Goal: Task Accomplishment & Management: Manage account settings

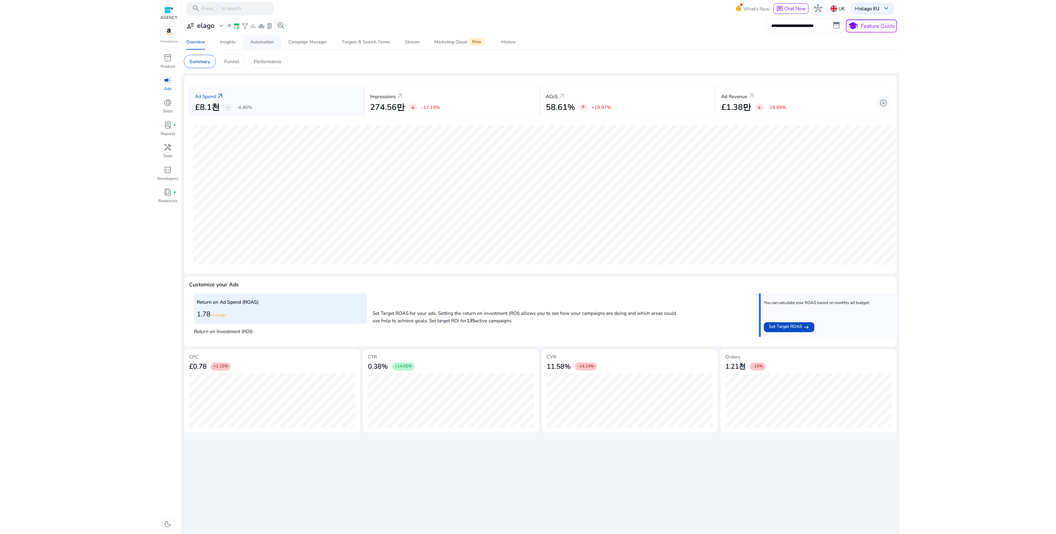
click at [256, 43] on div "Automation" at bounding box center [261, 42] width 23 height 4
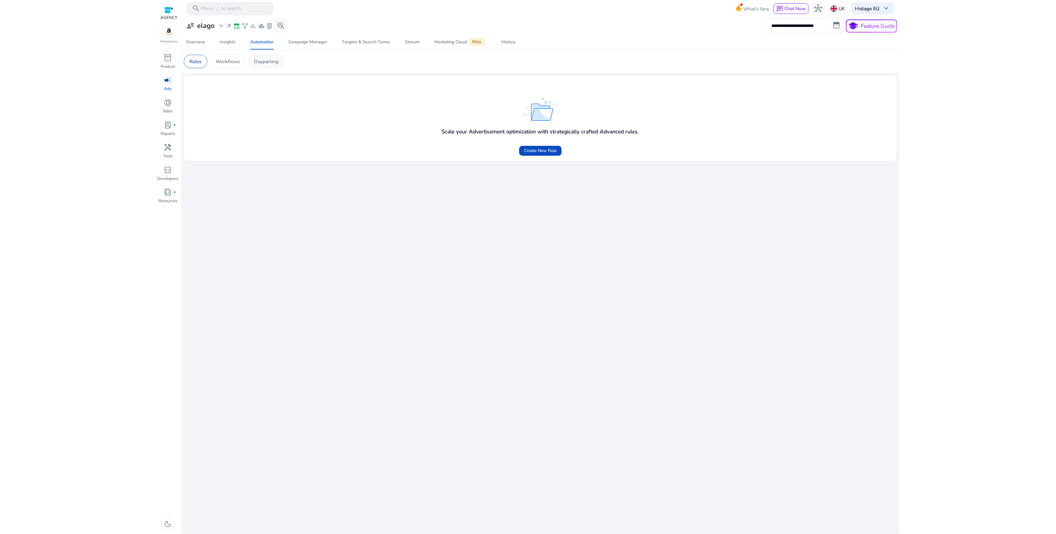
click at [274, 66] on div "Dayparting" at bounding box center [266, 61] width 36 height 13
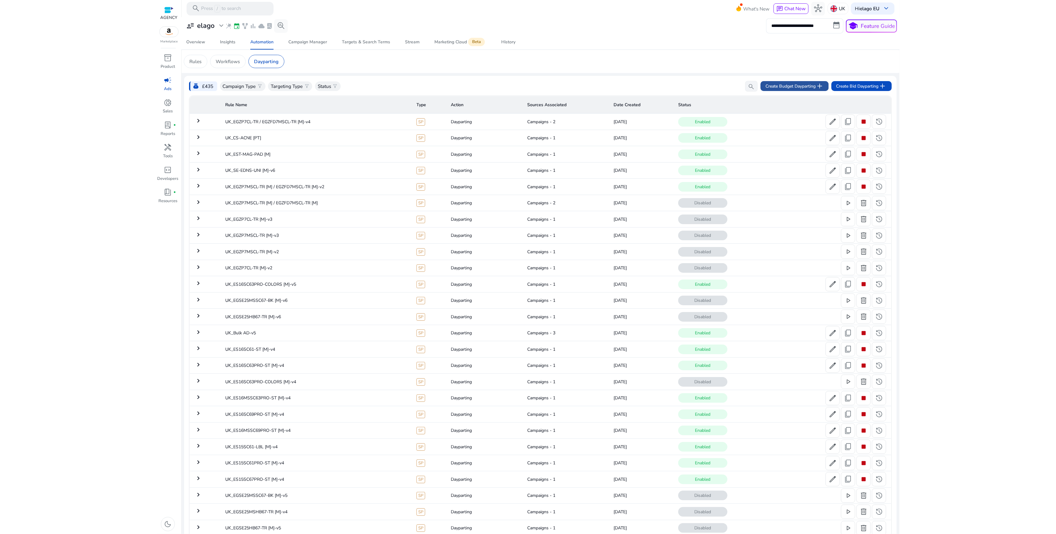
click at [791, 86] on span "Create Budget Dayparting add" at bounding box center [794, 86] width 58 height 8
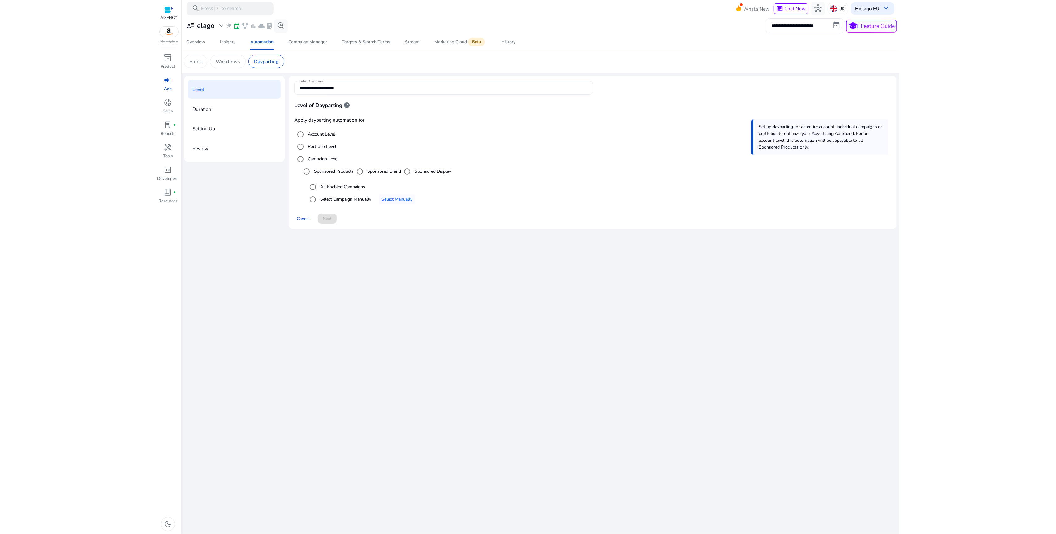
click at [346, 89] on input "**********" at bounding box center [443, 87] width 289 height 7
type input "*"
type input "**********"
click at [344, 203] on div "Select Campaign Manually" at bounding box center [339, 199] width 65 height 12
click at [366, 198] on label "Select Campaign Manually" at bounding box center [345, 199] width 52 height 6
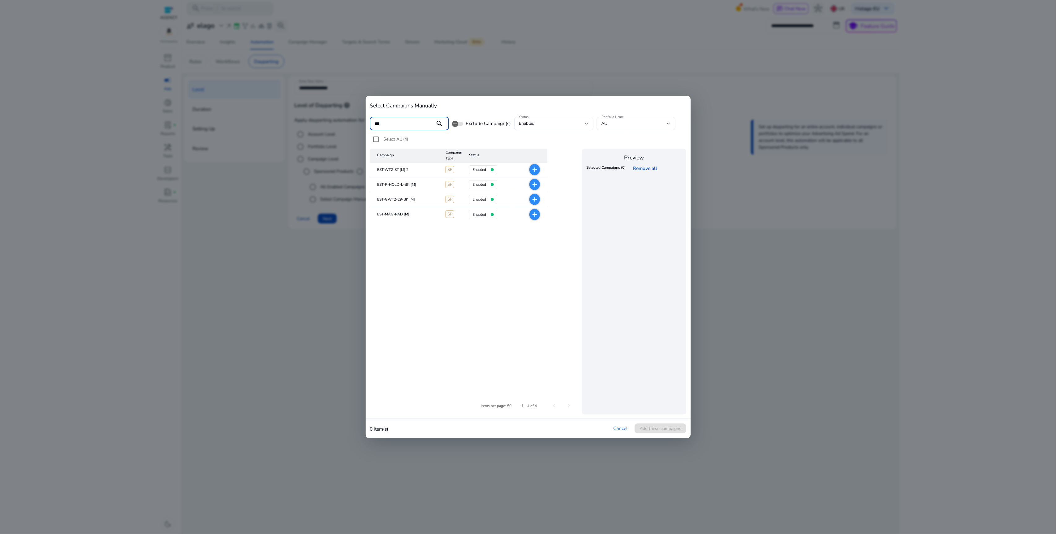
type input "***"
click at [477, 286] on table "Campaign Campaign Type Status EST-WT2-ST [M] 2 SP enabled add EST-R-HOLD-L-BK […" at bounding box center [474, 268] width 209 height 240
click at [535, 214] on mat-icon "add" at bounding box center [534, 214] width 7 height 7
click at [676, 431] on span "Add these campaigns" at bounding box center [660, 428] width 42 height 6
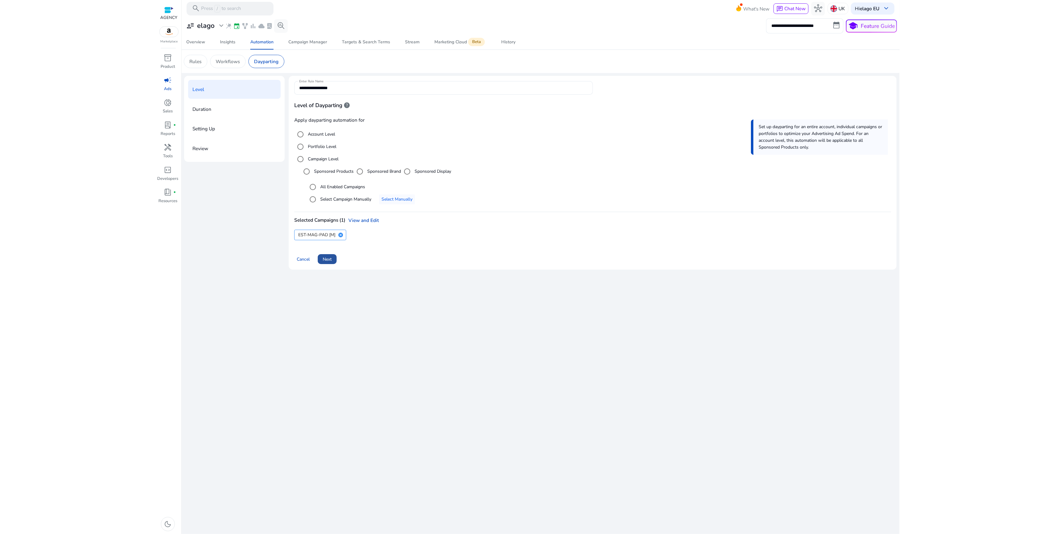
click at [331, 260] on span "Next" at bounding box center [327, 259] width 9 height 6
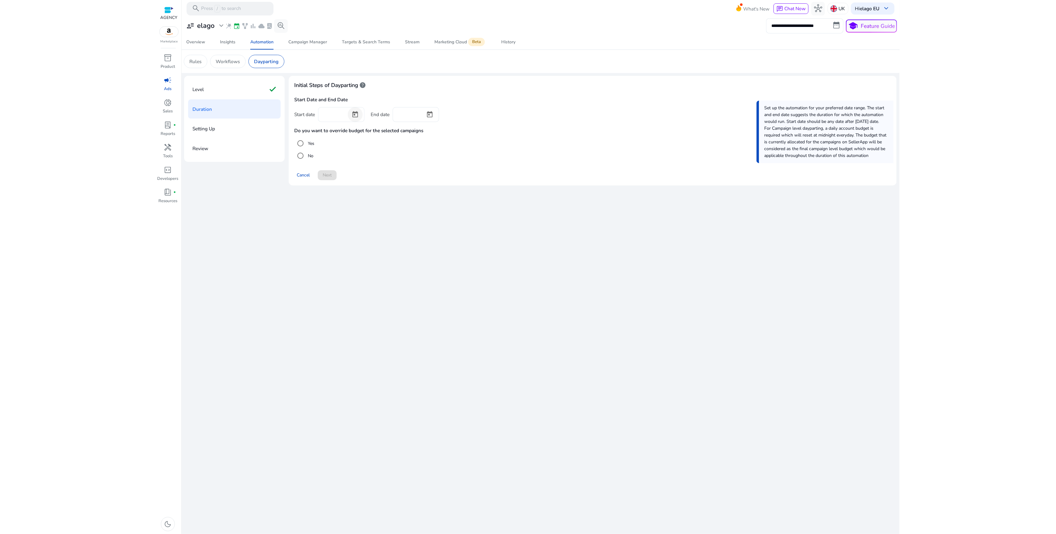
click at [353, 114] on span "Open calendar" at bounding box center [355, 114] width 15 height 15
click at [367, 201] on span "20" at bounding box center [364, 201] width 11 height 11
type input "*********"
click at [428, 114] on span "Open calendar" at bounding box center [429, 114] width 15 height 15
click at [412, 134] on span "AUG 2025" at bounding box center [407, 135] width 14 height 6
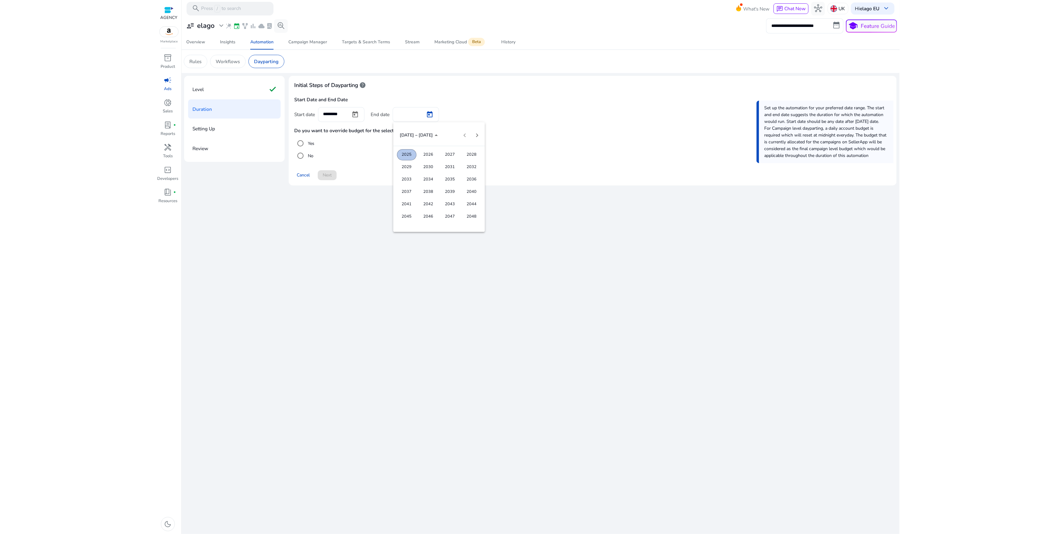
click at [474, 213] on span "2048" at bounding box center [471, 216] width 19 height 11
click at [473, 192] on span "DEC" at bounding box center [471, 191] width 19 height 11
click at [452, 222] on span "31" at bounding box center [451, 225] width 11 height 11
type input "**********"
click at [329, 174] on span "Next" at bounding box center [327, 175] width 9 height 6
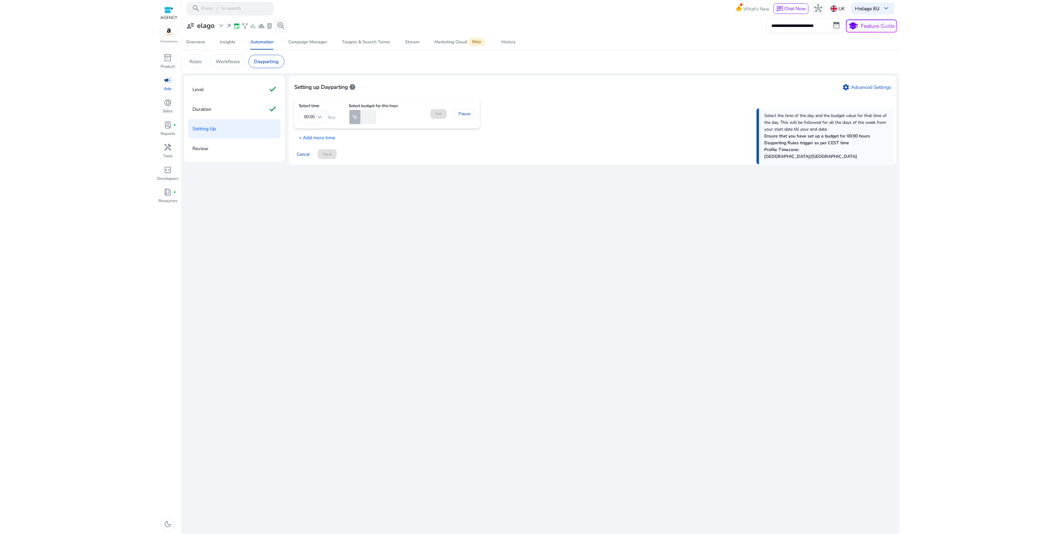
click at [364, 115] on input "number" at bounding box center [367, 117] width 17 height 14
click at [240, 110] on div "Duration check" at bounding box center [234, 108] width 93 height 19
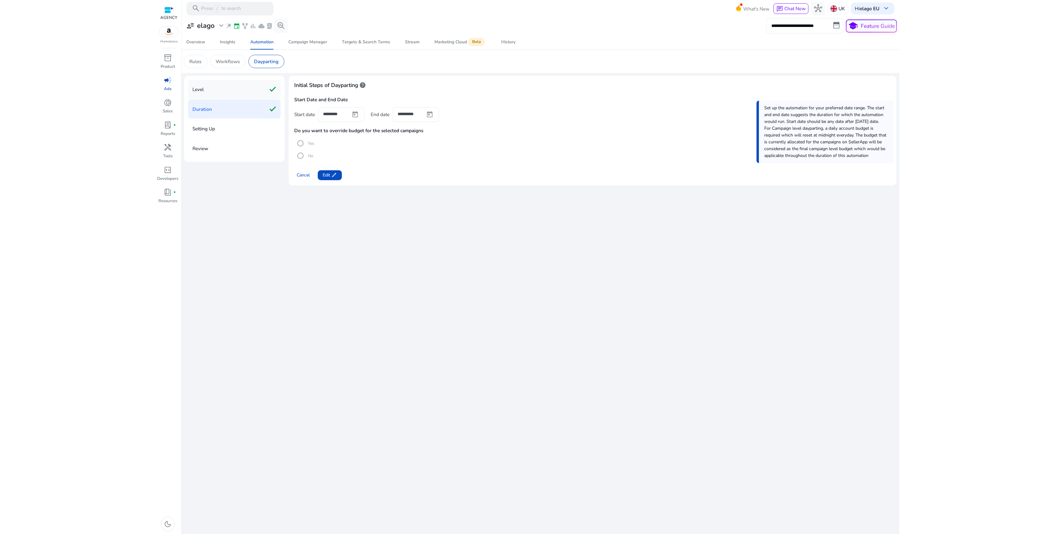
click at [214, 88] on div "Level check" at bounding box center [234, 89] width 93 height 19
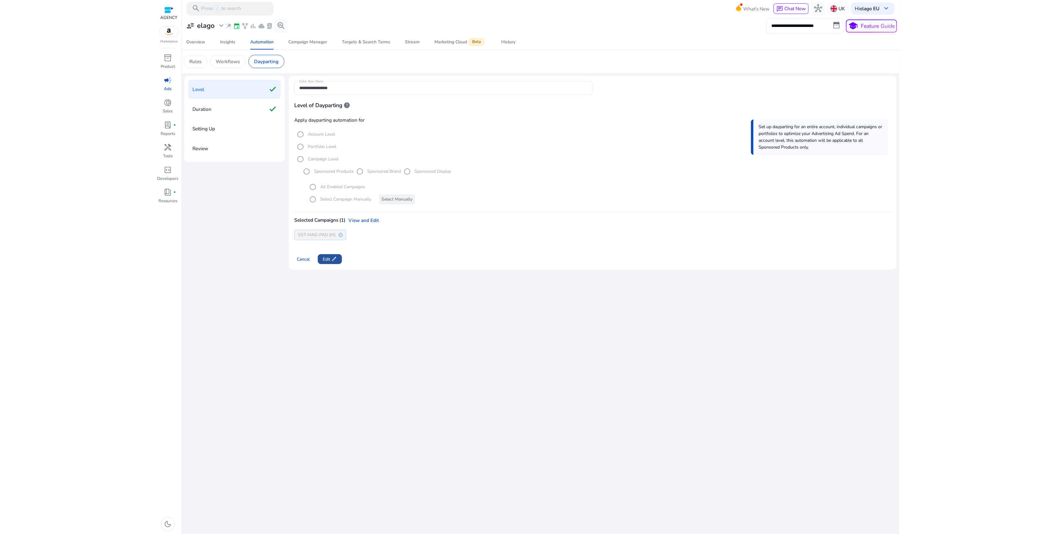
click at [333, 259] on span "edit" at bounding box center [334, 259] width 6 height 6
click at [333, 259] on span at bounding box center [327, 259] width 19 height 15
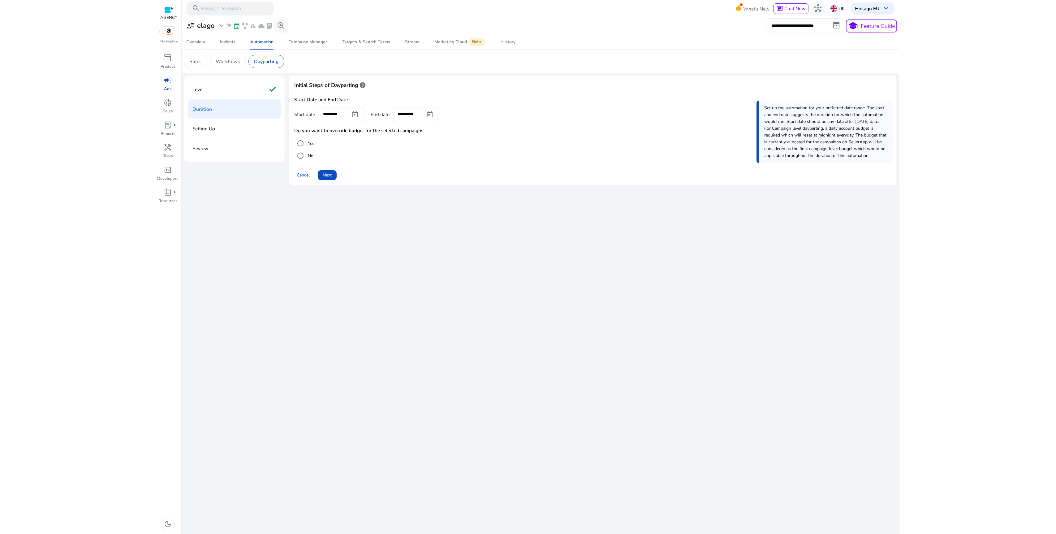
click at [312, 144] on label "Yes" at bounding box center [311, 143] width 8 height 6
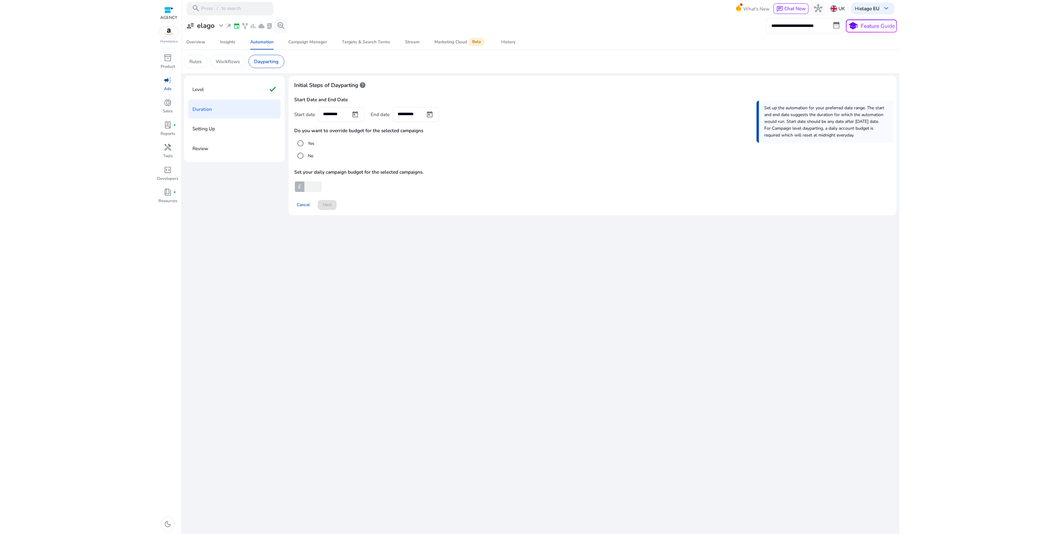
click at [312, 187] on input "number" at bounding box center [312, 187] width 18 height 10
type input "**"
click at [336, 208] on span at bounding box center [327, 204] width 19 height 15
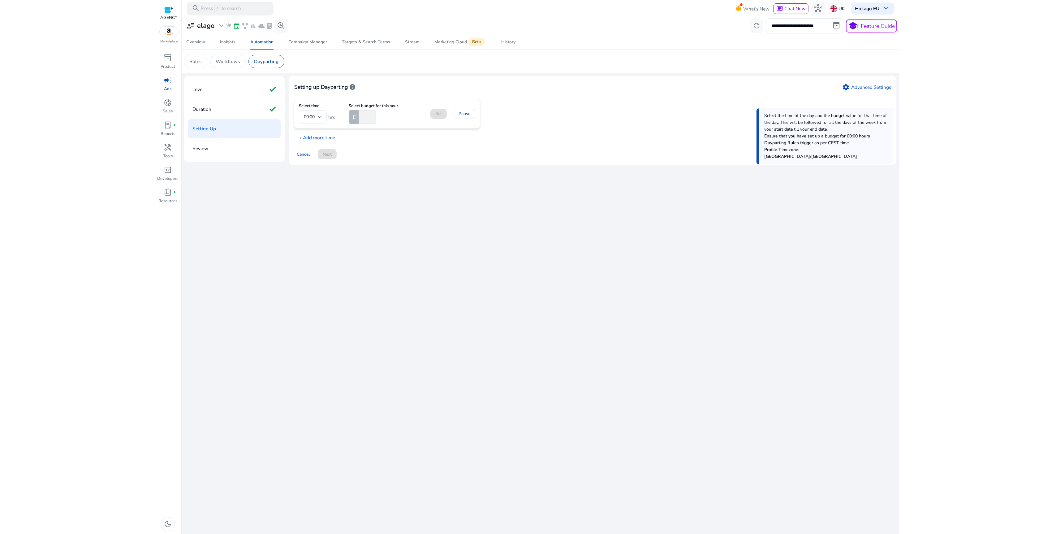
click at [364, 115] on input "number" at bounding box center [367, 117] width 18 height 14
type input "*"
click at [328, 138] on p "+ Add more time" at bounding box center [314, 136] width 41 height 10
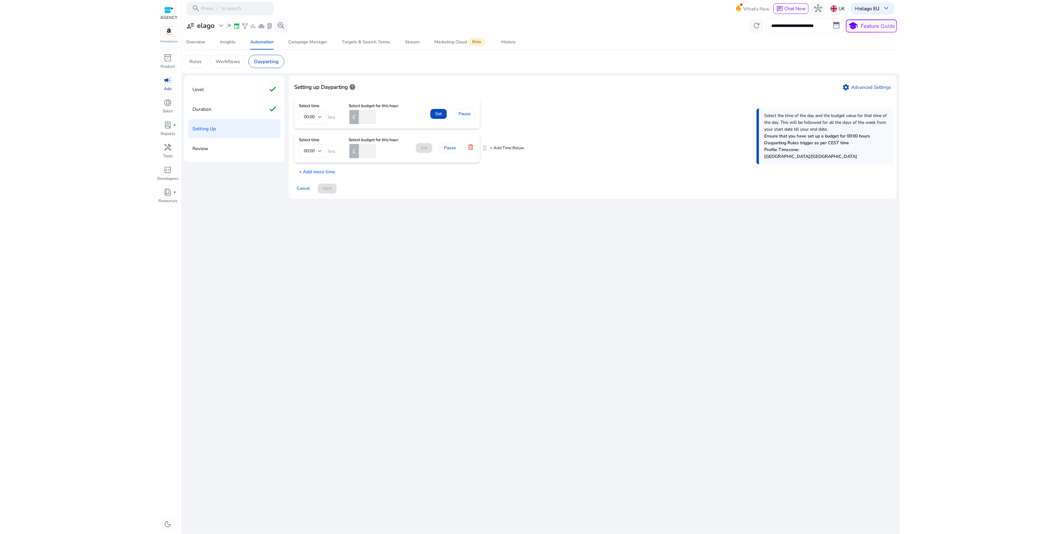
click at [321, 150] on div at bounding box center [320, 151] width 4 height 2
click at [315, 213] on span "13:00" at bounding box center [313, 211] width 18 height 7
click at [363, 153] on input "number" at bounding box center [367, 151] width 18 height 14
type input "*"
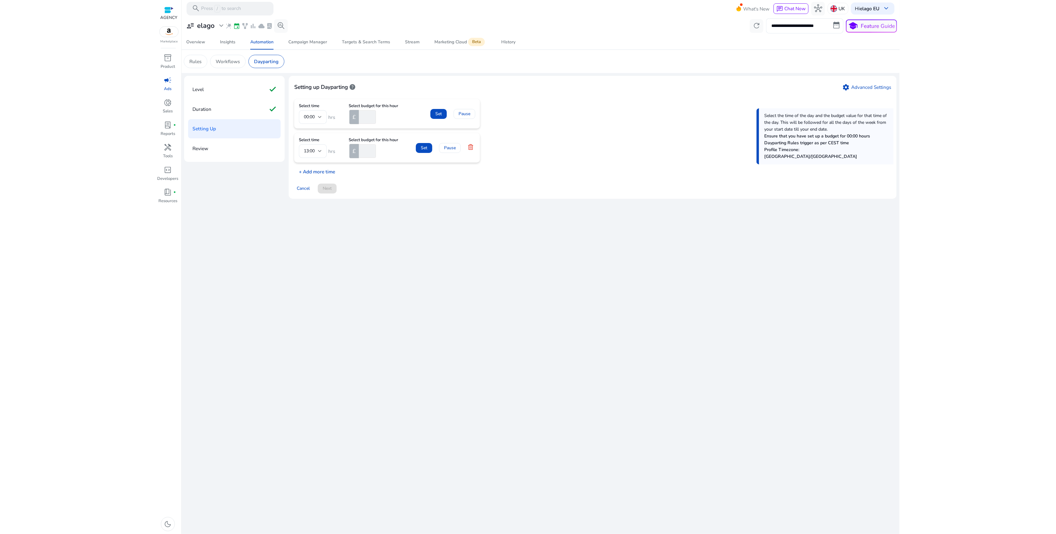
click at [328, 175] on p "+ Add more time" at bounding box center [314, 170] width 41 height 10
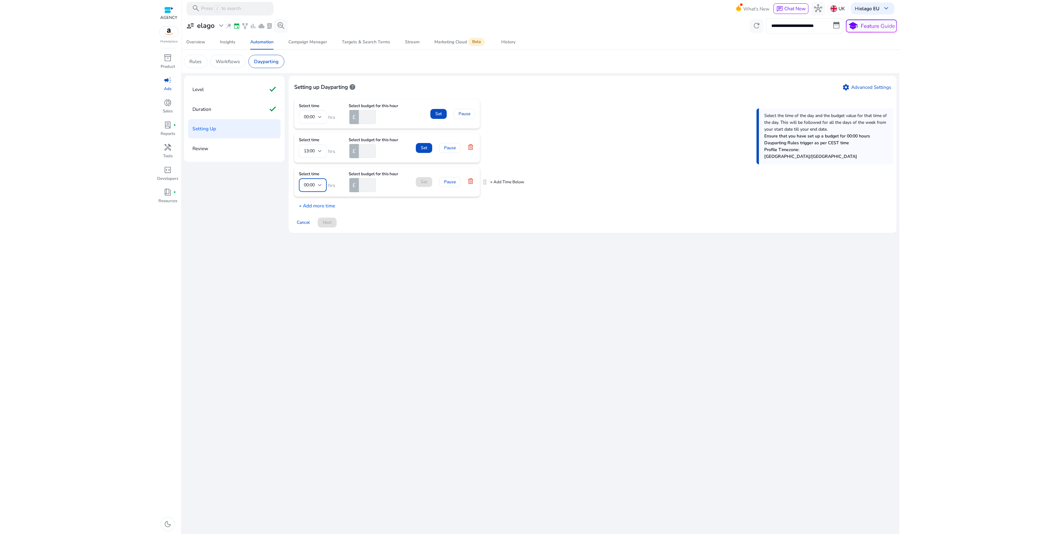
click at [321, 183] on div at bounding box center [320, 184] width 4 height 7
click at [313, 246] on span "17:00" at bounding box center [313, 247] width 18 height 7
click at [366, 183] on input "number" at bounding box center [367, 185] width 18 height 14
type input "*"
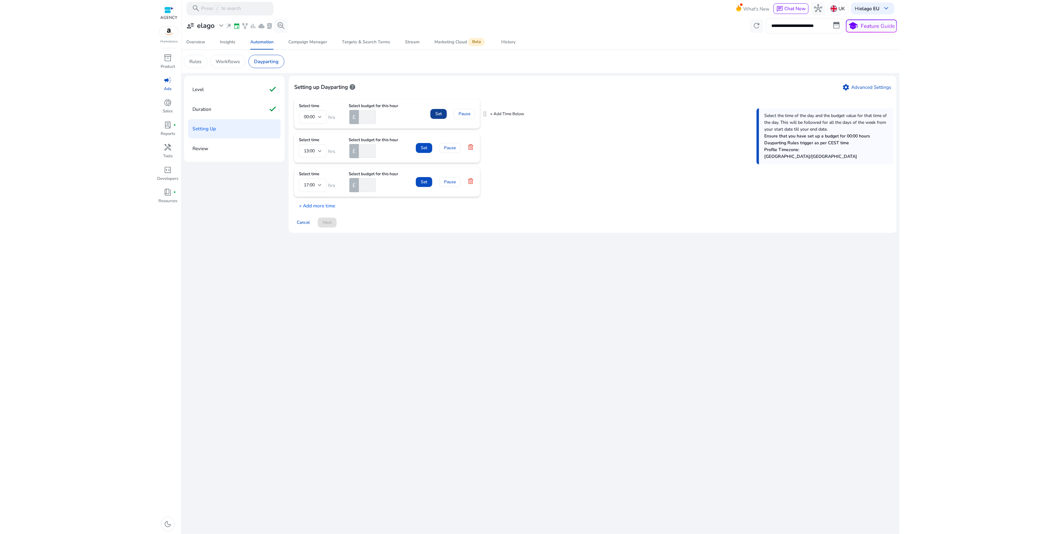
click at [437, 114] on span "Set" at bounding box center [438, 113] width 6 height 6
click at [425, 141] on span "Set" at bounding box center [424, 141] width 6 height 6
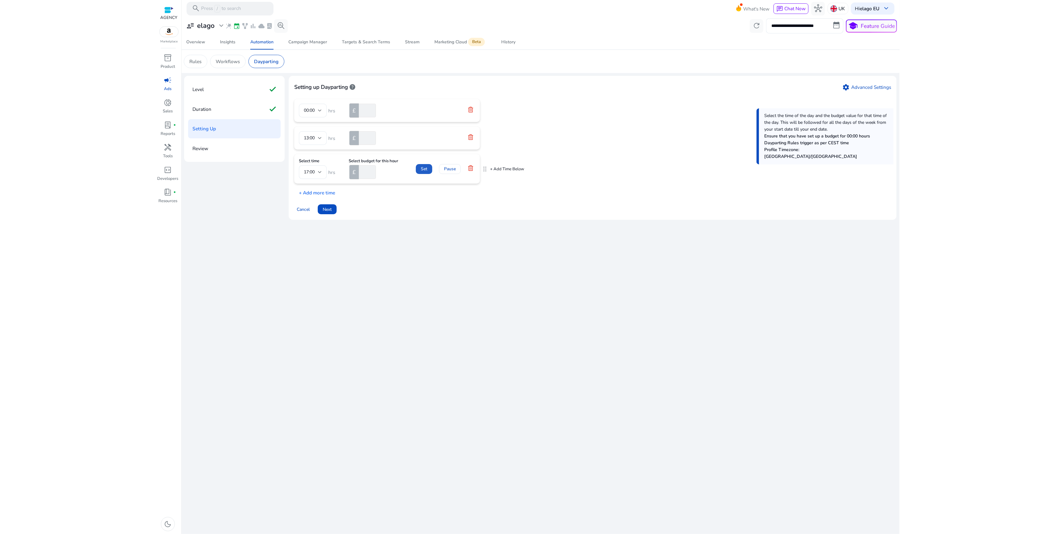
drag, startPoint x: 424, startPoint y: 169, endPoint x: 387, endPoint y: 199, distance: 47.5
click at [424, 169] on span "Set" at bounding box center [424, 169] width 6 height 6
click at [329, 207] on span at bounding box center [327, 202] width 19 height 15
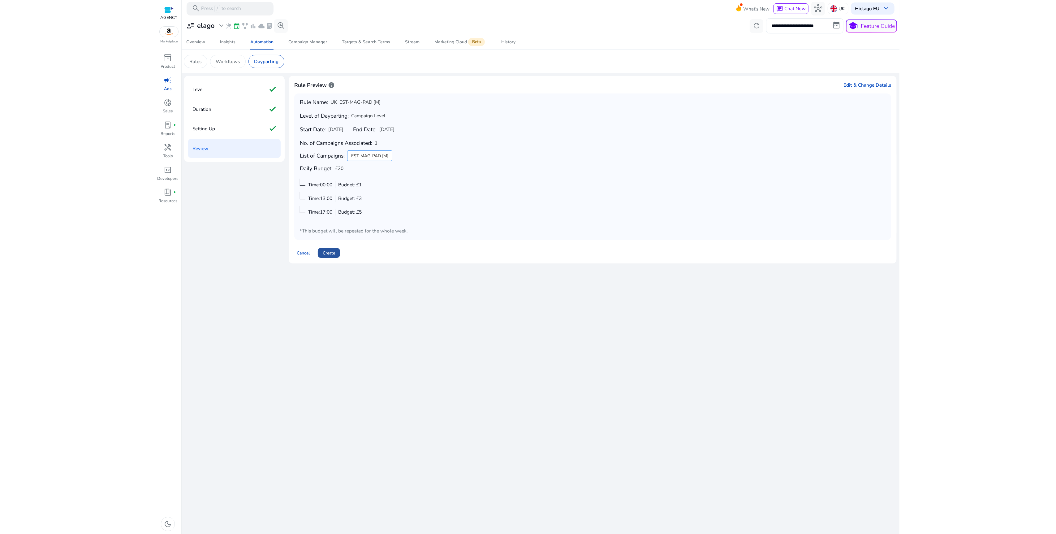
click at [329, 258] on span at bounding box center [329, 252] width 22 height 15
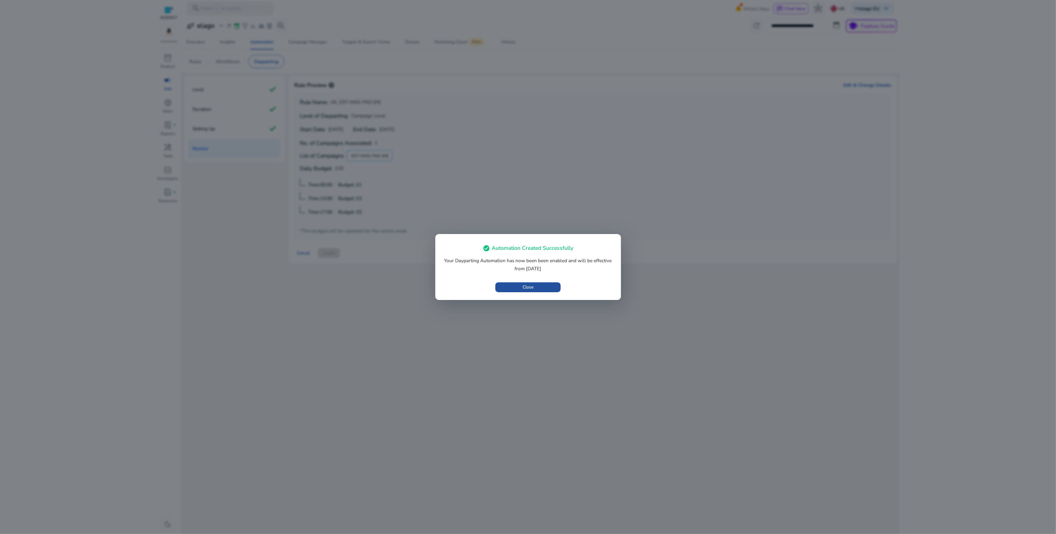
click at [536, 287] on span "button" at bounding box center [527, 287] width 65 height 15
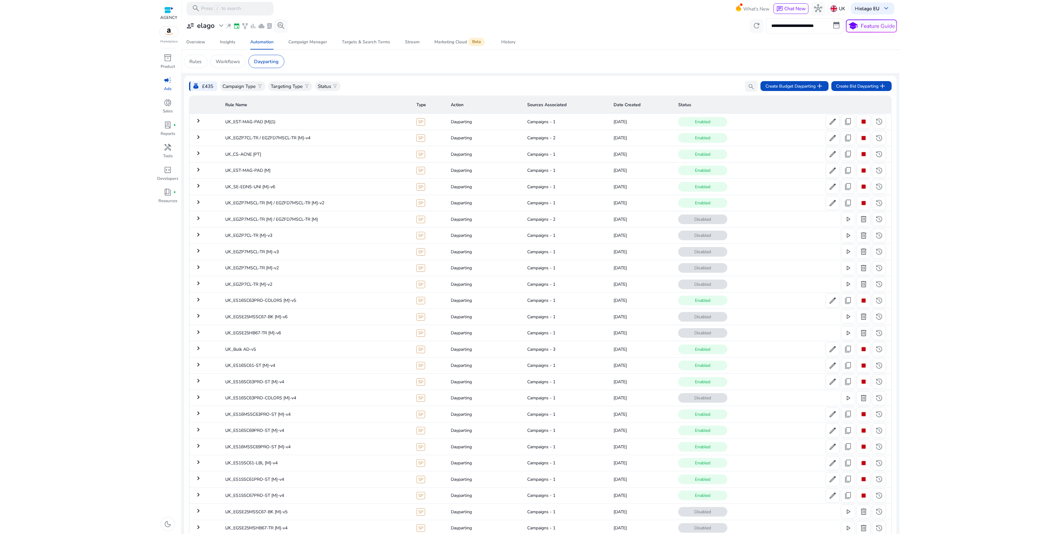
click at [57, 315] on html "**********" at bounding box center [528, 267] width 1056 height 534
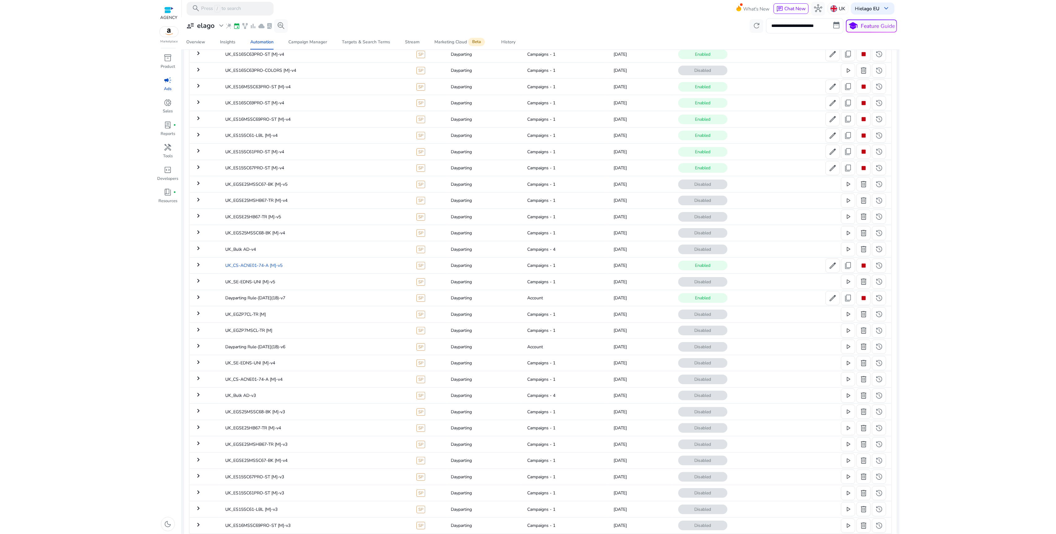
click at [365, 264] on td "UK_CS-ACNE01-74-A [M]-v5" at bounding box center [315, 265] width 191 height 16
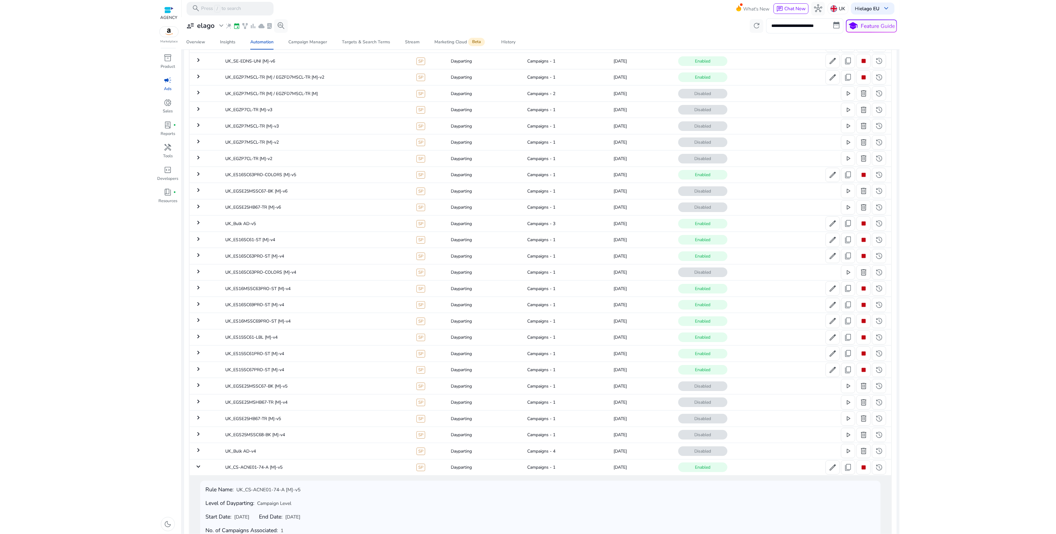
scroll to position [126, 0]
click at [293, 469] on td "UK_CS-ACNE01-74-A [M]-v5" at bounding box center [315, 466] width 191 height 16
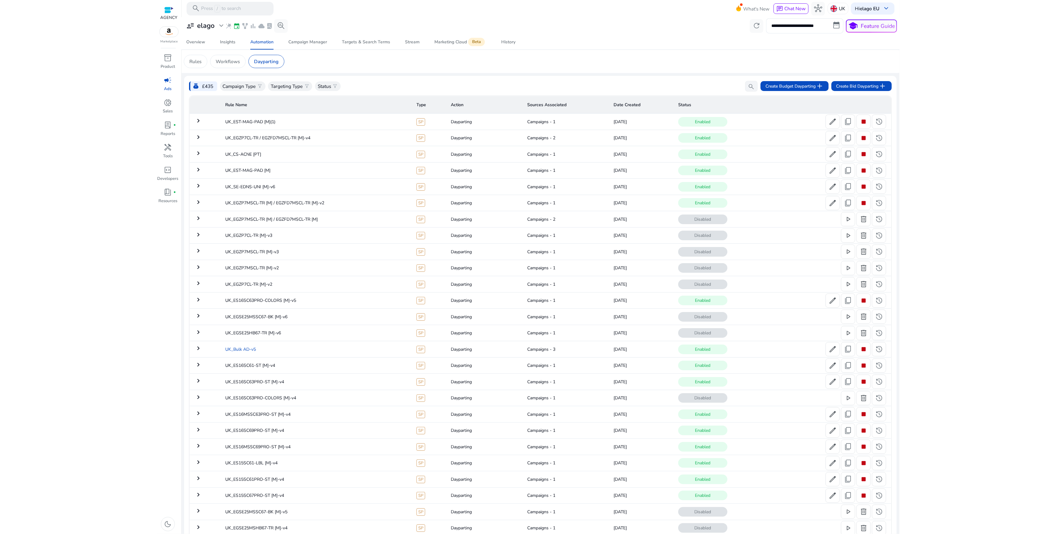
scroll to position [125, 0]
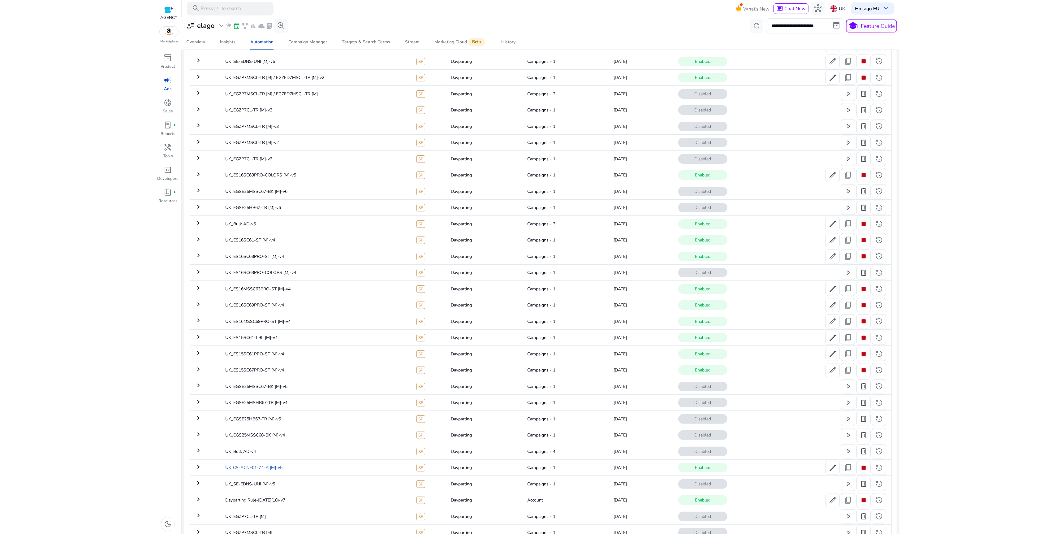
click at [280, 470] on td "UK_CS-ACNE01-74-A [M]-v5" at bounding box center [315, 467] width 191 height 16
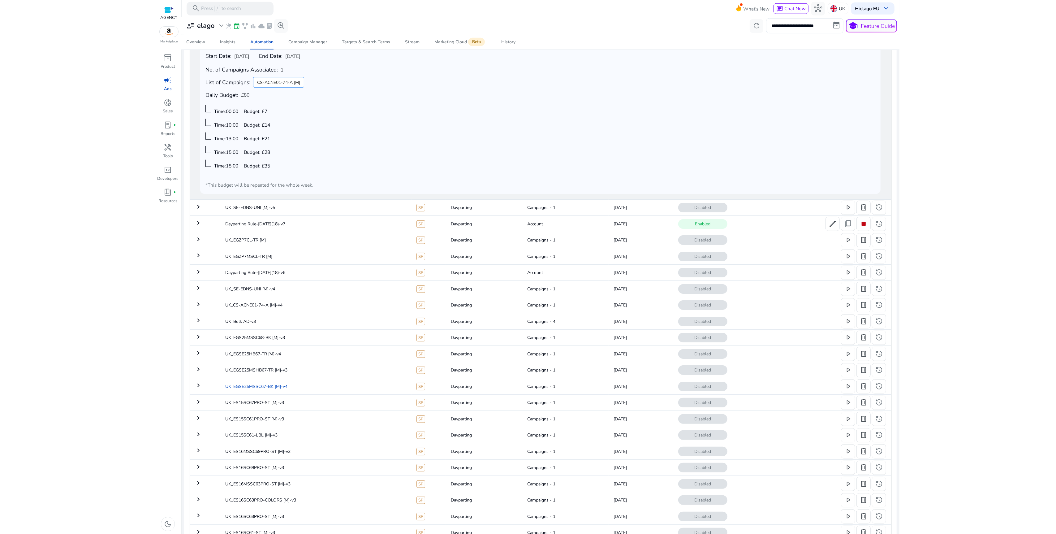
scroll to position [457, 0]
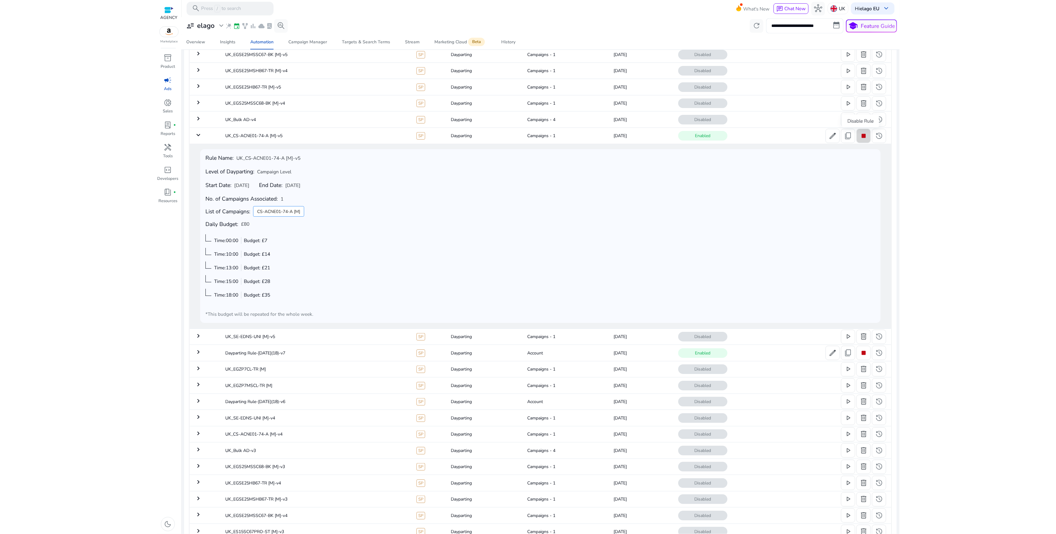
click at [863, 137] on span "stop" at bounding box center [863, 136] width 8 height 8
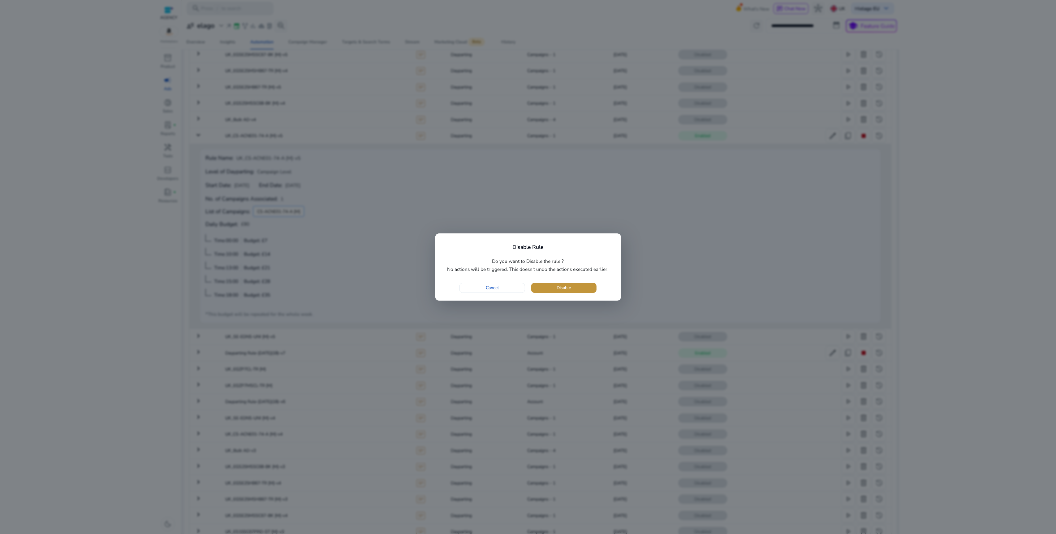
click at [556, 289] on span "button" at bounding box center [563, 287] width 65 height 15
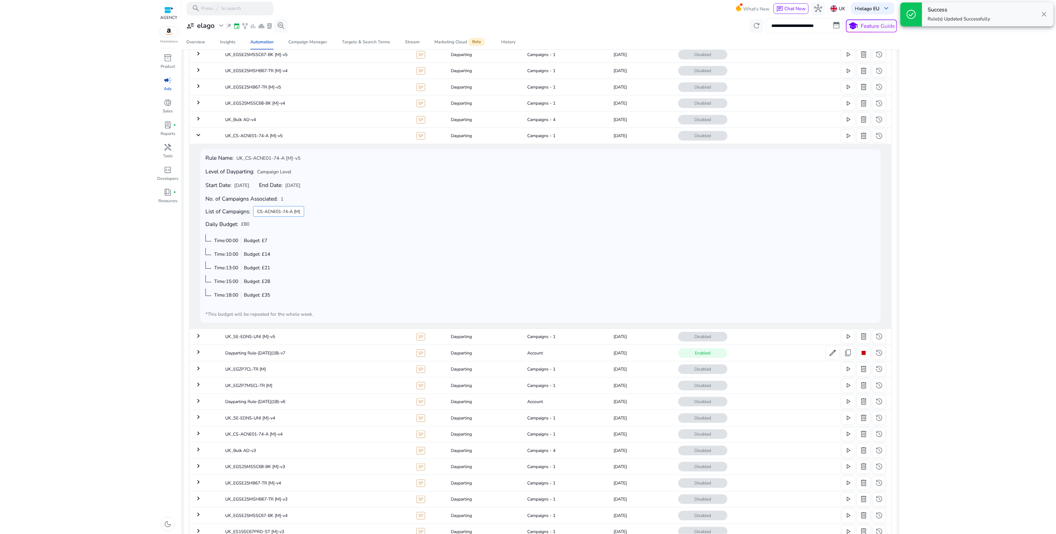
scroll to position [0, 0]
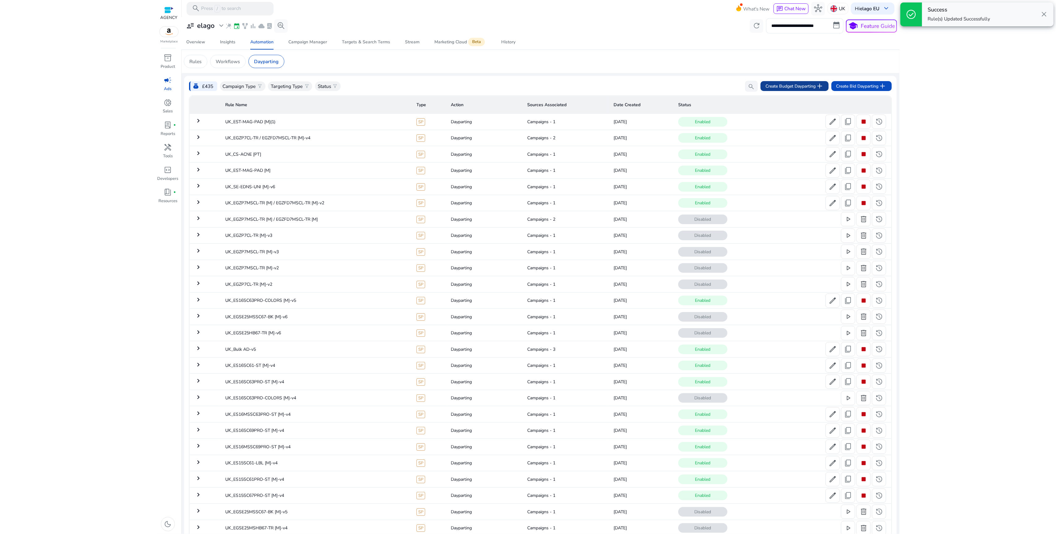
click at [788, 88] on span "Create Budget Dayparting add" at bounding box center [794, 86] width 58 height 8
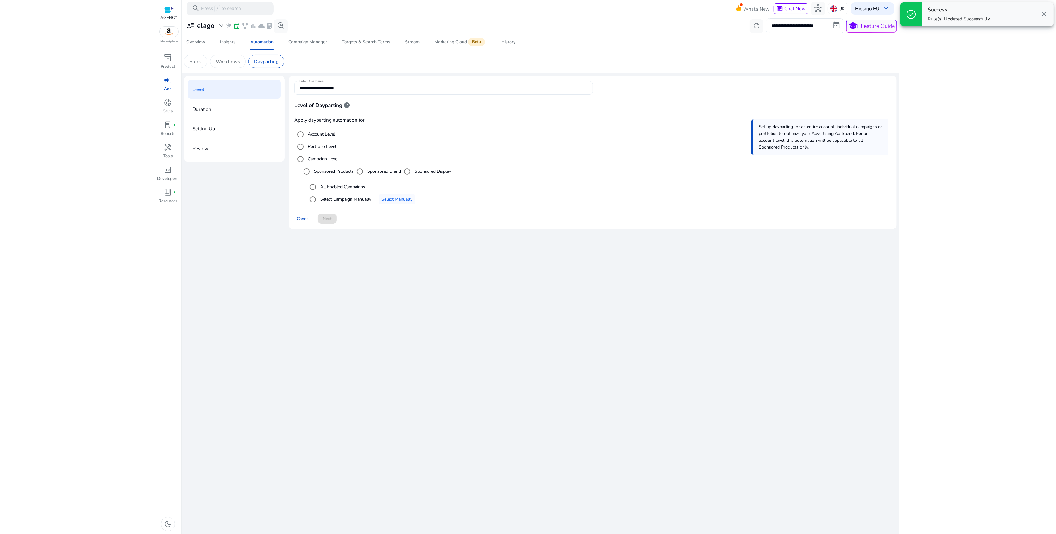
click at [345, 93] on div "**********" at bounding box center [443, 88] width 289 height 14
click at [348, 89] on input "**********" at bounding box center [443, 87] width 289 height 7
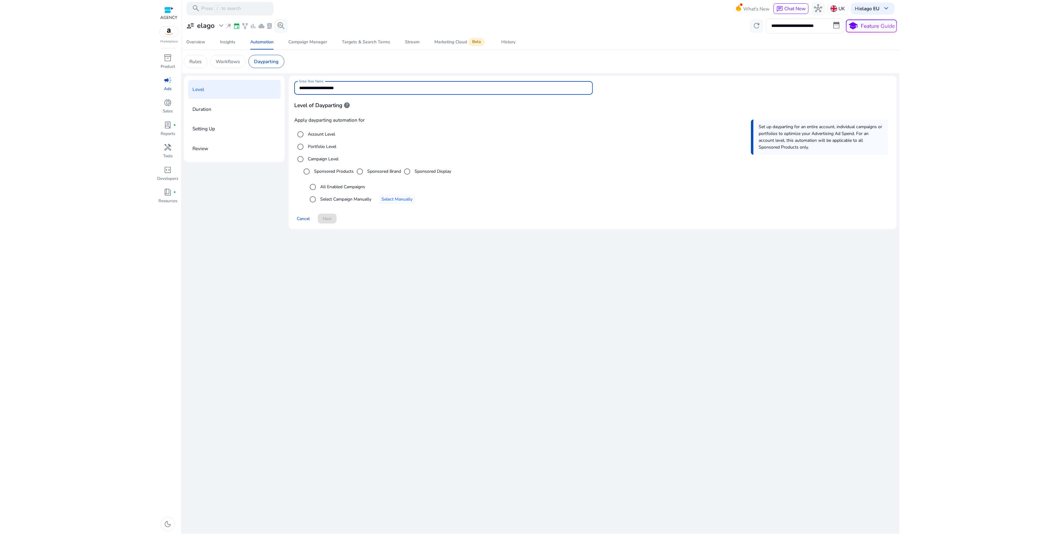
type input "**********"
click at [360, 201] on label "Select Campaign Manually" at bounding box center [345, 199] width 52 height 6
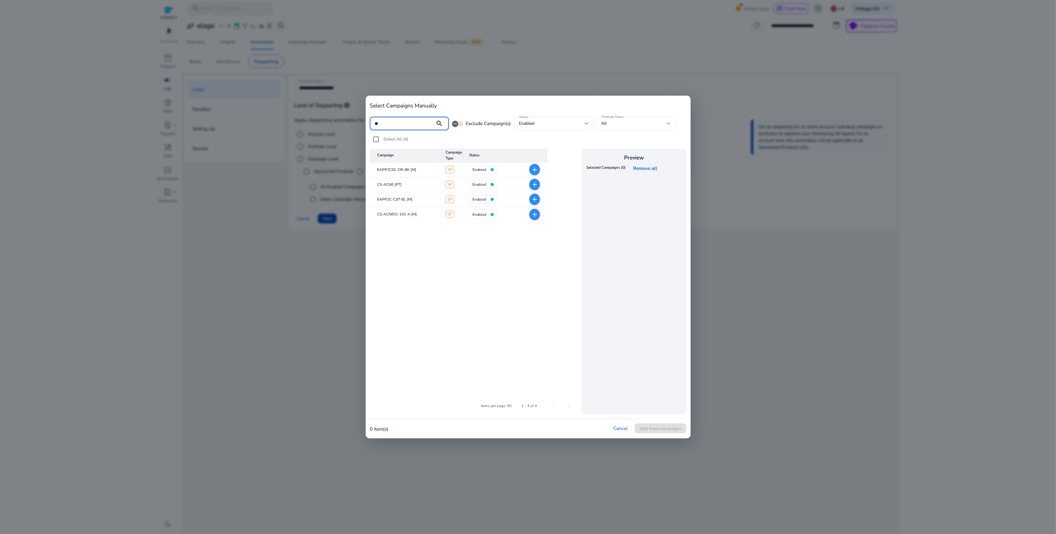
type input "**"
click at [536, 214] on mat-icon "add" at bounding box center [534, 214] width 7 height 7
click at [675, 426] on span "Add these campaigns" at bounding box center [660, 428] width 42 height 6
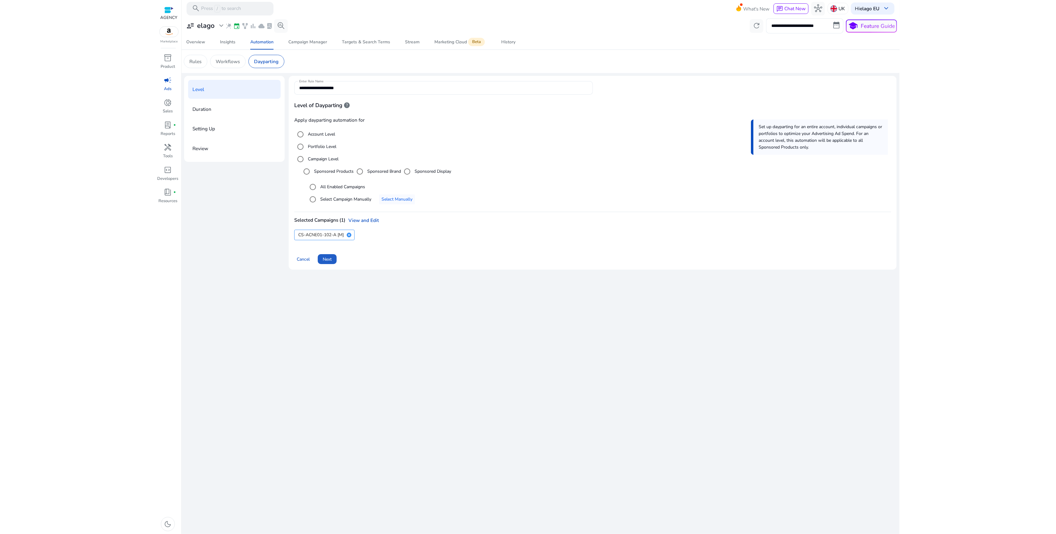
click at [331, 259] on span "Next" at bounding box center [327, 259] width 9 height 6
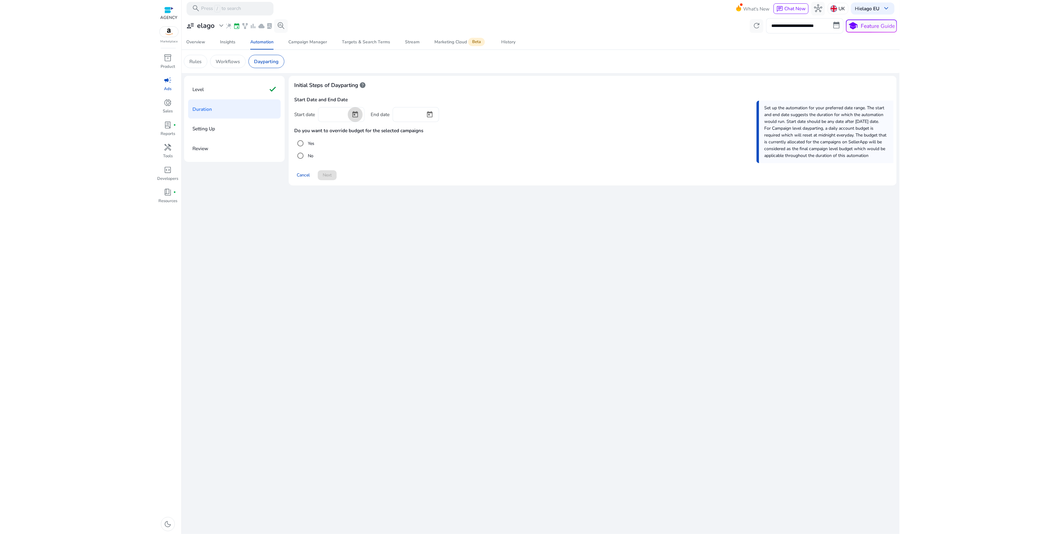
click at [359, 112] on span "Open calendar" at bounding box center [355, 114] width 15 height 15
drag, startPoint x: 365, startPoint y: 202, endPoint x: 425, endPoint y: 131, distance: 93.3
click at [365, 202] on span "20" at bounding box center [364, 201] width 11 height 11
type input "*********"
click at [431, 115] on span "Open calendar" at bounding box center [429, 114] width 15 height 15
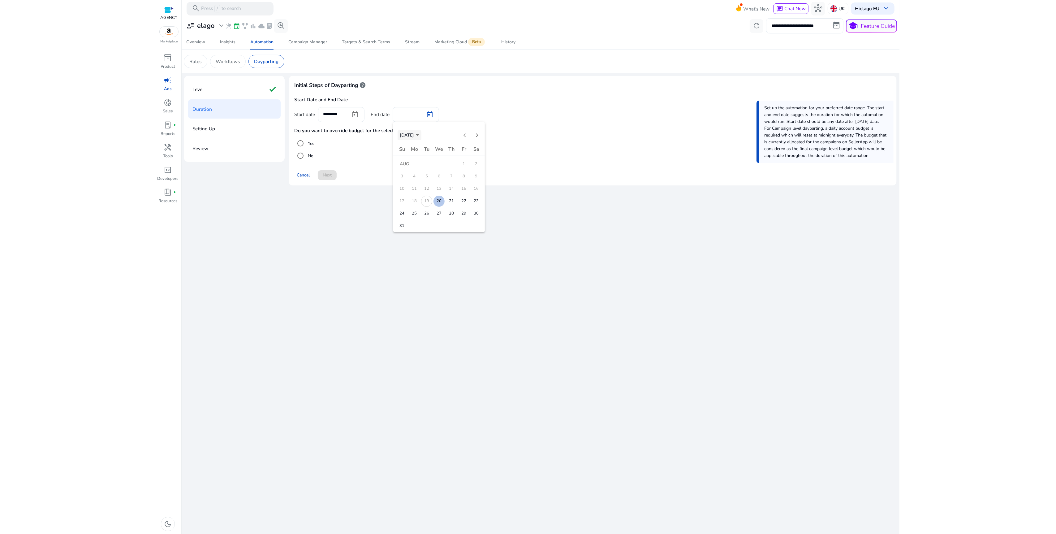
click at [414, 136] on span "AUG 2025" at bounding box center [407, 135] width 14 height 6
click at [467, 217] on span "2048" at bounding box center [471, 216] width 19 height 11
click at [472, 192] on span "DEC" at bounding box center [471, 191] width 19 height 11
click at [449, 224] on span "31" at bounding box center [451, 225] width 11 height 11
type input "**********"
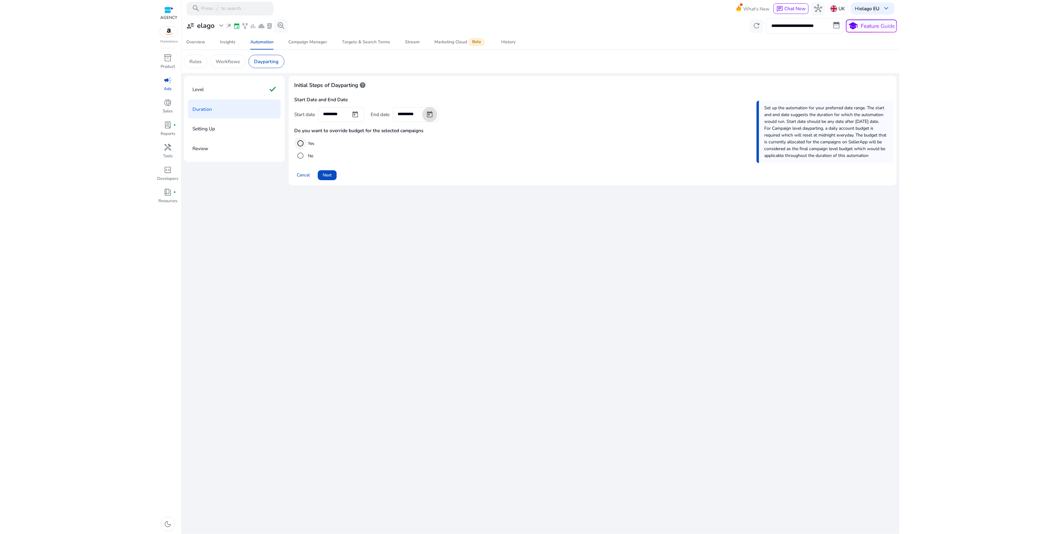
click at [307, 143] on div "override budget" at bounding box center [300, 143] width 15 height 15
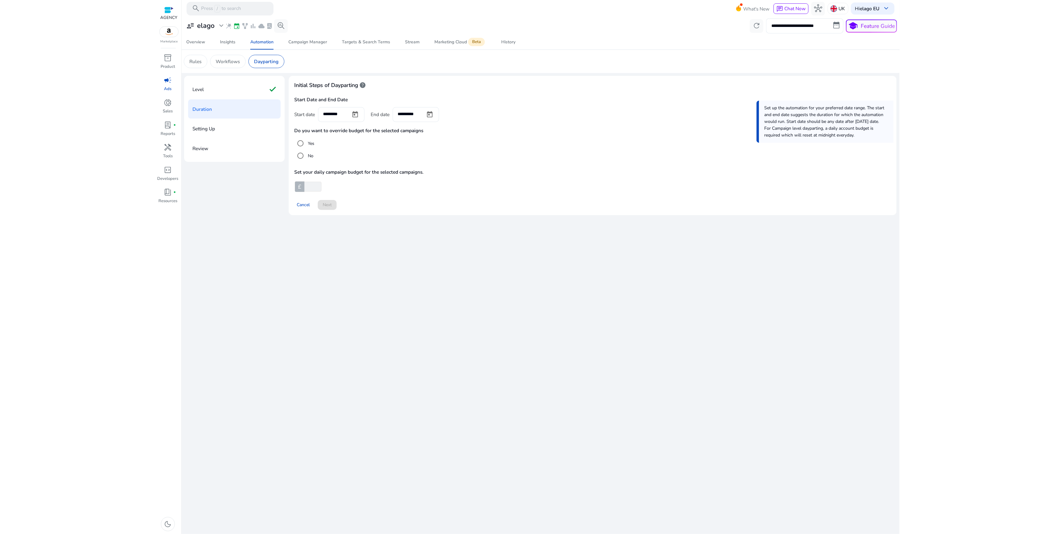
click at [310, 184] on input "number" at bounding box center [312, 187] width 18 height 10
type input "**"
click at [473, 204] on div "Cancel Next" at bounding box center [592, 201] width 597 height 15
click at [333, 206] on span at bounding box center [327, 204] width 19 height 15
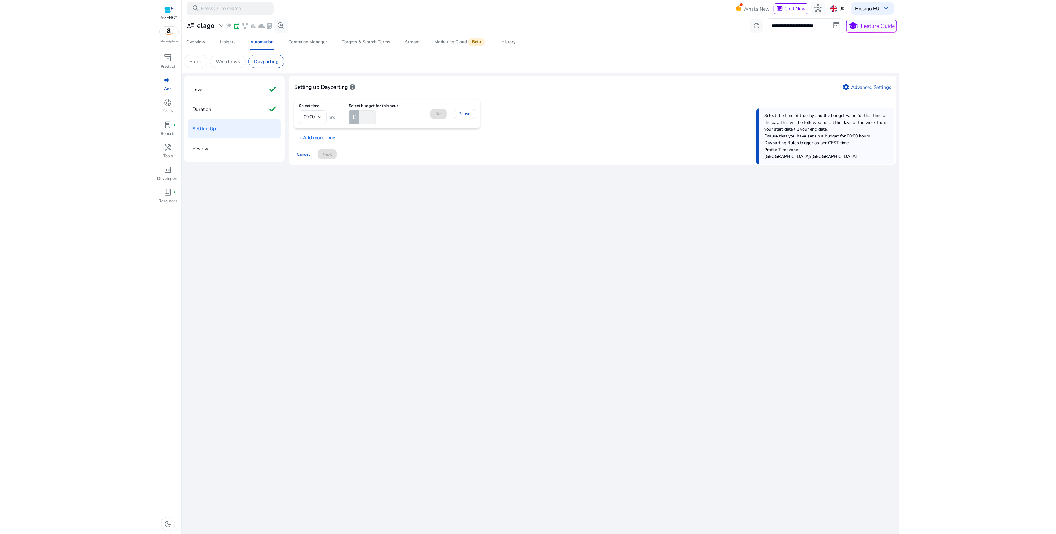
click at [316, 121] on mat-form-field "00:00" at bounding box center [313, 117] width 28 height 14
click at [320, 118] on mat-form-field "00:00" at bounding box center [313, 117] width 28 height 14
click at [364, 119] on input "number" at bounding box center [367, 117] width 18 height 14
click at [327, 138] on p "+ Add more time" at bounding box center [314, 136] width 41 height 10
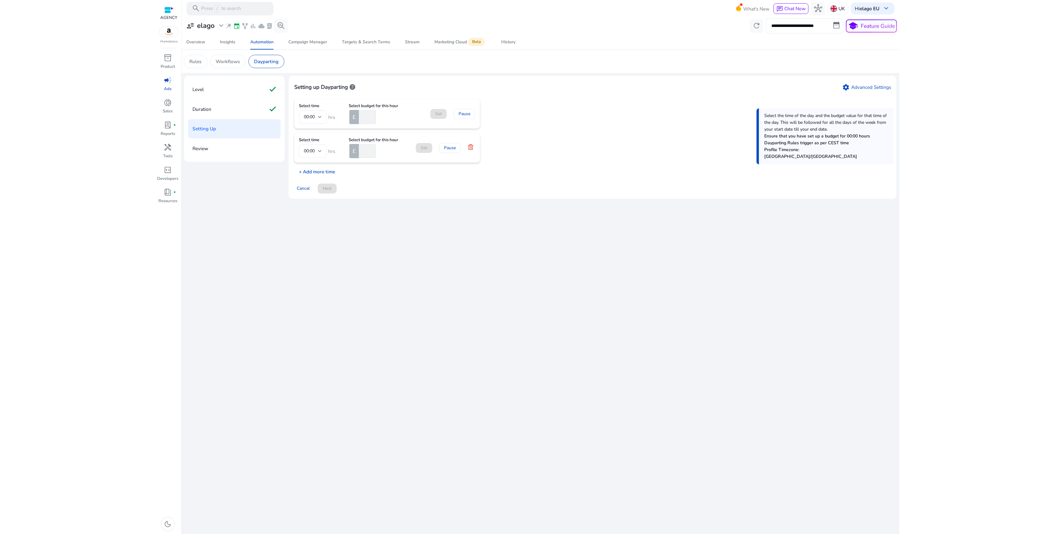
click at [320, 175] on p "+ Add more time" at bounding box center [314, 170] width 41 height 10
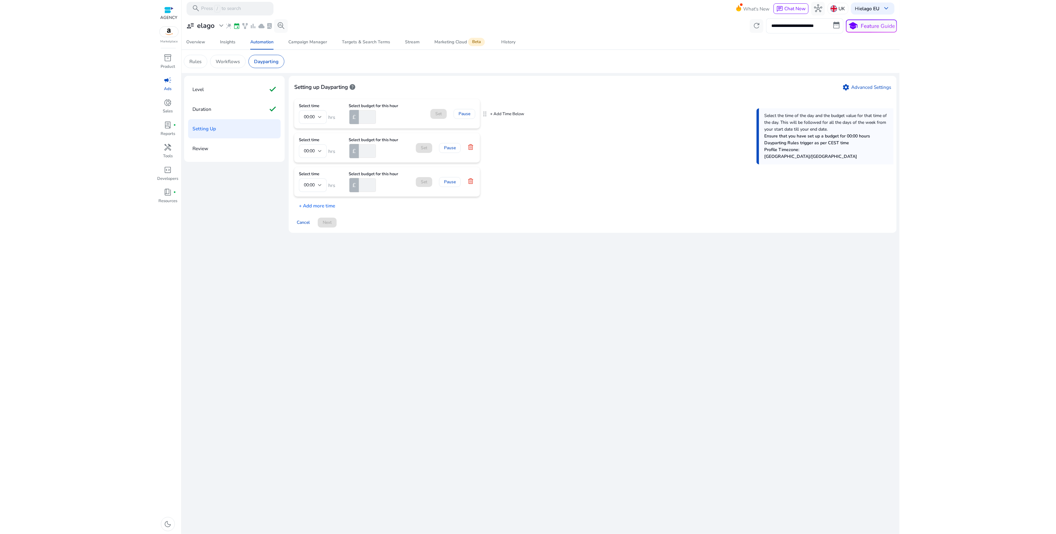
click at [366, 120] on input "number" at bounding box center [367, 117] width 18 height 14
type input "*"
click at [319, 149] on div at bounding box center [320, 150] width 4 height 7
click at [316, 194] on span "13:00" at bounding box center [313, 191] width 18 height 7
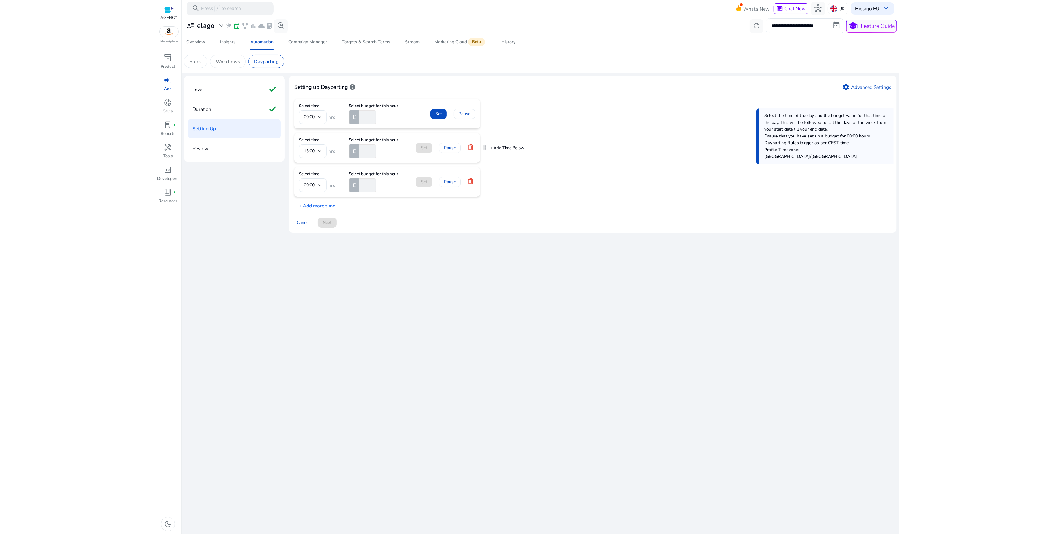
click at [369, 150] on input "number" at bounding box center [367, 151] width 18 height 14
type input "**"
click at [318, 181] on div "00:00" at bounding box center [313, 185] width 18 height 14
click at [315, 215] on span "18:00" at bounding box center [313, 216] width 18 height 7
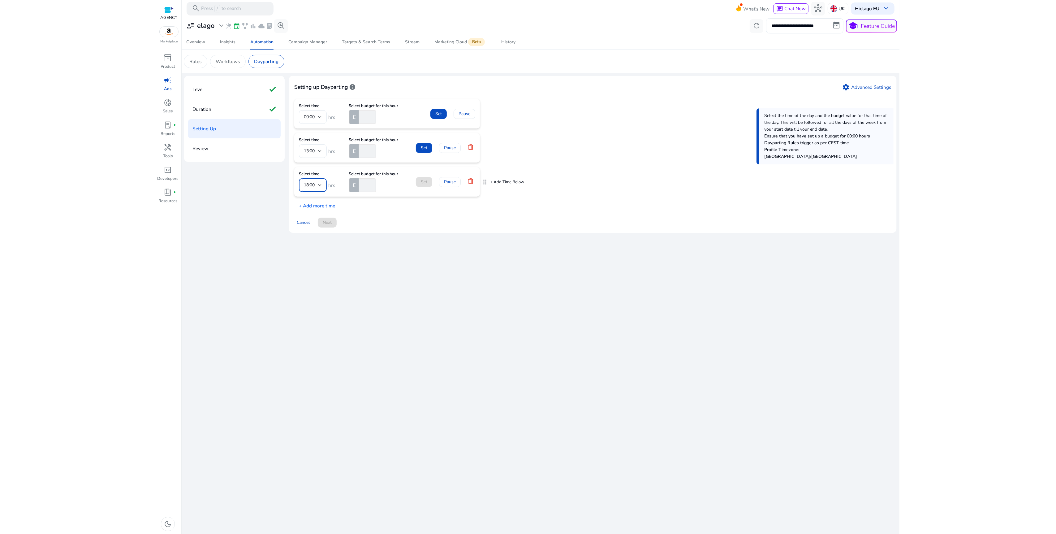
click at [362, 185] on input "number" at bounding box center [367, 185] width 18 height 14
type input "**"
click at [330, 205] on p "+ Add more time" at bounding box center [314, 204] width 41 height 10
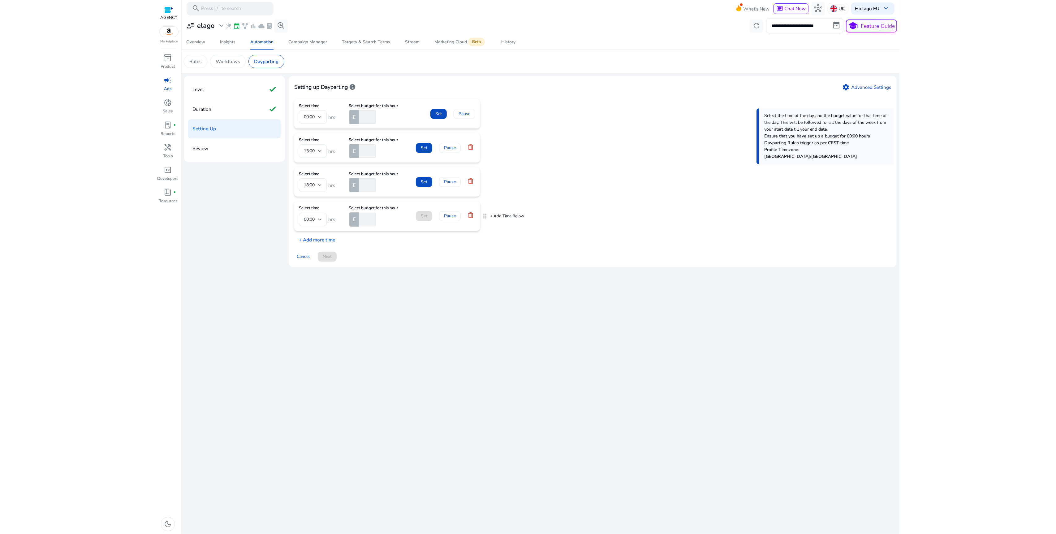
click at [366, 216] on input "number" at bounding box center [367, 220] width 18 height 14
click at [316, 219] on div "00:00" at bounding box center [311, 219] width 14 height 7
click at [315, 267] on span "20:00" at bounding box center [313, 268] width 18 height 7
drag, startPoint x: 358, startPoint y: 220, endPoint x: 345, endPoint y: 219, distance: 13.0
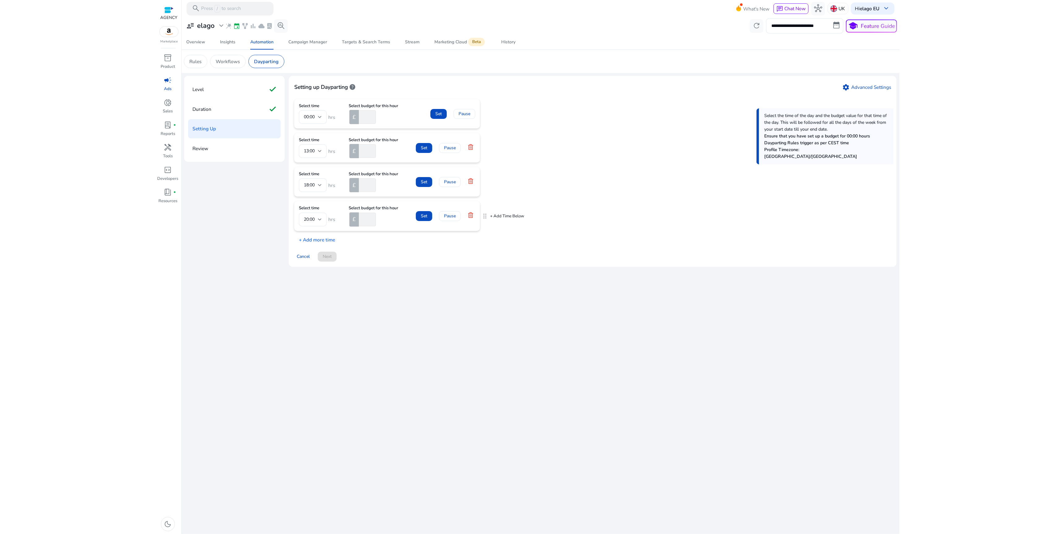
click at [345, 219] on div "Select time 20:00 hrs Select budget for this hour £ **" at bounding box center [348, 216] width 99 height 20
type input "**"
click at [320, 241] on p "+ Add more time" at bounding box center [314, 238] width 41 height 10
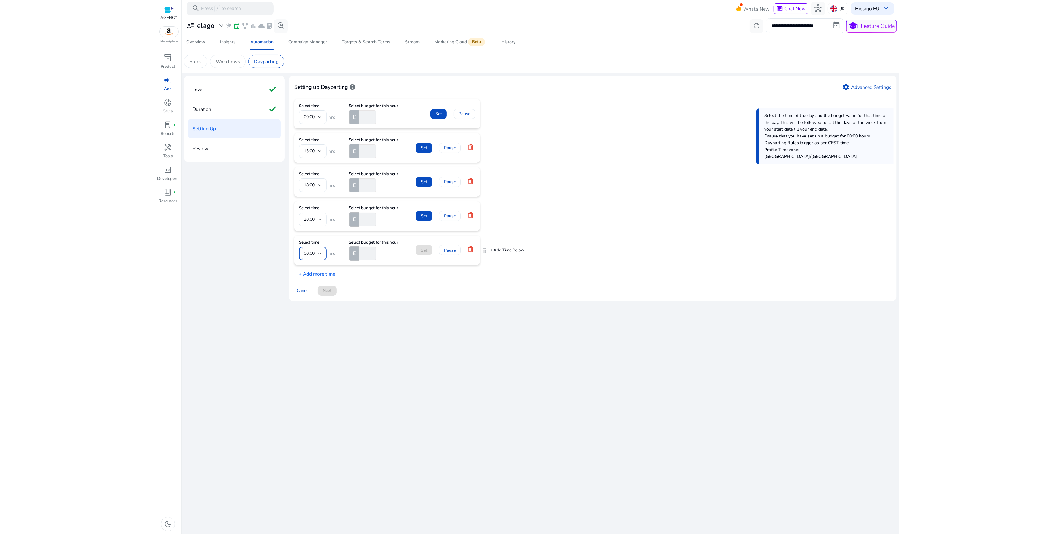
click at [316, 253] on div "00:00" at bounding box center [311, 253] width 14 height 7
click at [318, 305] on span "21:00" at bounding box center [313, 306] width 18 height 7
click at [363, 253] on input "number" at bounding box center [367, 254] width 18 height 14
type input "**"
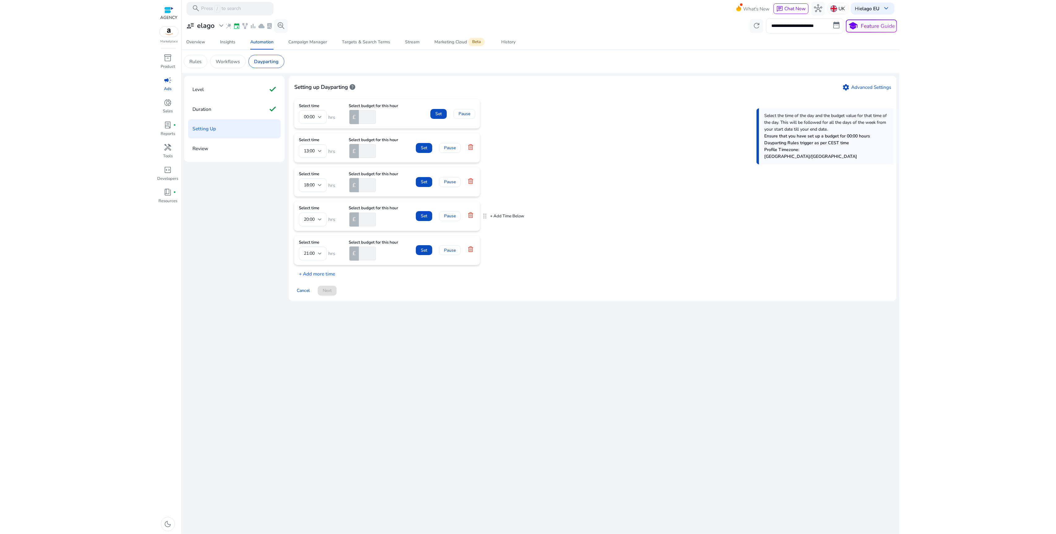
drag, startPoint x: 361, startPoint y: 222, endPoint x: 344, endPoint y: 222, distance: 16.7
click at [344, 222] on div "Select time 20:00 hrs Select budget for this hour £ **" at bounding box center [348, 216] width 99 height 20
type input "**"
click at [611, 215] on div "Select time 00:00 hrs Select budget for this hour £ * Set Pause Select time 13:…" at bounding box center [592, 188] width 597 height 178
click at [470, 149] on icon at bounding box center [470, 147] width 6 height 6
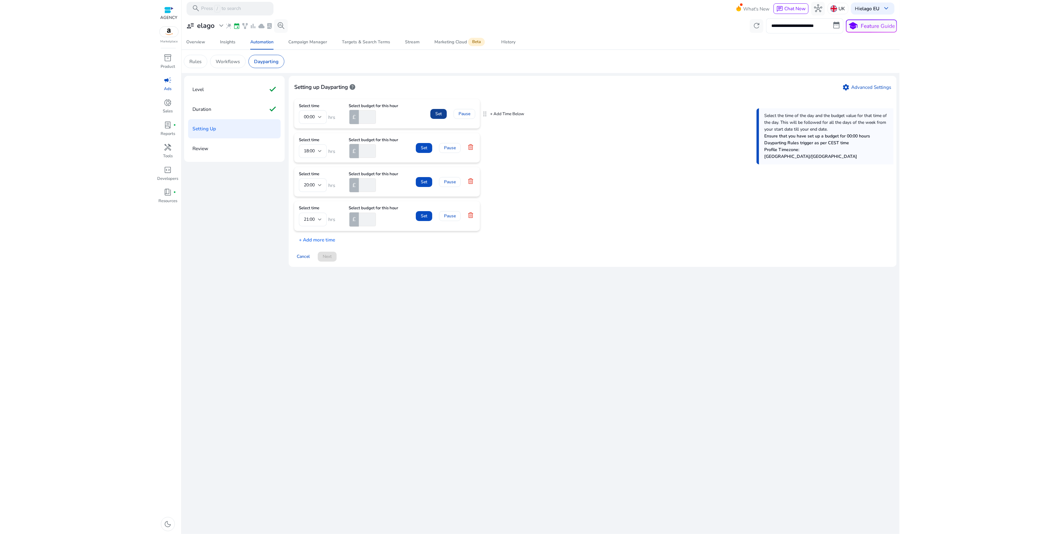
click at [438, 113] on span "Set" at bounding box center [438, 113] width 6 height 6
click at [427, 143] on span "Set" at bounding box center [424, 141] width 6 height 6
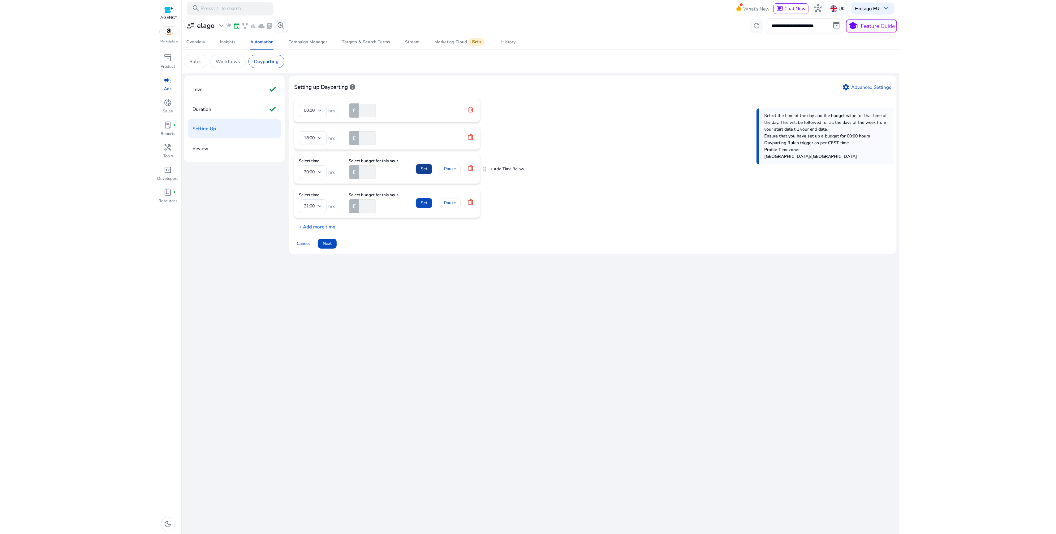
click at [428, 169] on span at bounding box center [424, 168] width 16 height 15
click at [426, 194] on span "Set" at bounding box center [424, 196] width 6 height 6
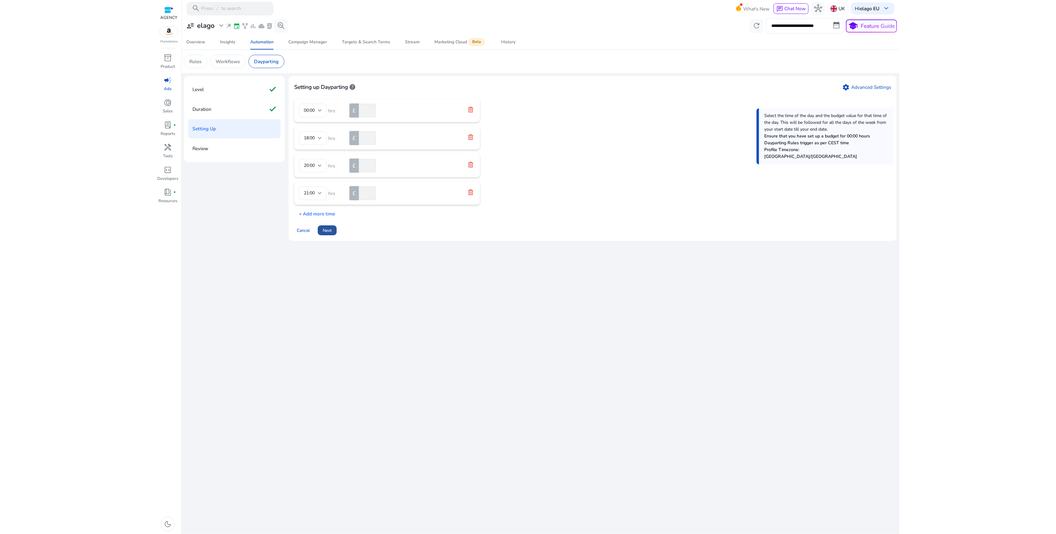
click at [327, 230] on span "Next" at bounding box center [327, 230] width 9 height 6
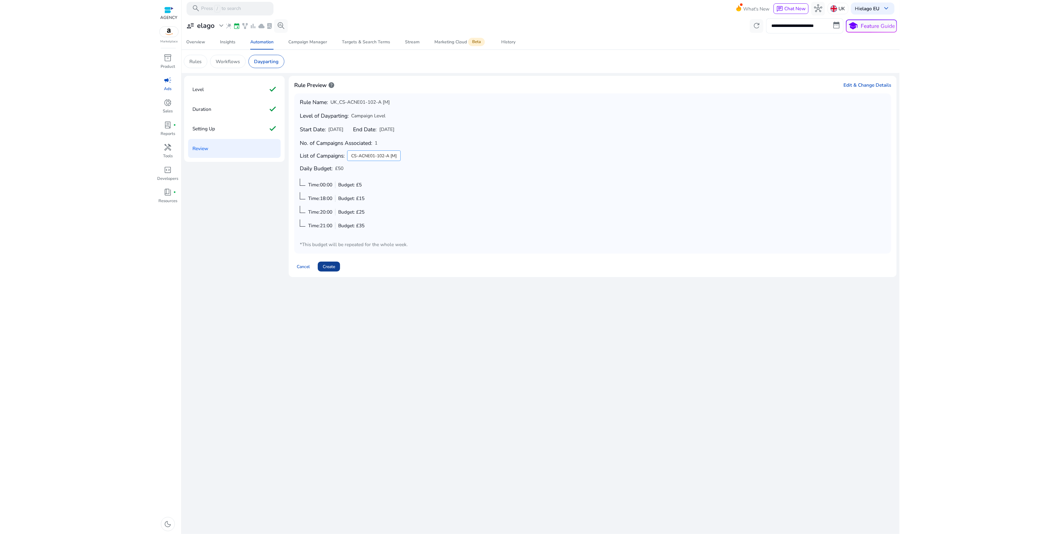
click at [336, 267] on span at bounding box center [329, 266] width 22 height 15
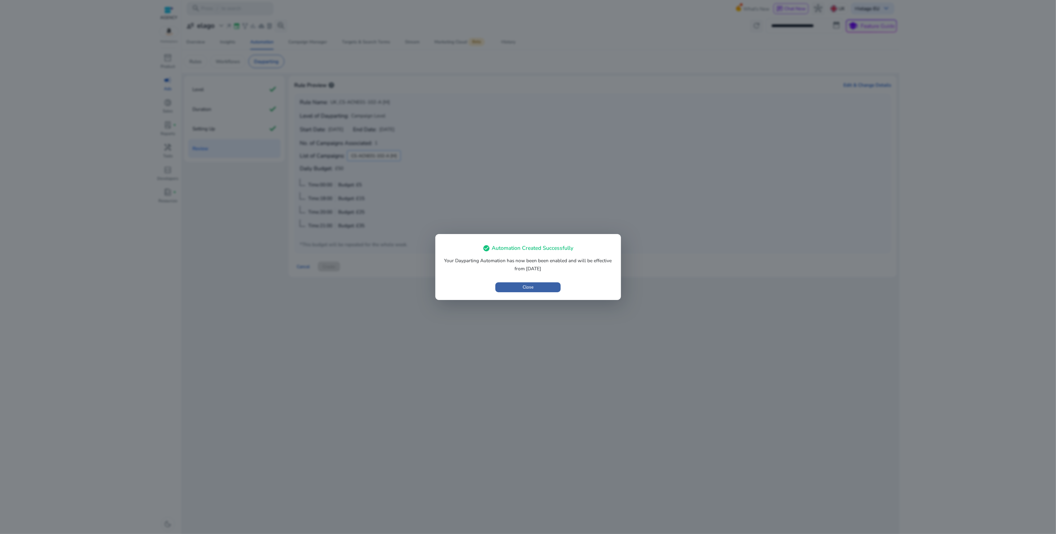
click at [518, 286] on span "button" at bounding box center [527, 287] width 65 height 15
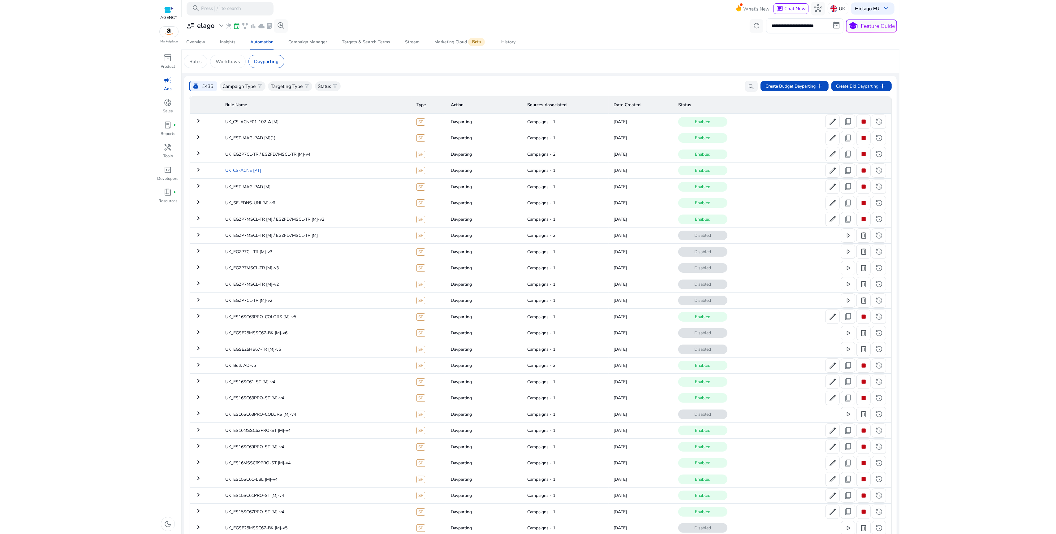
click at [325, 167] on td "UK_CS-ACNE [PT]" at bounding box center [315, 170] width 191 height 16
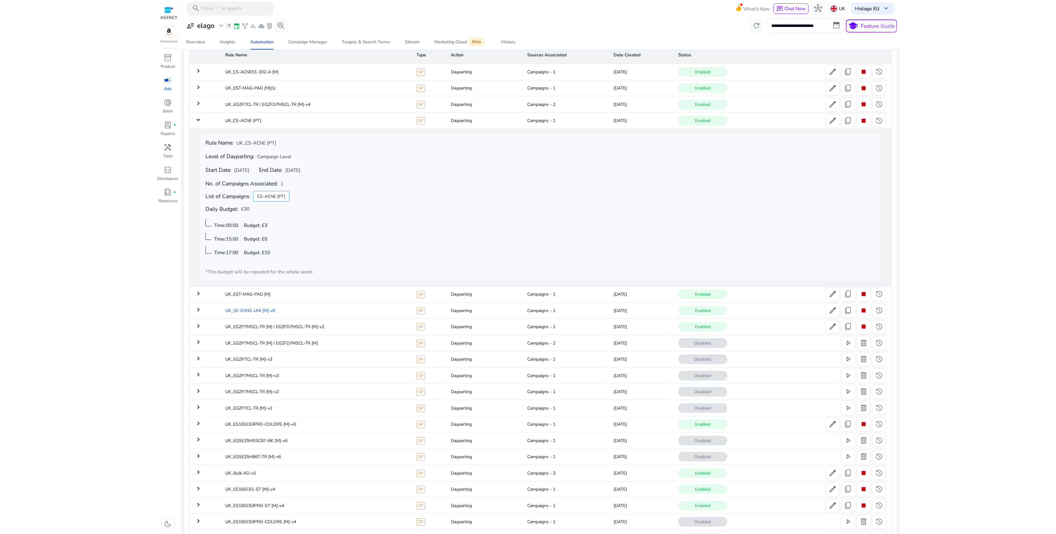
scroll to position [46, 0]
click at [289, 123] on td "UK_CS-ACNE [PT]" at bounding box center [315, 124] width 191 height 16
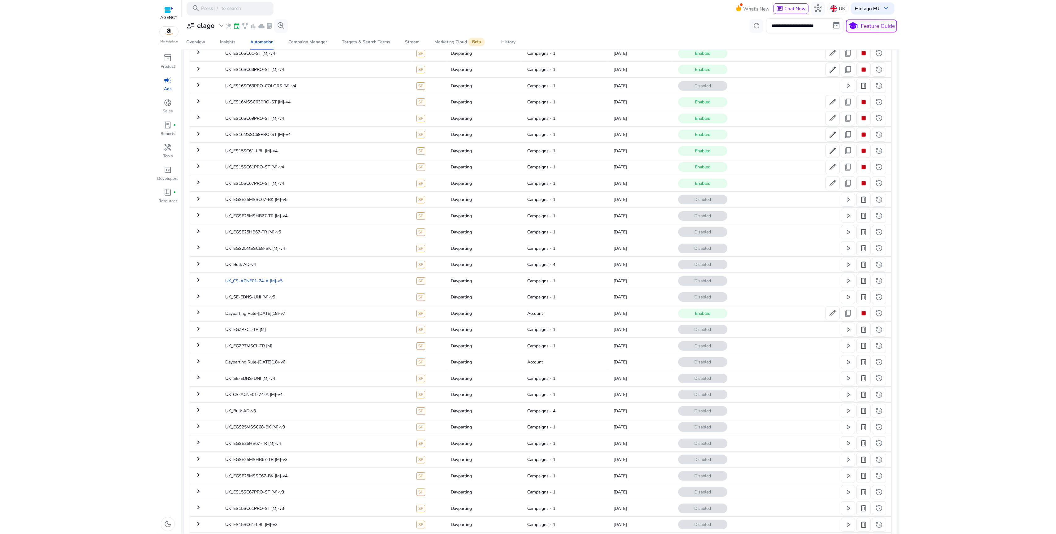
scroll to position [331, 0]
click at [301, 279] on td "UK_CS-ACNE01-74-A [M]-v5" at bounding box center [315, 278] width 191 height 16
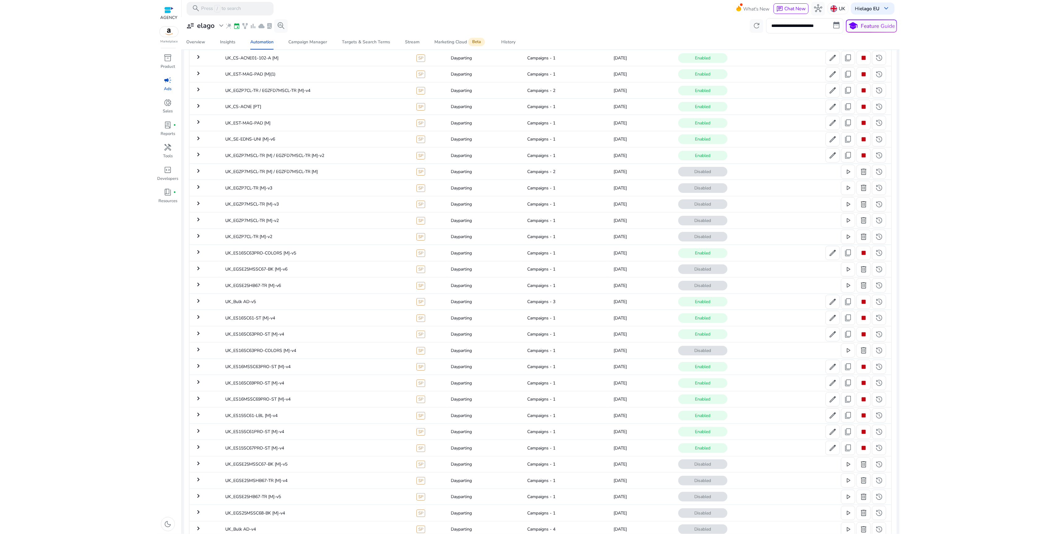
scroll to position [0, 0]
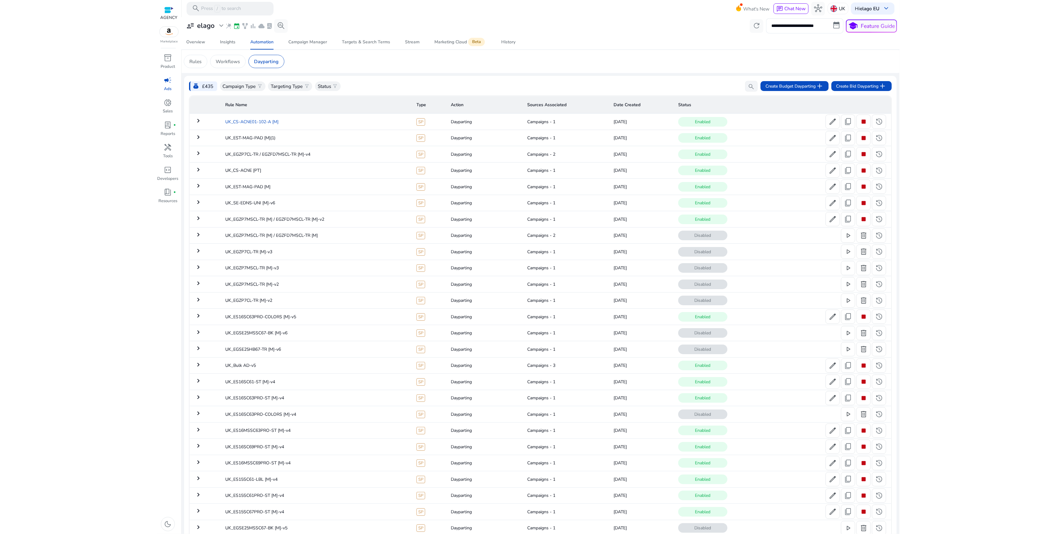
click at [293, 123] on td "UK_CS-ACNE01-102-A [M]" at bounding box center [315, 122] width 191 height 16
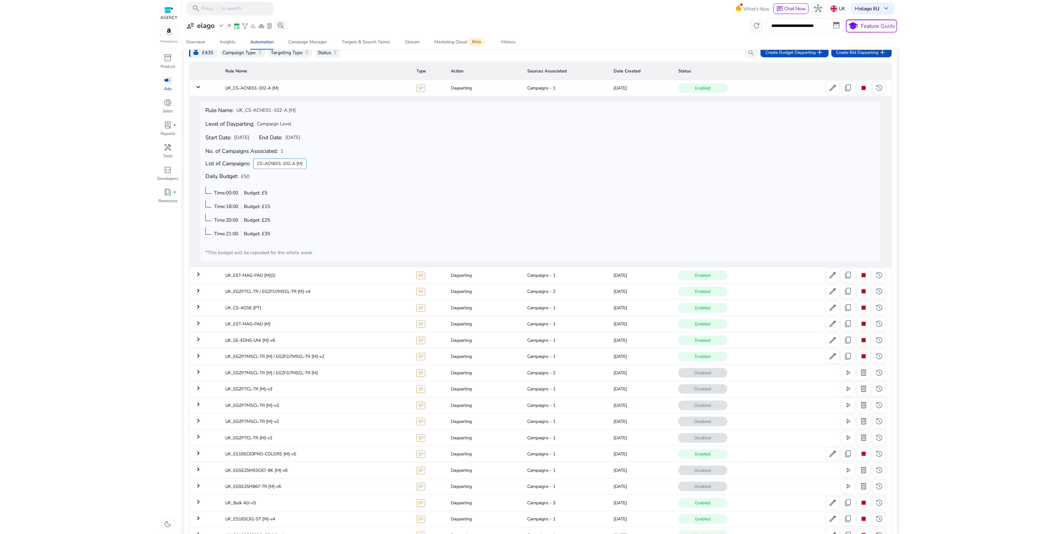
scroll to position [17, 0]
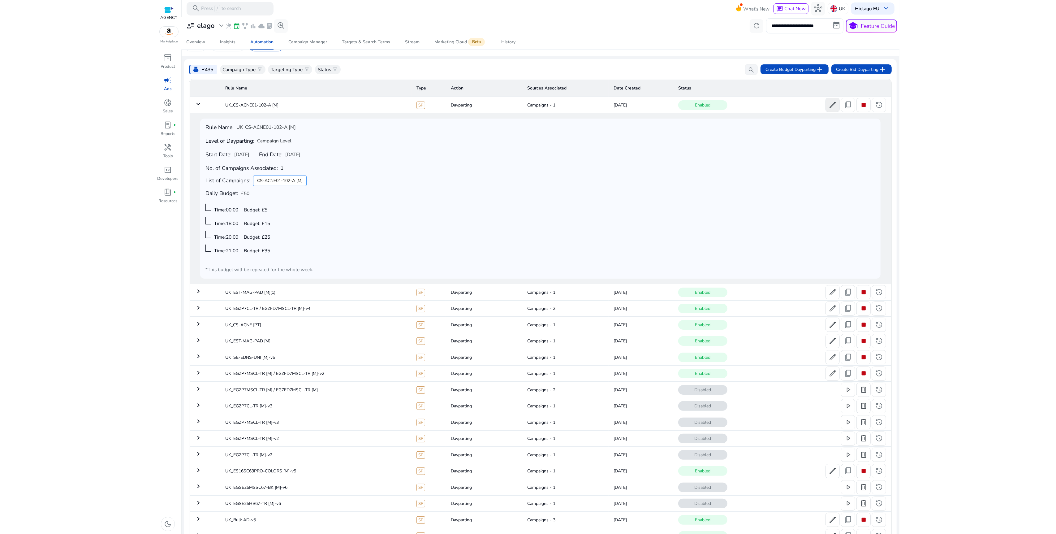
click at [828, 105] on span "edit" at bounding box center [832, 105] width 8 height 8
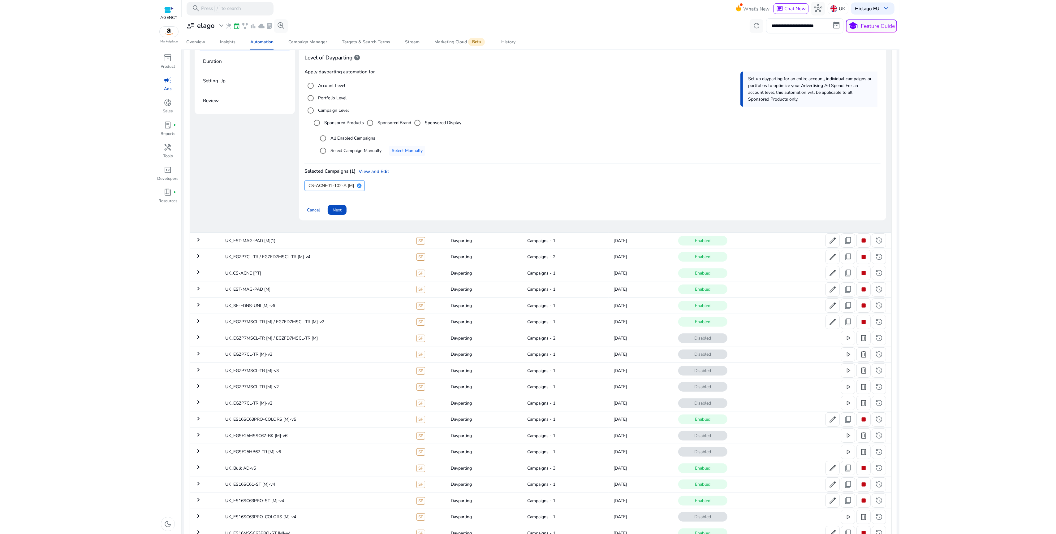
scroll to position [114, 0]
click at [340, 205] on span "Next" at bounding box center [337, 204] width 9 height 6
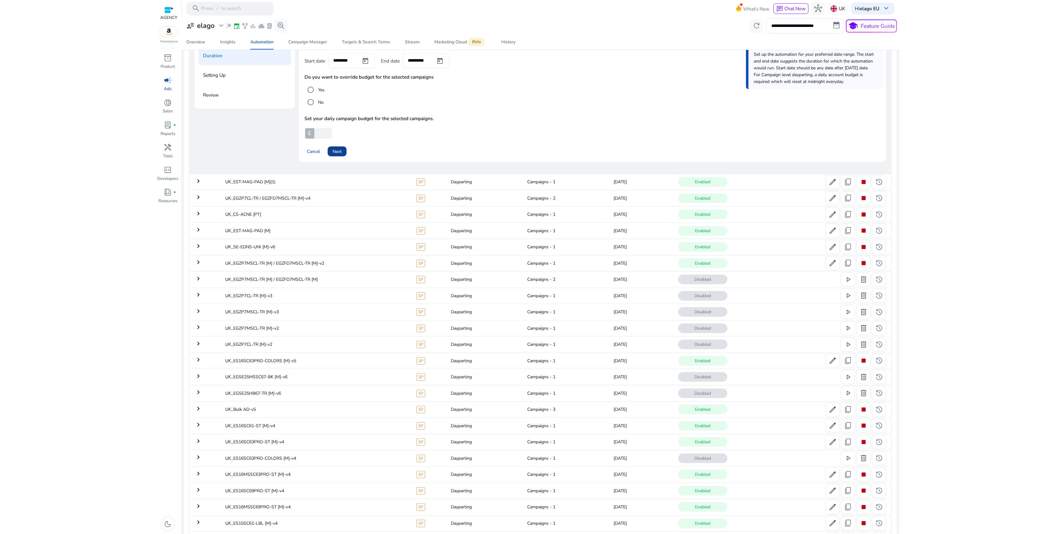
click at [339, 149] on span "Next" at bounding box center [337, 151] width 9 height 6
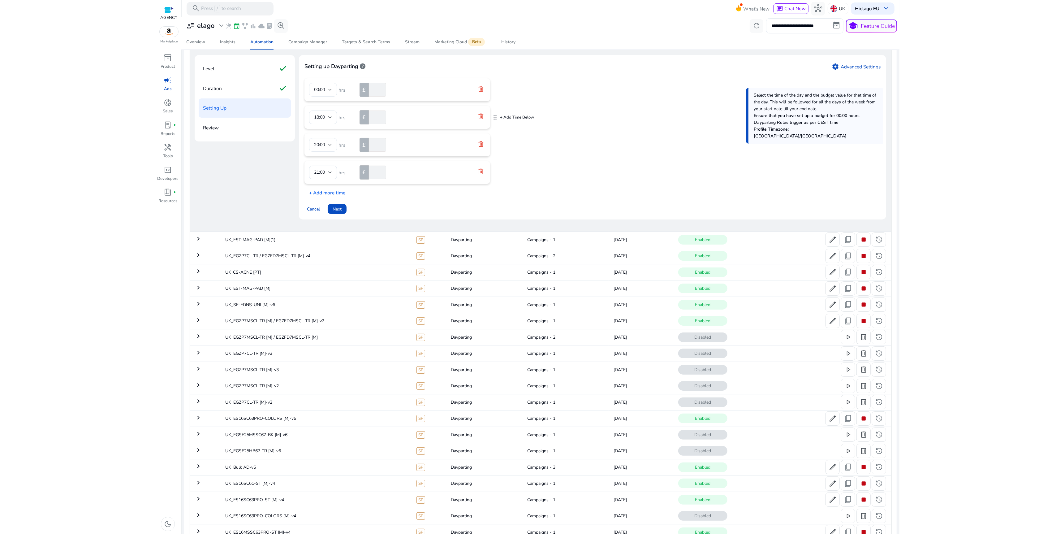
scroll to position [47, 0]
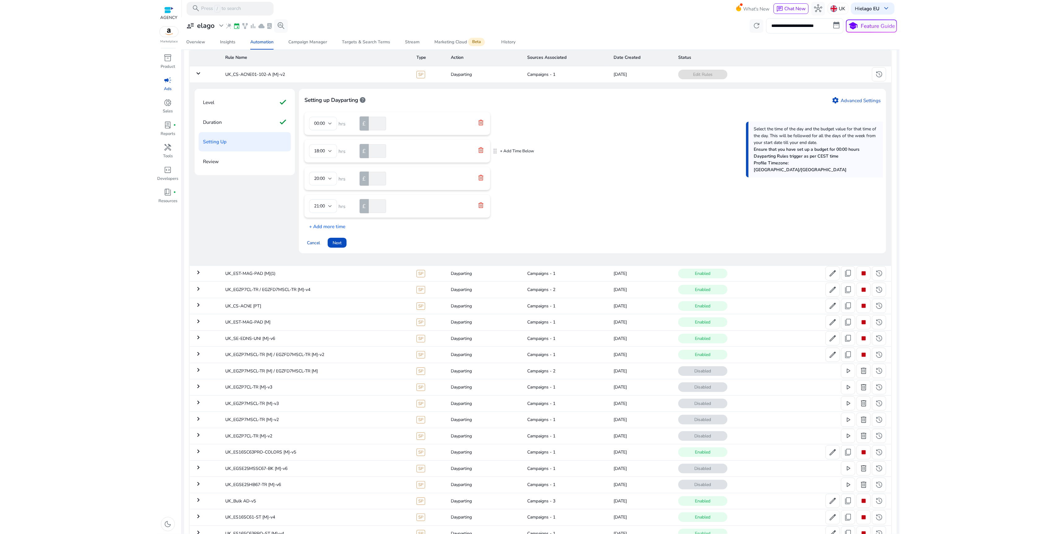
click at [479, 149] on icon at bounding box center [480, 150] width 5 height 6
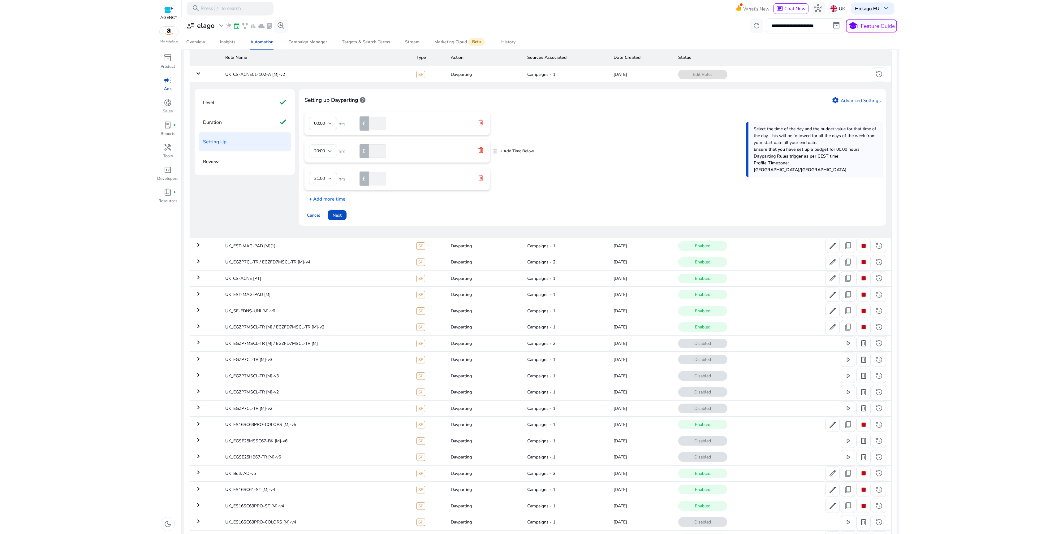
click at [479, 149] on icon at bounding box center [480, 150] width 5 height 6
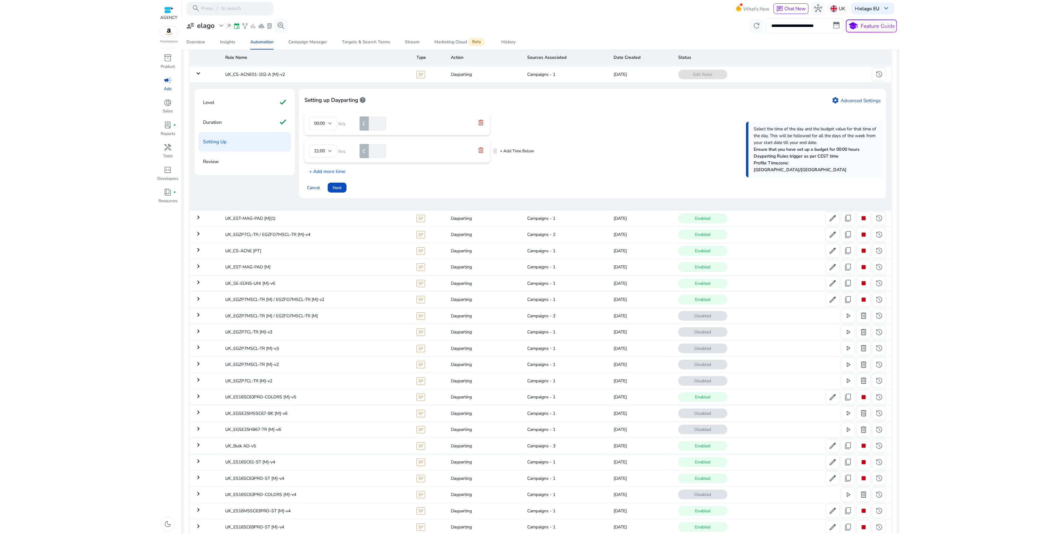
click at [479, 149] on icon at bounding box center [481, 150] width 6 height 6
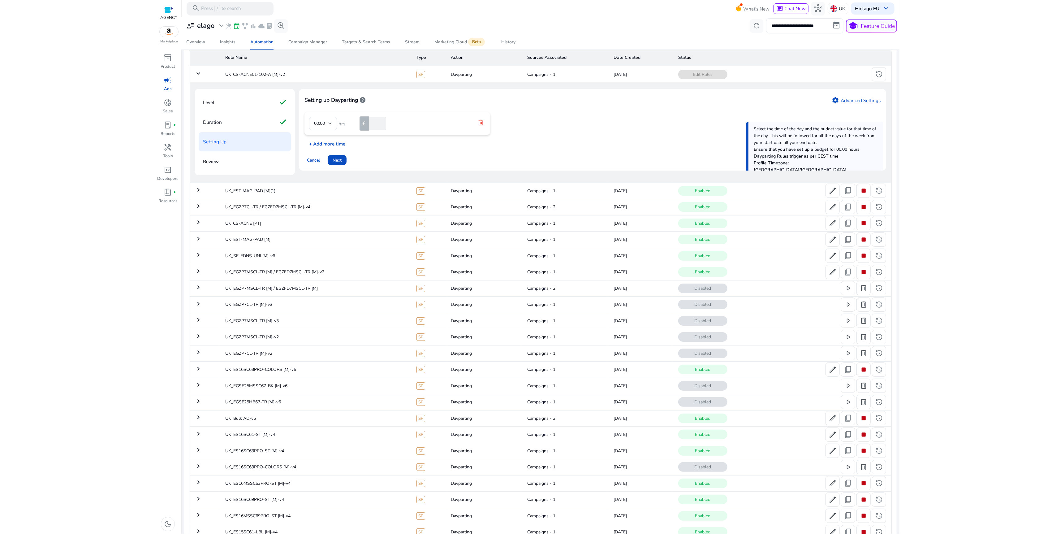
click at [313, 144] on p "+ Add more time" at bounding box center [324, 142] width 41 height 10
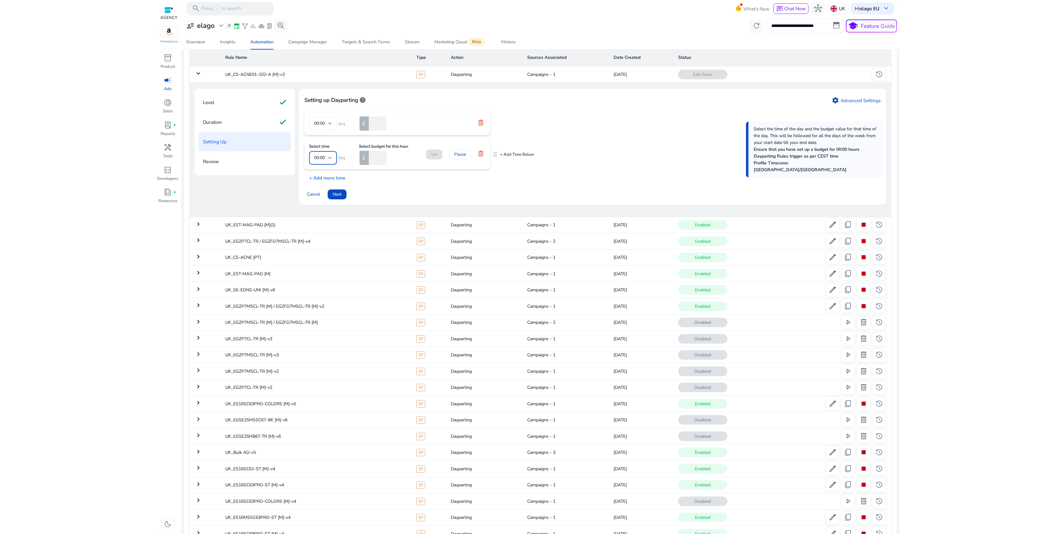
click at [326, 160] on div "00:00" at bounding box center [321, 157] width 14 height 7
click at [323, 190] on span "13:00" at bounding box center [323, 189] width 18 height 7
click at [331, 178] on p "+ Add more time" at bounding box center [324, 176] width 41 height 10
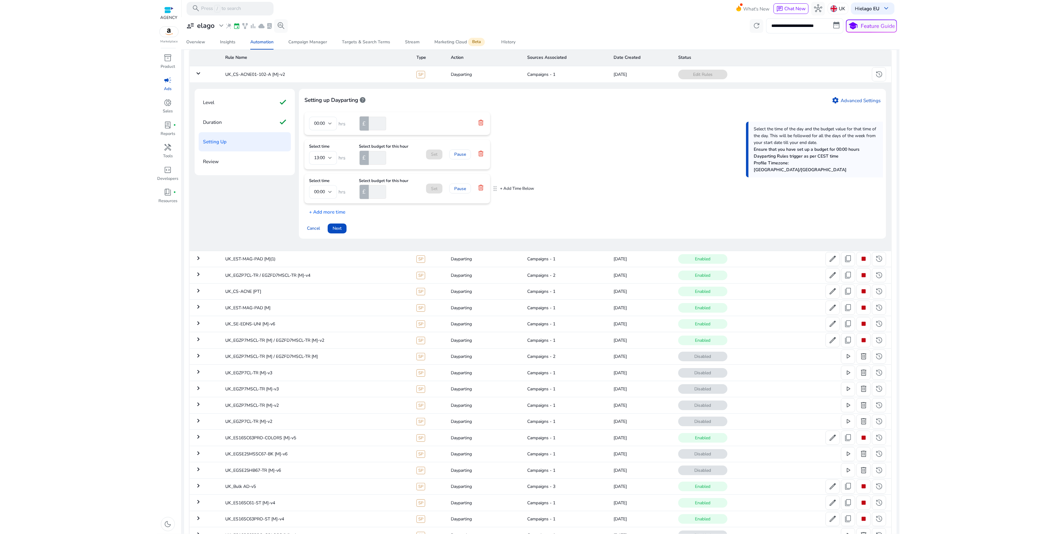
click at [326, 194] on div "00:00" at bounding box center [321, 191] width 14 height 7
click at [323, 233] on span "20:00" at bounding box center [323, 229] width 18 height 7
click at [481, 122] on icon at bounding box center [481, 122] width 6 height 6
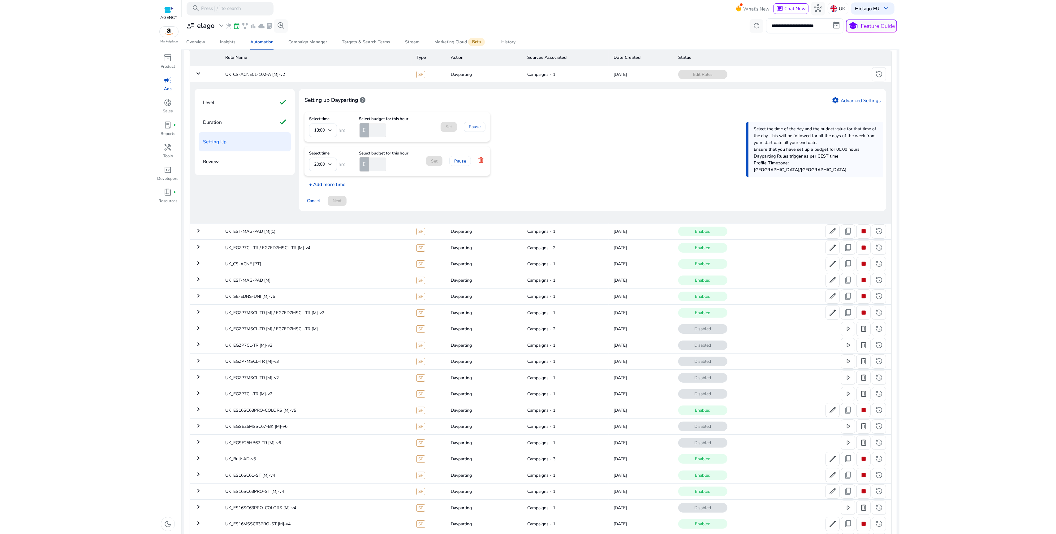
click at [340, 184] on p "+ Add more time" at bounding box center [324, 183] width 41 height 10
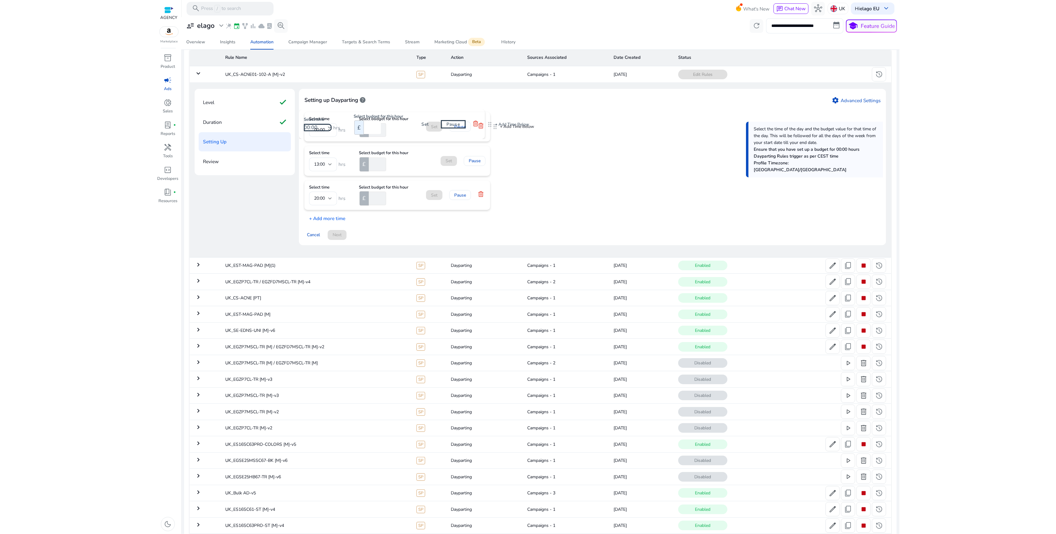
drag, startPoint x: 494, startPoint y: 195, endPoint x: 489, endPoint y: 119, distance: 76.0
click at [376, 128] on input "number" at bounding box center [377, 130] width 18 height 14
type input "*"
click at [372, 165] on input "number" at bounding box center [377, 164] width 18 height 14
click at [335, 219] on p "+ Add more time" at bounding box center [324, 217] width 41 height 10
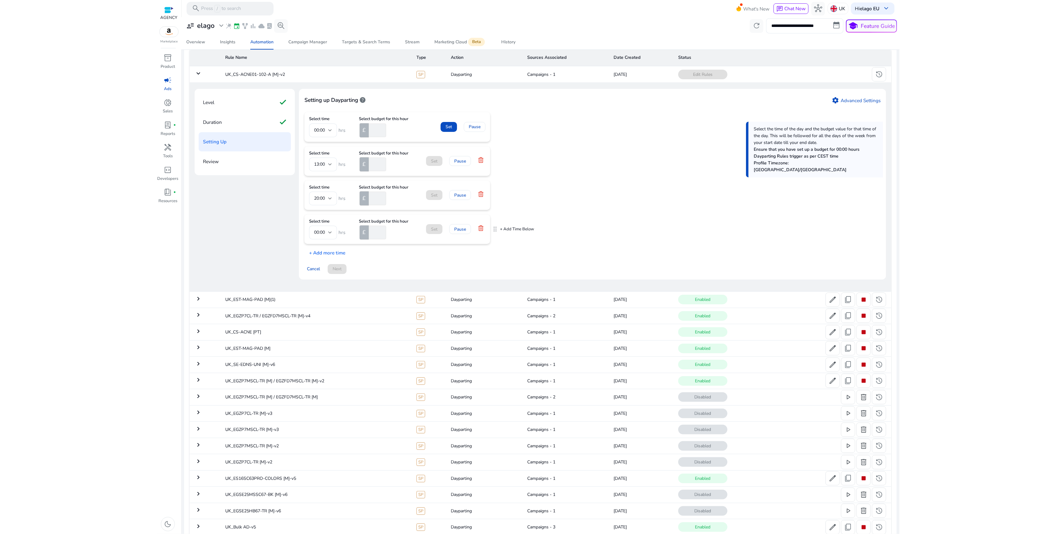
click at [324, 240] on mat-card "Select time 00:00 hrs Select budget for this hour £ Set Pause" at bounding box center [397, 228] width 186 height 29
drag, startPoint x: 327, startPoint y: 232, endPoint x: 327, endPoint y: 238, distance: 5.9
click at [327, 233] on div "00:00" at bounding box center [321, 232] width 14 height 7
click at [322, 286] on span "21:00" at bounding box center [323, 285] width 18 height 7
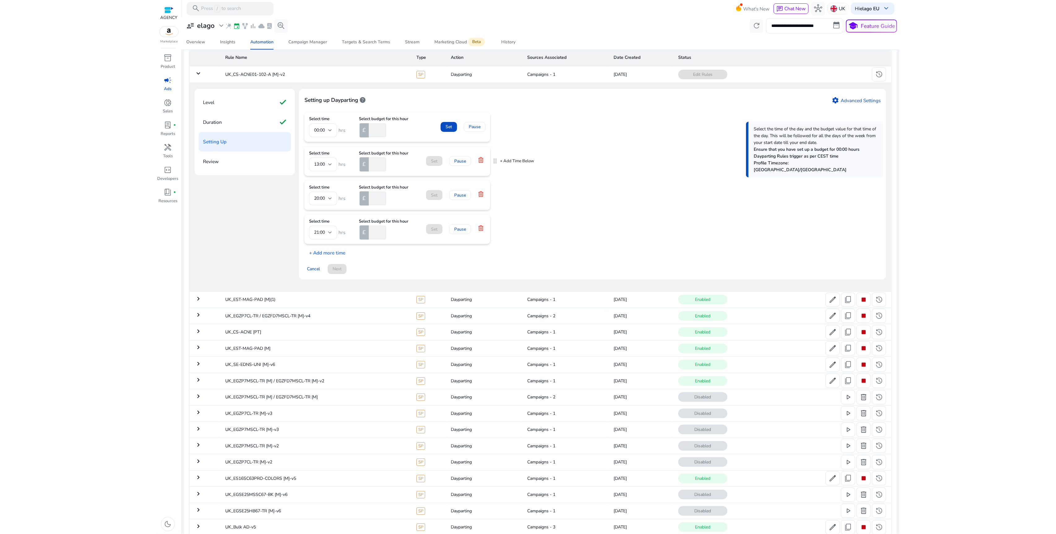
click at [377, 160] on input "number" at bounding box center [377, 164] width 18 height 14
type input "*"
click at [374, 200] on input "number" at bounding box center [377, 198] width 18 height 14
click at [326, 247] on div "Select time 00:00 hrs Select budget for this hour £ * Set Pause Select time 13:…" at bounding box center [592, 184] width 576 height 144
click at [327, 250] on p "+ Add more time" at bounding box center [324, 251] width 41 height 10
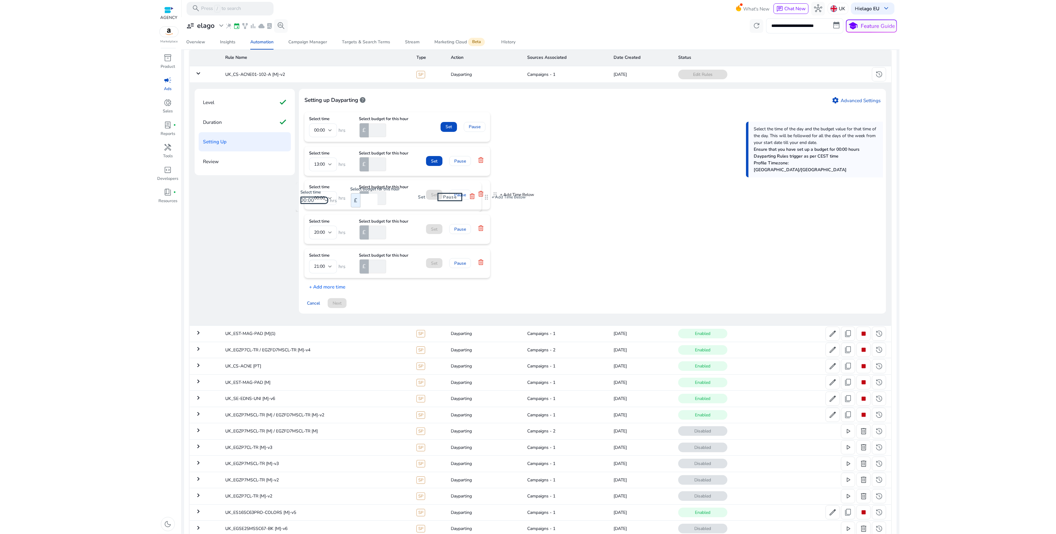
drag, startPoint x: 494, startPoint y: 263, endPoint x: 486, endPoint y: 191, distance: 72.0
click at [316, 200] on span "00:00" at bounding box center [319, 198] width 11 height 6
click at [326, 252] on mat-option "18:00" at bounding box center [323, 257] width 28 height 15
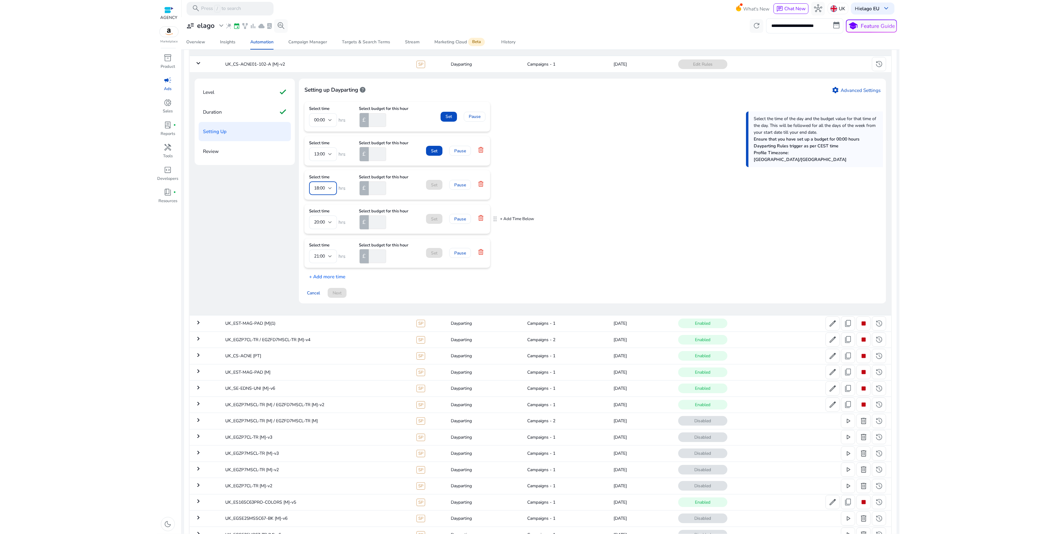
scroll to position [59, 0]
click at [375, 184] on input "number" at bounding box center [377, 186] width 18 height 14
type input "**"
click at [374, 220] on input "number" at bounding box center [377, 219] width 18 height 14
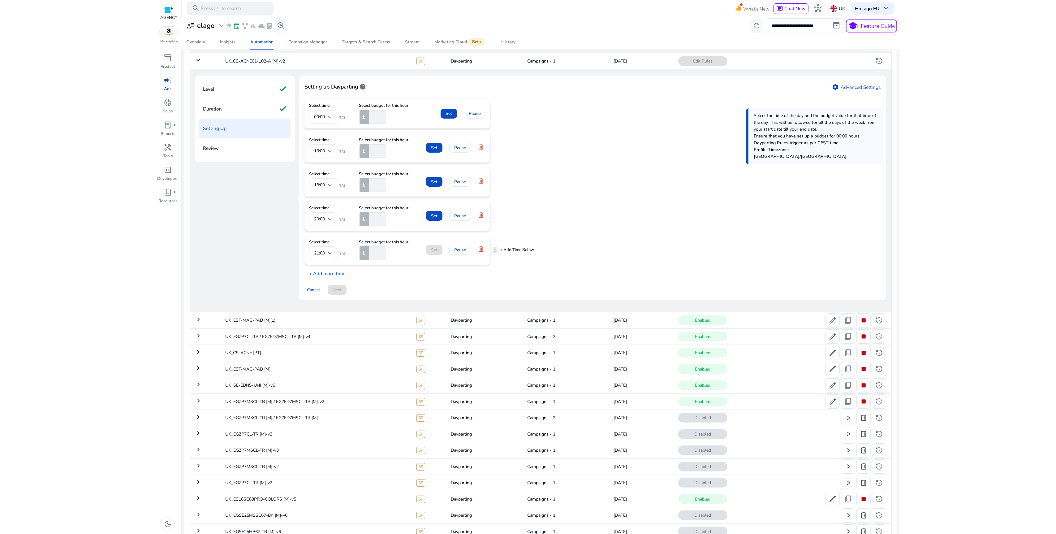
type input "**"
click at [377, 252] on input "number" at bounding box center [377, 253] width 18 height 14
type input "**"
click at [608, 191] on div "Select time 00:00 hrs Select budget for this hour £ * Set Pause Select time 13:…" at bounding box center [592, 188] width 576 height 178
click at [445, 116] on span "Set" at bounding box center [448, 113] width 6 height 6
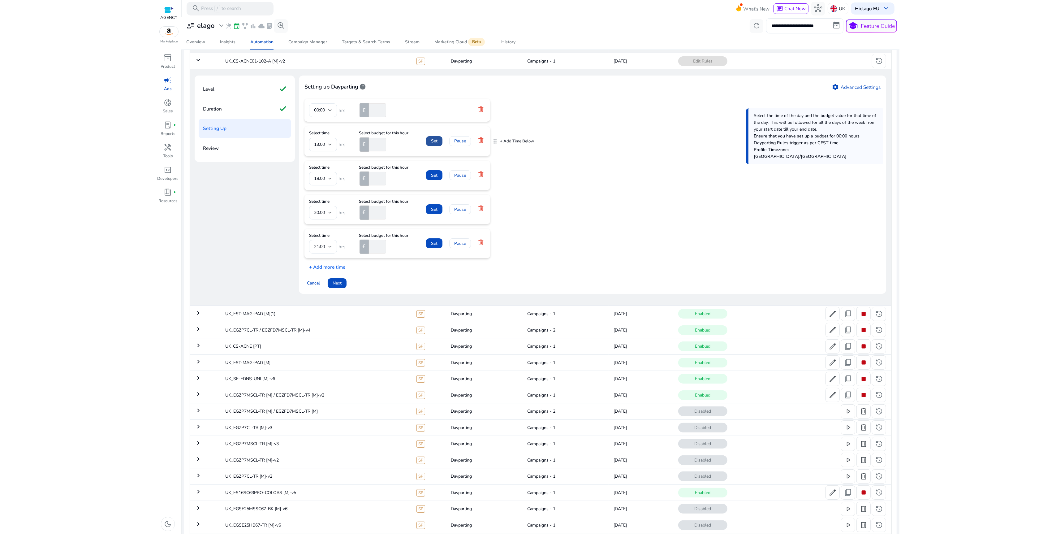
drag, startPoint x: 436, startPoint y: 138, endPoint x: 438, endPoint y: 148, distance: 10.5
click at [436, 139] on span "Set" at bounding box center [434, 141] width 6 height 6
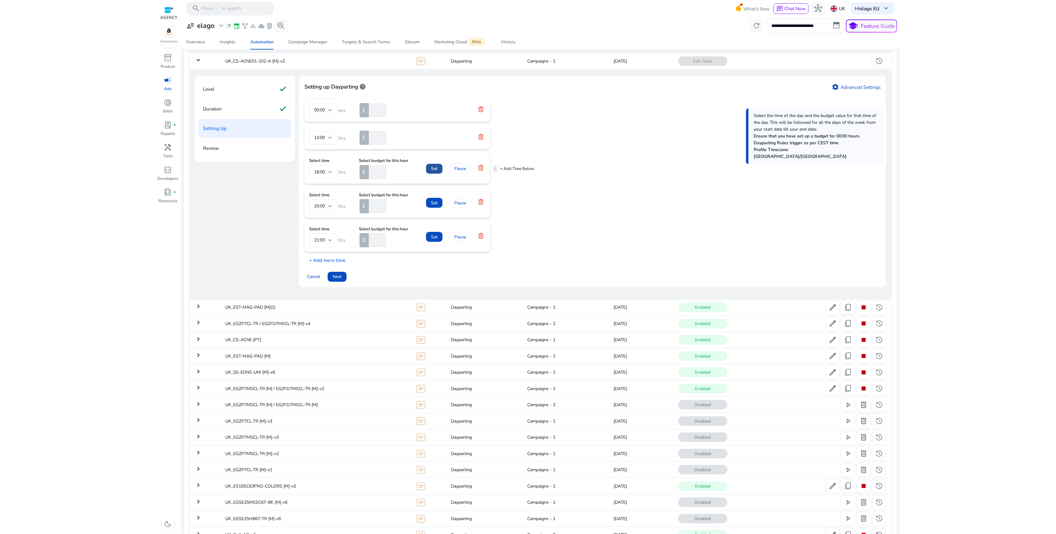
click at [433, 170] on span "Set" at bounding box center [434, 168] width 6 height 6
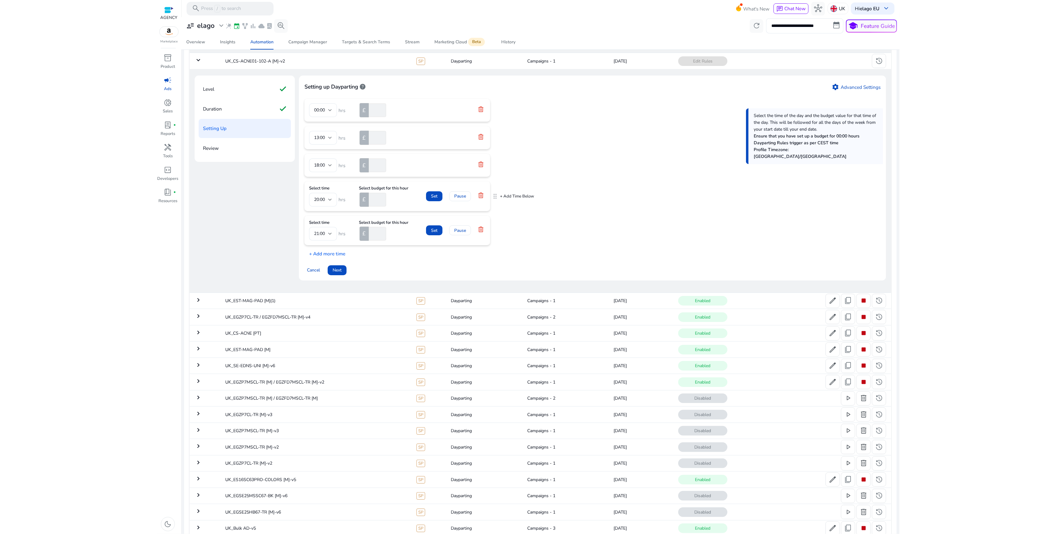
click at [436, 192] on span at bounding box center [434, 196] width 16 height 15
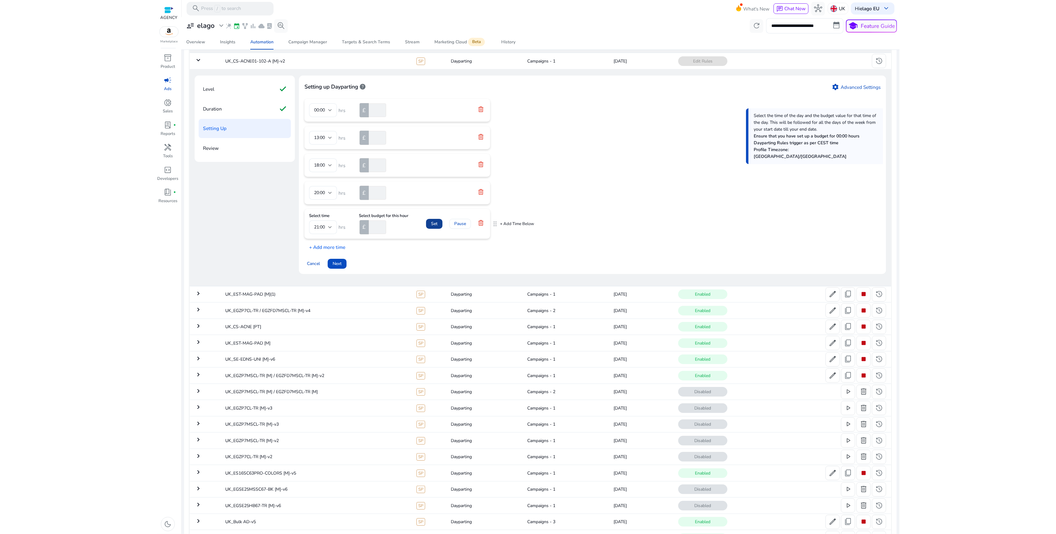
click at [434, 231] on span at bounding box center [434, 223] width 16 height 15
click at [337, 260] on span "Next" at bounding box center [337, 257] width 9 height 6
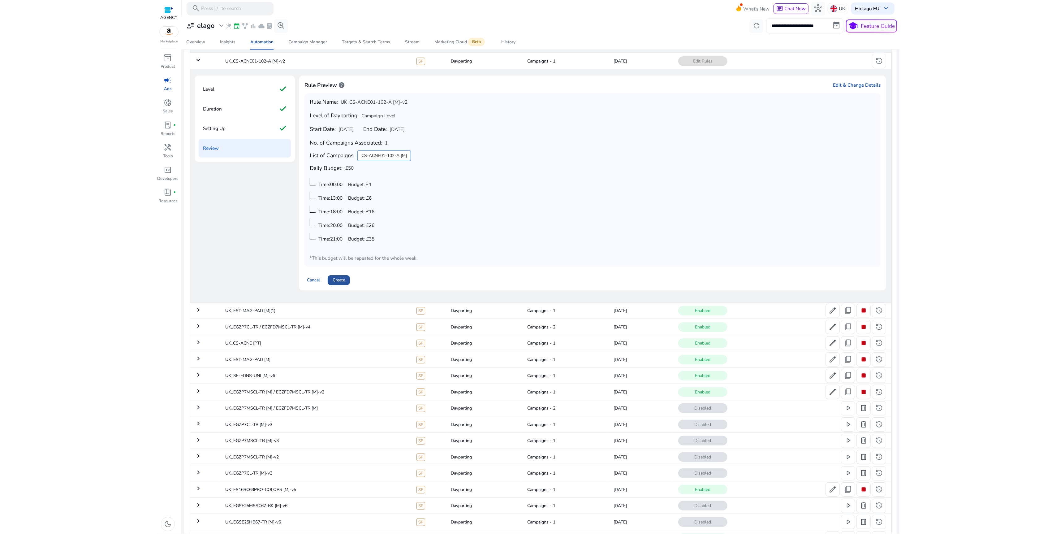
click at [342, 282] on span "Create" at bounding box center [339, 280] width 12 height 6
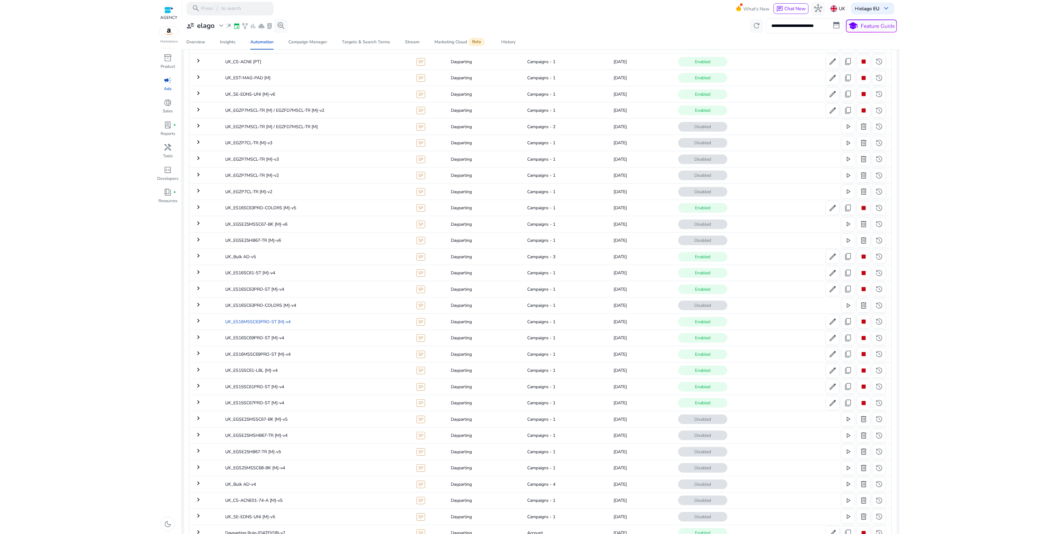
scroll to position [124, 0]
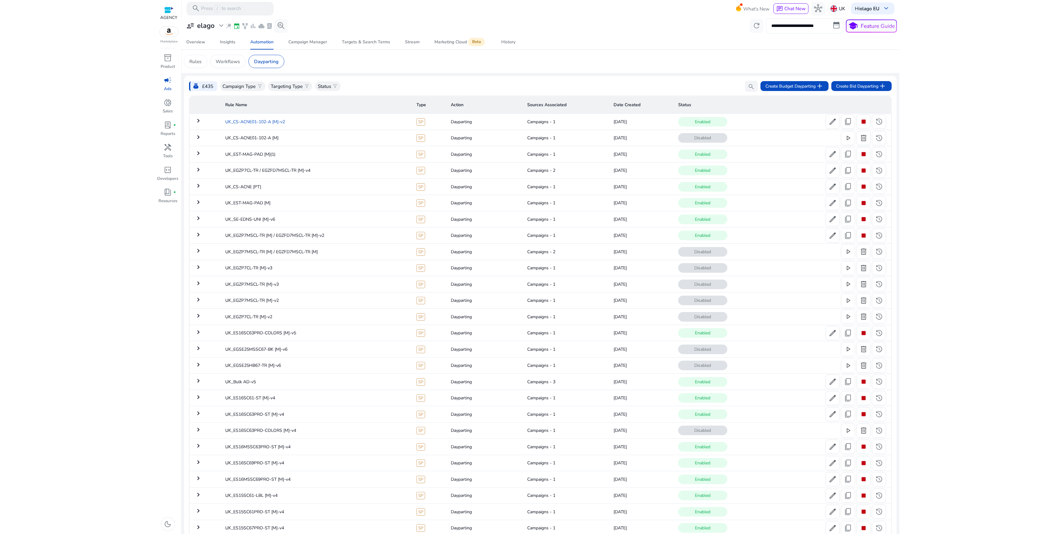
click at [304, 117] on td "UK_CS-ACNE01-102-A [M]-v2" at bounding box center [315, 122] width 191 height 16
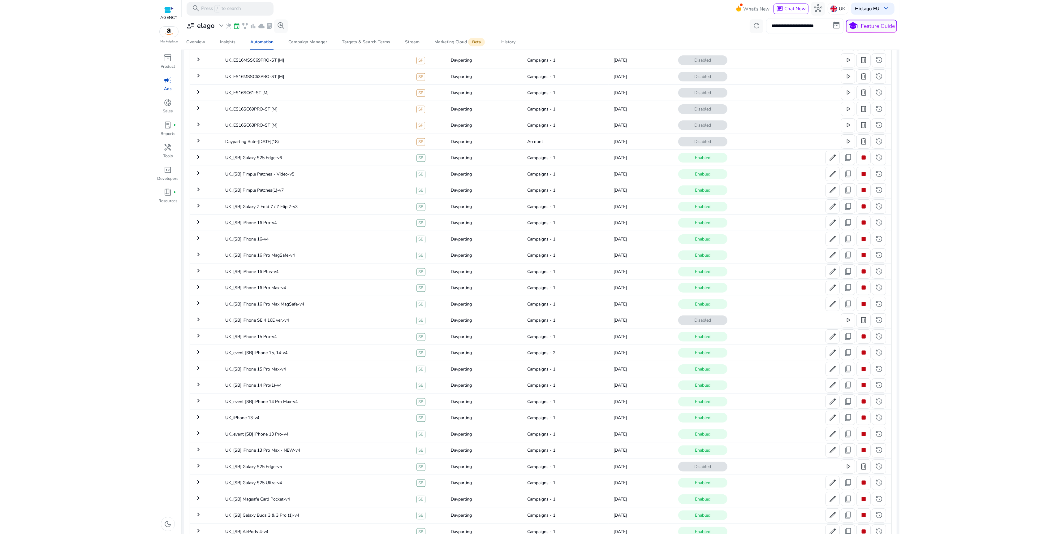
scroll to position [1672, 0]
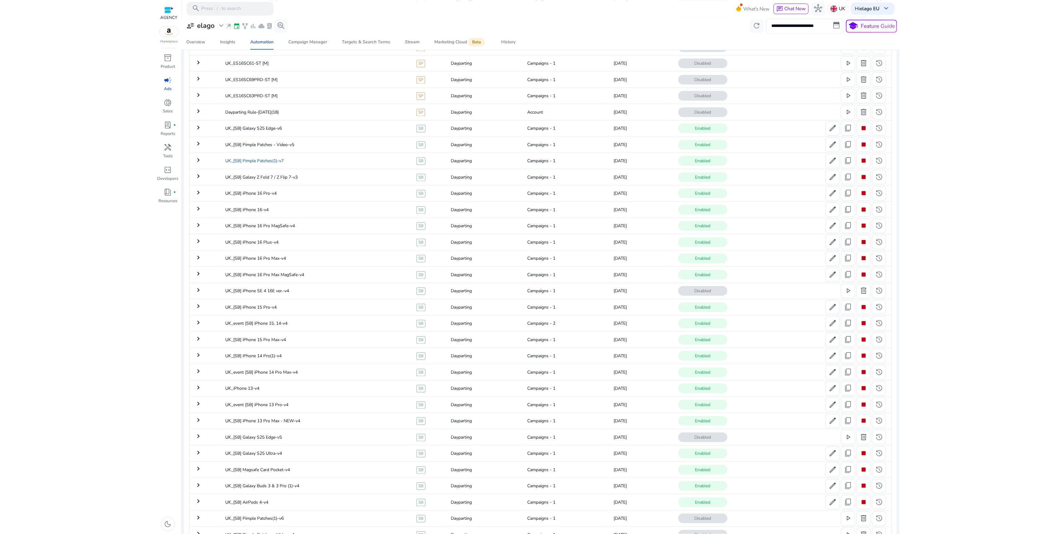
click at [332, 165] on td "UK_[SB] Pimple Patches(1)-v7" at bounding box center [315, 161] width 191 height 16
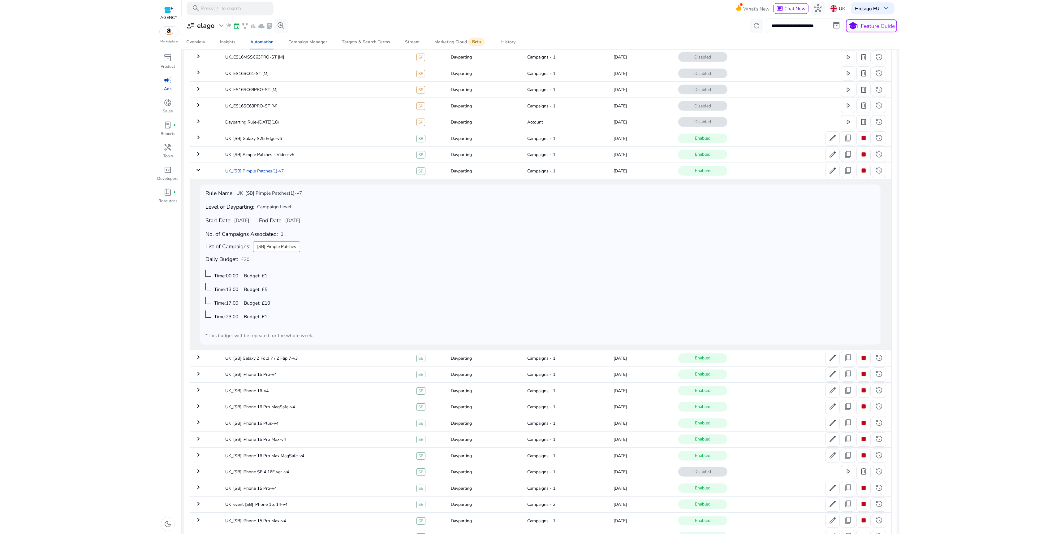
scroll to position [1432, 0]
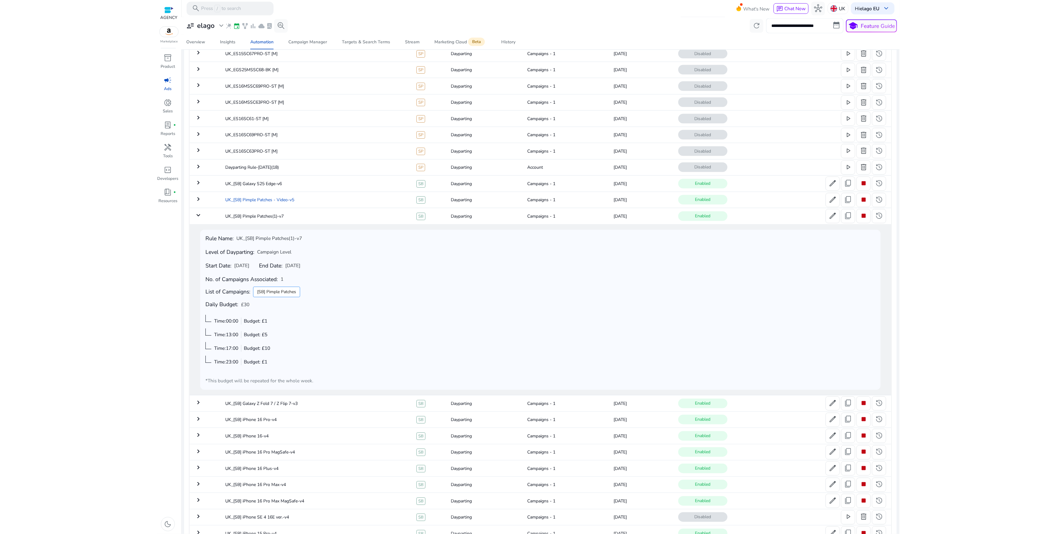
click at [290, 175] on td "UK_[SB] Pimple Patches - Video-v5" at bounding box center [315, 167] width 191 height 16
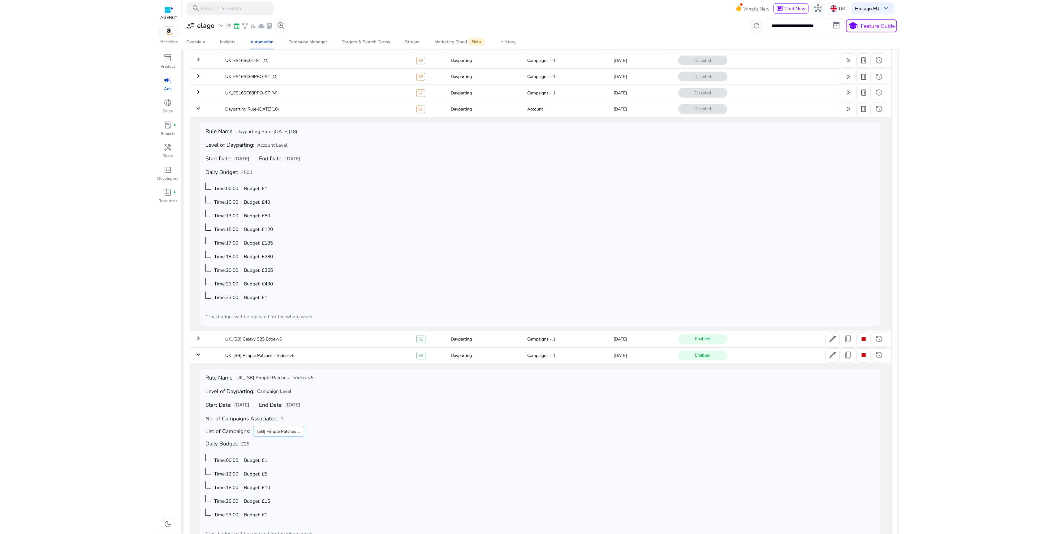
scroll to position [1492, 0]
click at [284, 113] on td "Dayparting Rule-[DATE](18)" at bounding box center [315, 108] width 191 height 16
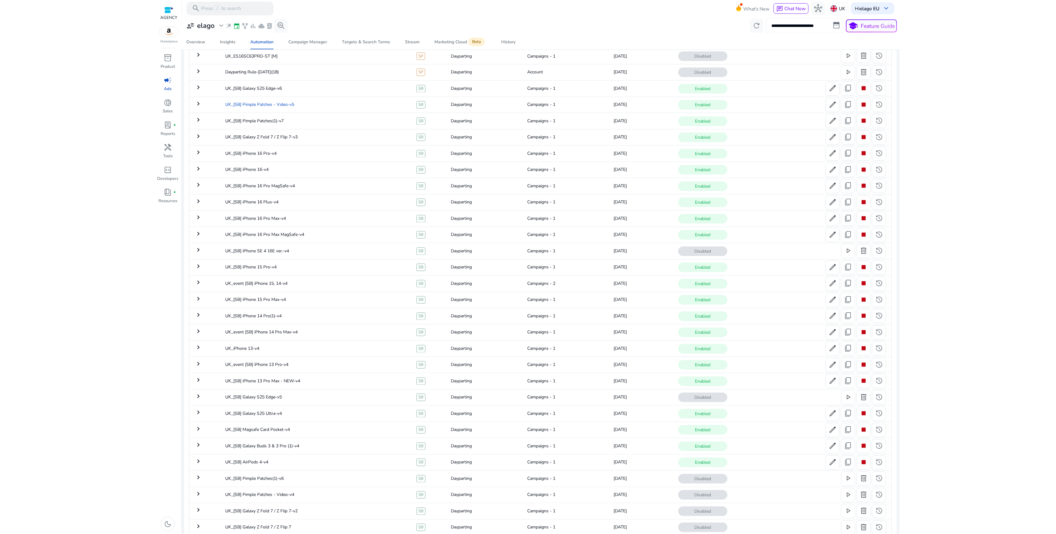
scroll to position [1519, 0]
click at [292, 88] on td "UK_[SB] Pimple Patches - Video-v5" at bounding box center [315, 80] width 191 height 16
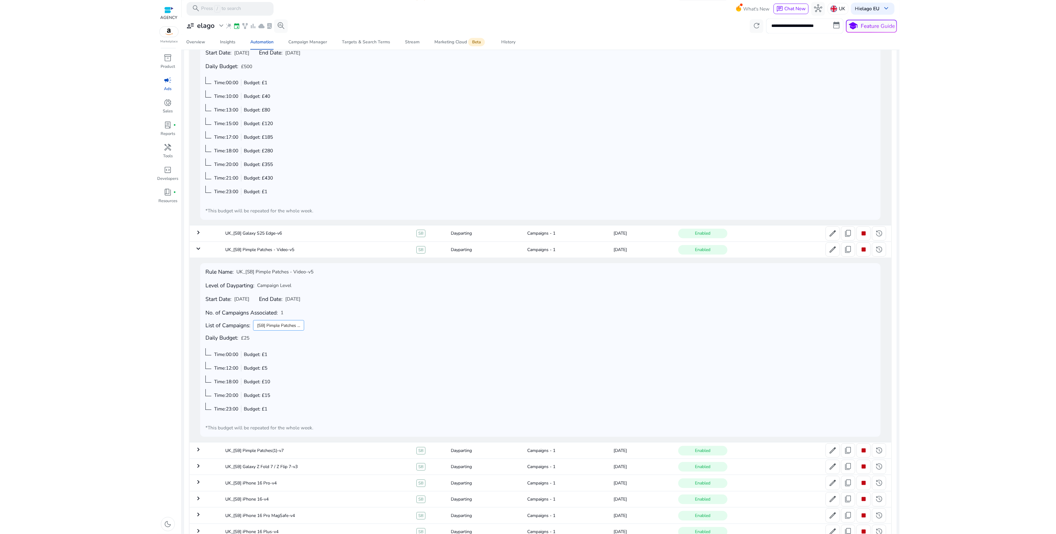
scroll to position [1491, 0]
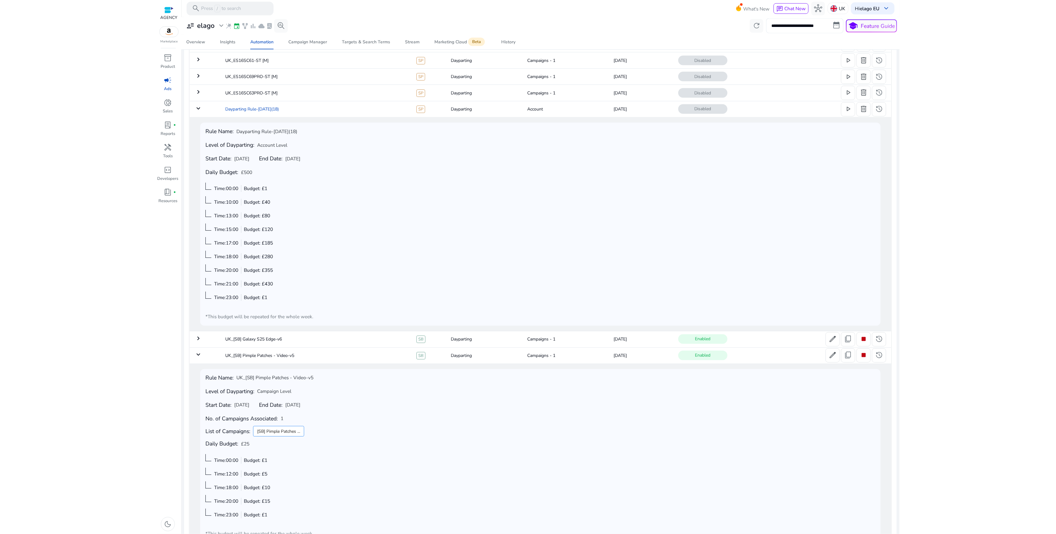
click at [278, 111] on td "Dayparting Rule-[DATE](18)" at bounding box center [315, 109] width 191 height 16
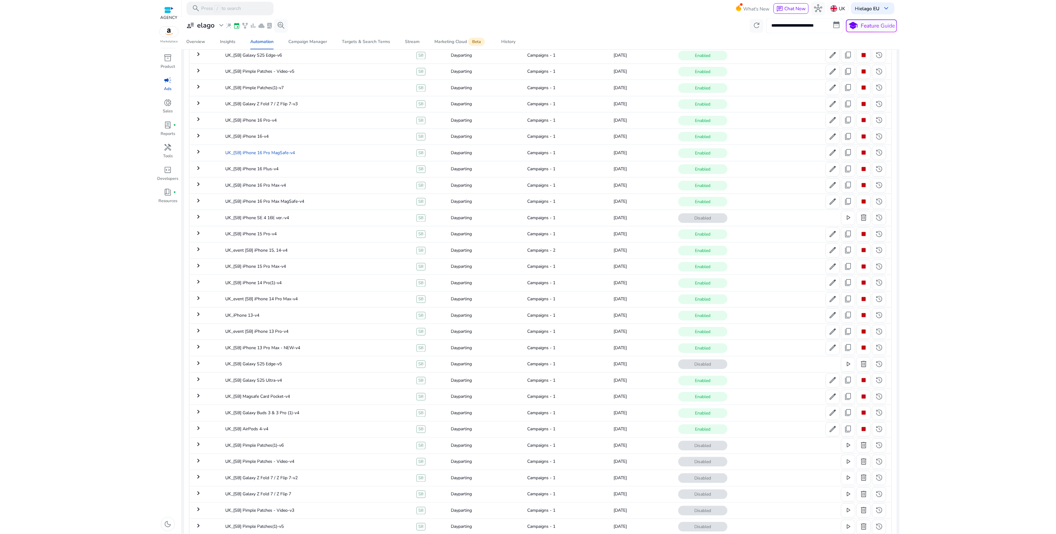
scroll to position [1539, 0]
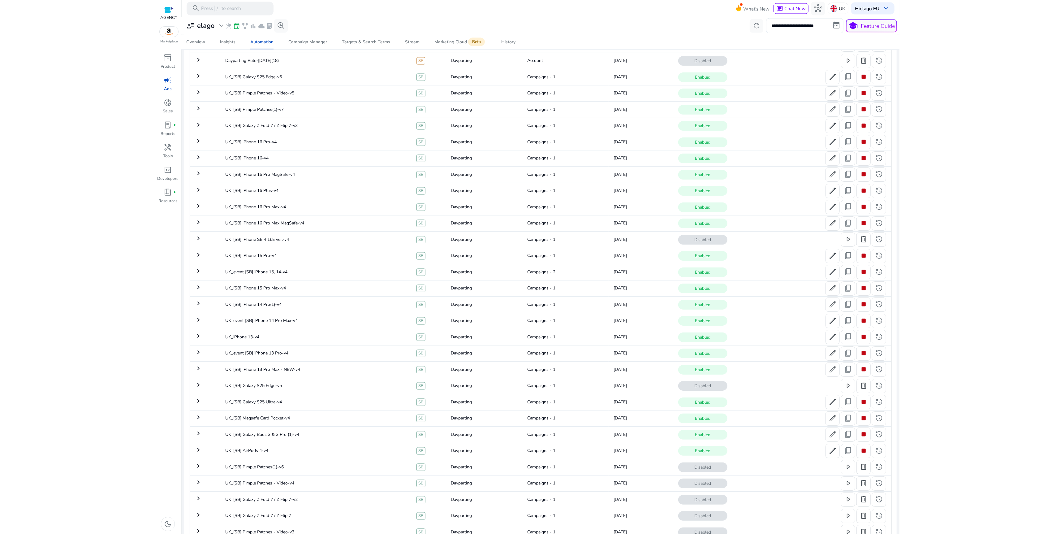
click at [200, 64] on mat-icon "keyboard_arrow_right" at bounding box center [198, 59] width 7 height 7
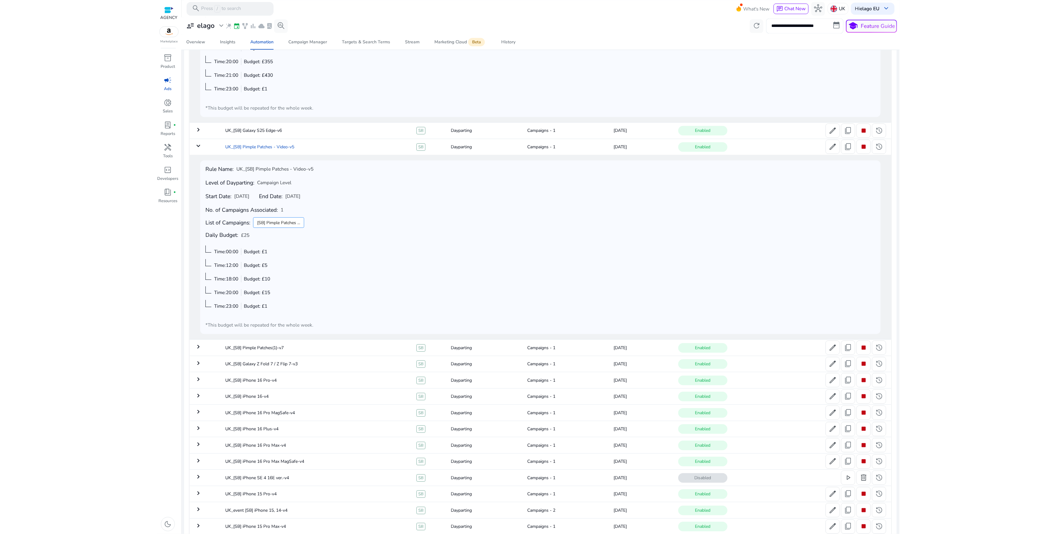
scroll to position [1659, 0]
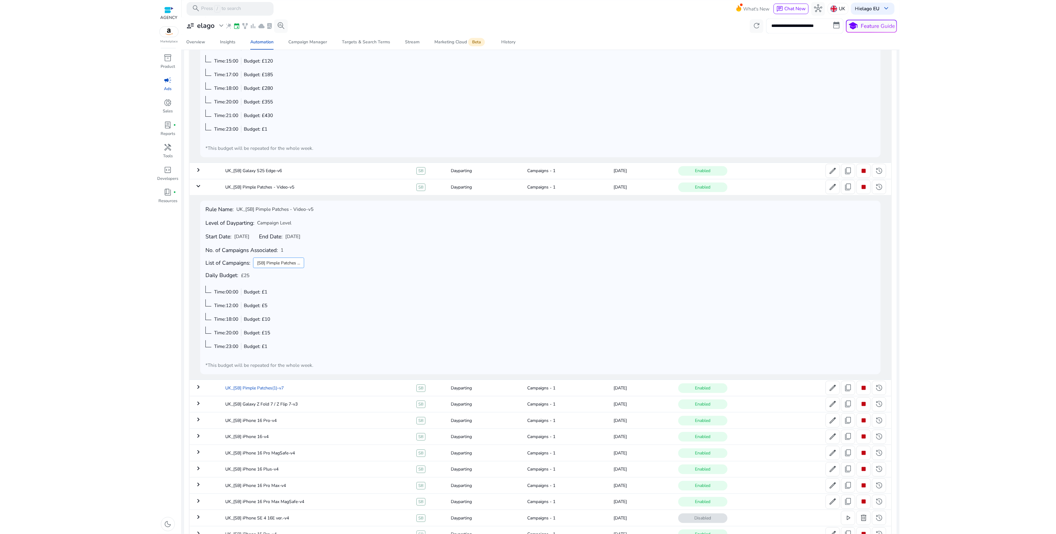
click at [349, 391] on td "UK_[SB] Pimple Patches(1)-v7" at bounding box center [315, 388] width 191 height 16
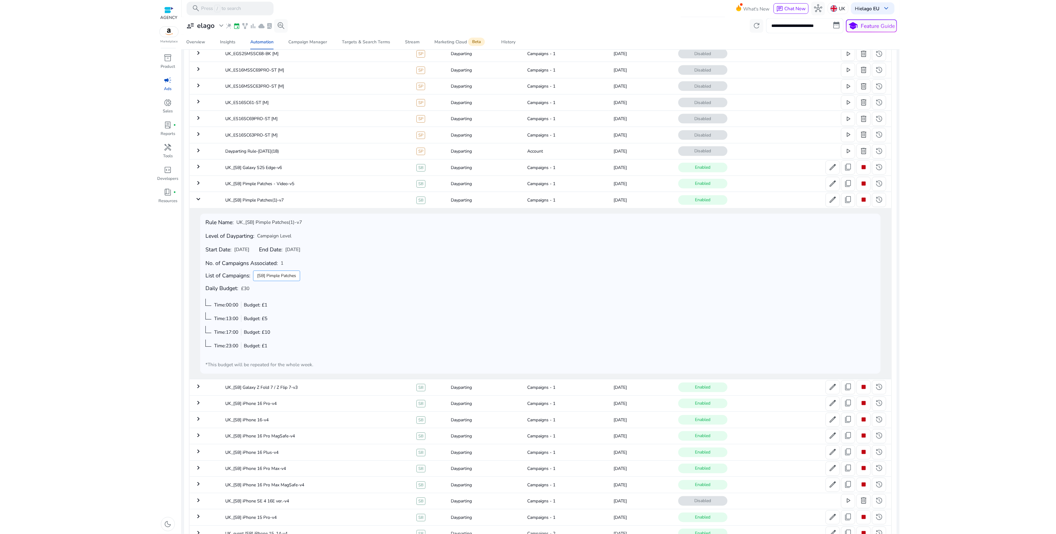
scroll to position [1431, 0]
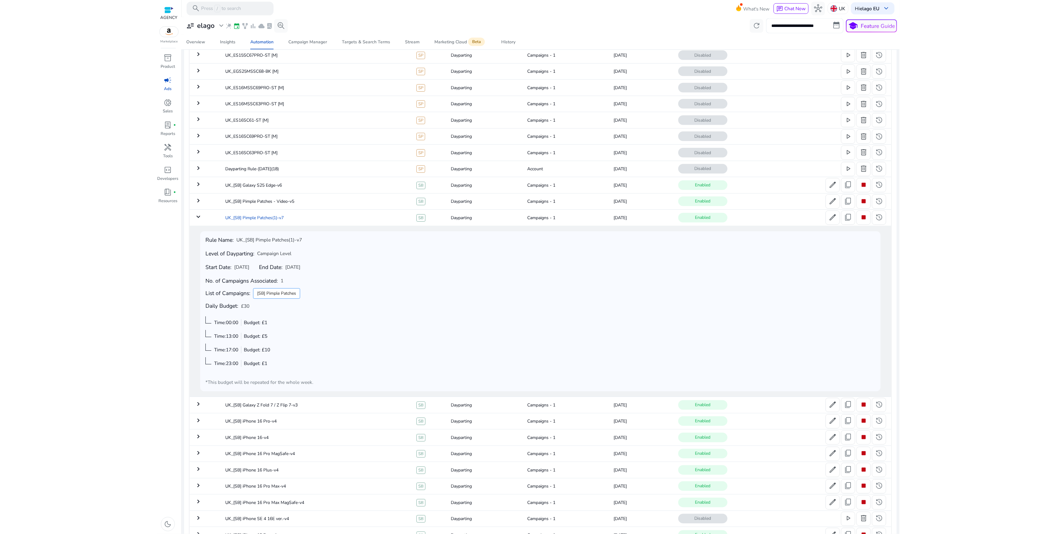
click at [312, 220] on td "UK_[SB] Pimple Patches(1)-v7" at bounding box center [315, 217] width 191 height 16
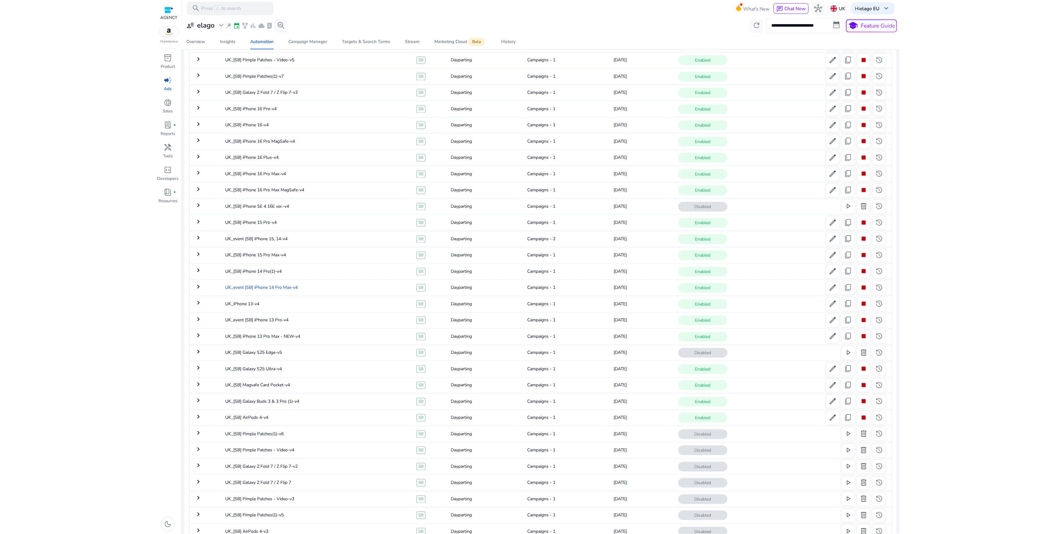
scroll to position [1468, 0]
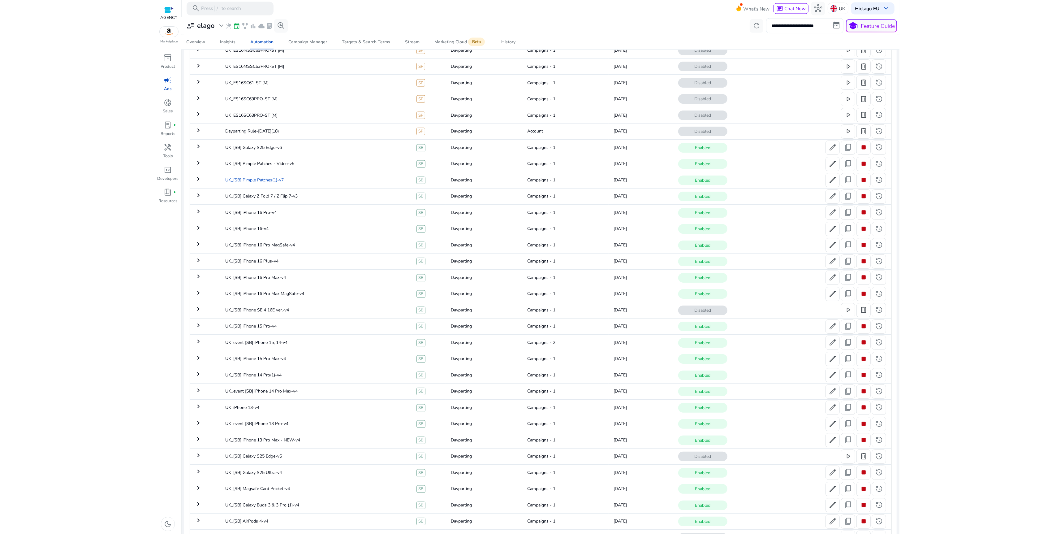
click at [303, 186] on td "UK_[SB] Pimple Patches(1)-v7" at bounding box center [315, 180] width 191 height 16
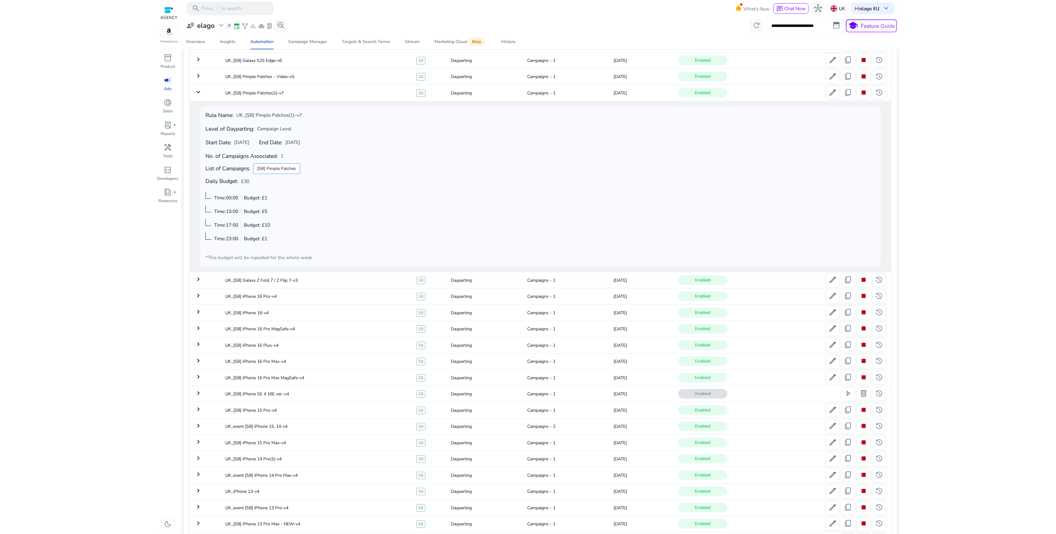
scroll to position [1525, 0]
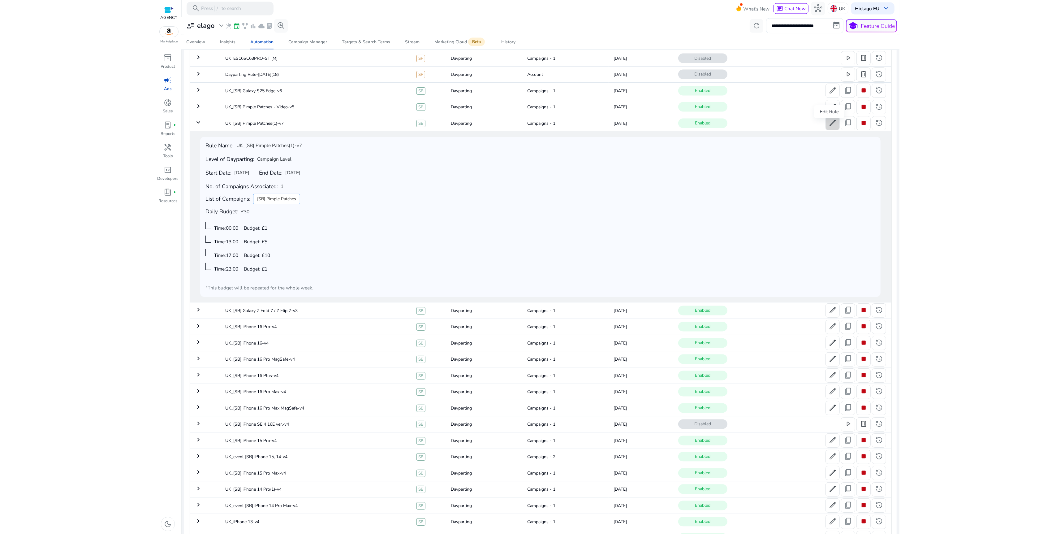
click at [832, 127] on span "edit" at bounding box center [832, 123] width 8 height 8
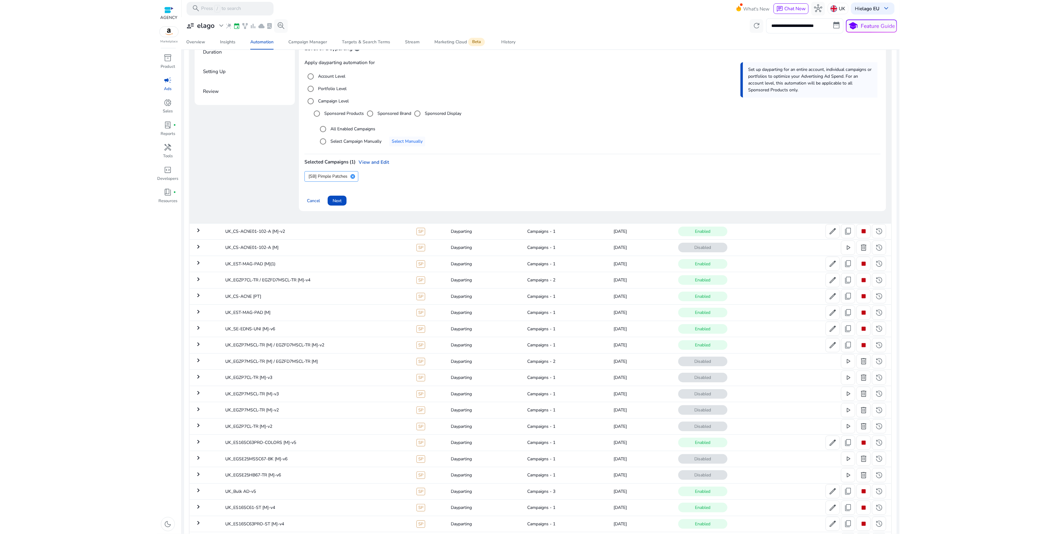
scroll to position [114, 0]
click at [340, 207] on span "Next" at bounding box center [337, 204] width 9 height 6
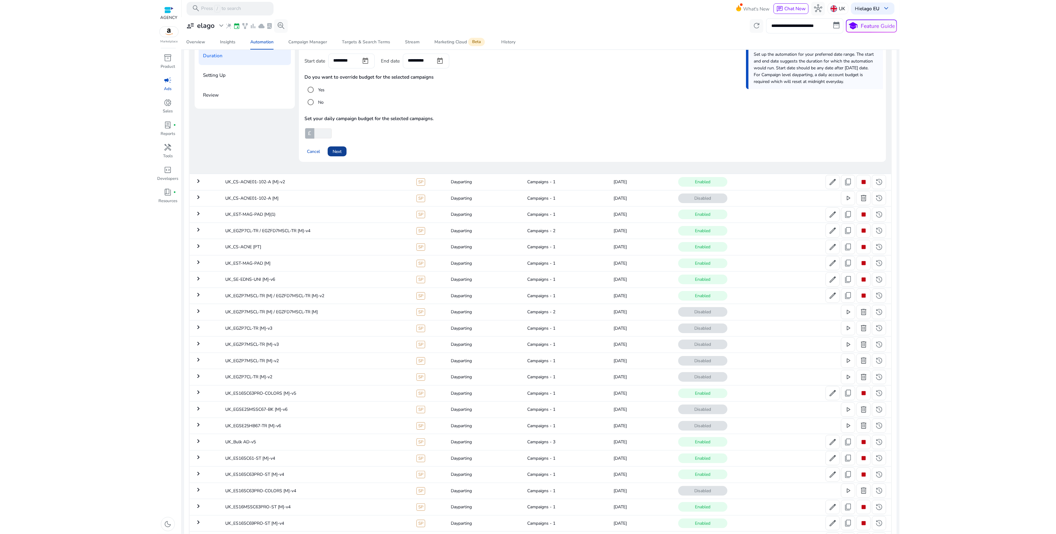
click at [342, 149] on span at bounding box center [337, 151] width 19 height 15
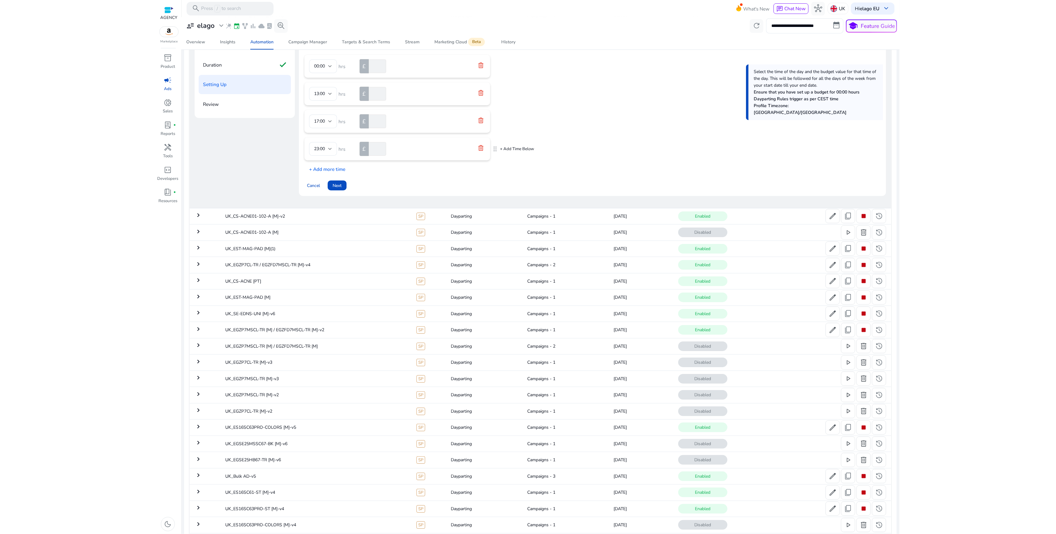
scroll to position [103, 0]
click at [482, 121] on icon at bounding box center [481, 121] width 6 height 6
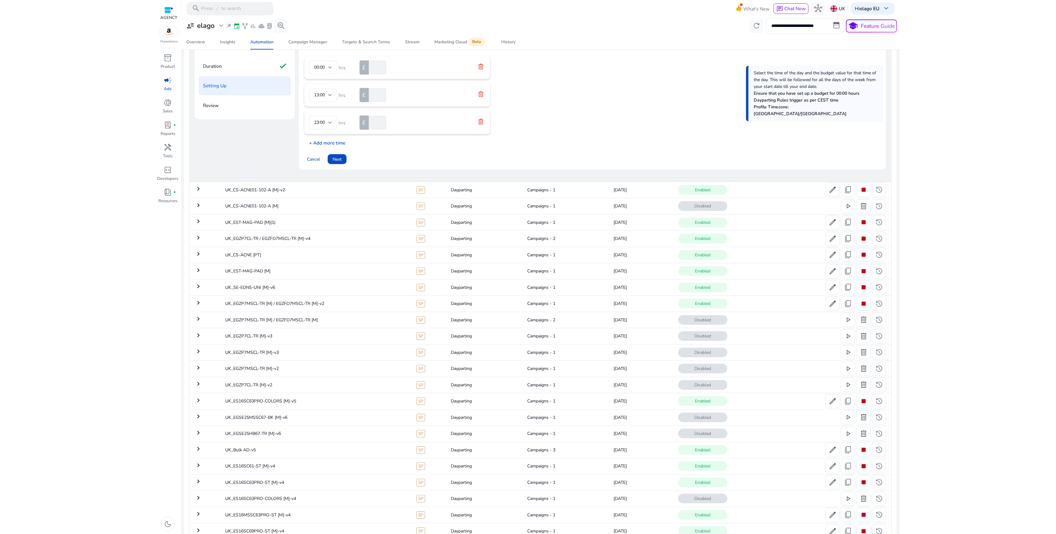
click at [336, 144] on p "+ Add more time" at bounding box center [324, 141] width 41 height 10
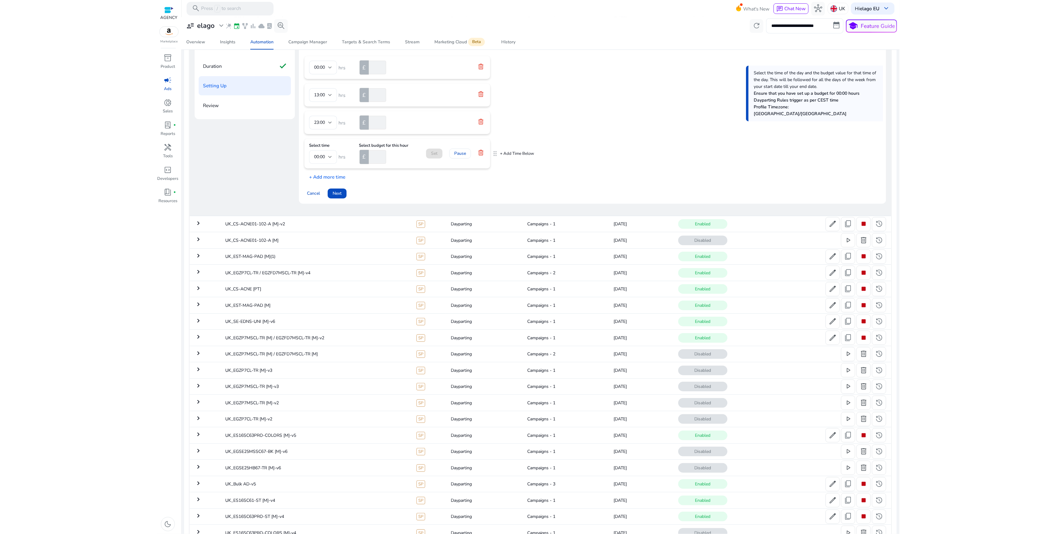
click at [330, 155] on div at bounding box center [330, 156] width 4 height 7
click at [324, 192] on span "19:00" at bounding box center [323, 194] width 18 height 7
click at [378, 155] on input "number" at bounding box center [377, 157] width 18 height 14
type input "**"
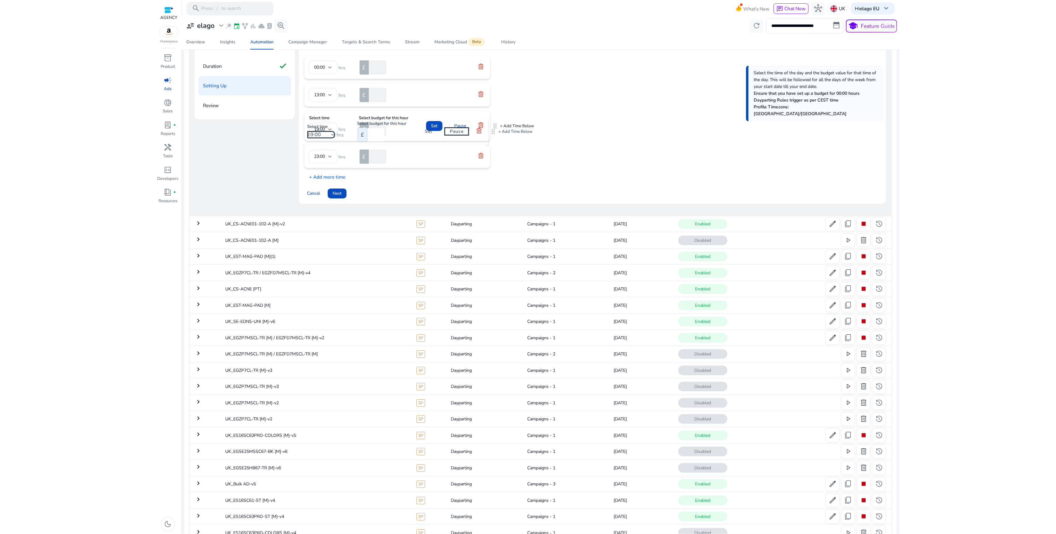
drag, startPoint x: 495, startPoint y: 153, endPoint x: 493, endPoint y: 125, distance: 27.9
click at [434, 127] on span "Set" at bounding box center [434, 126] width 6 height 6
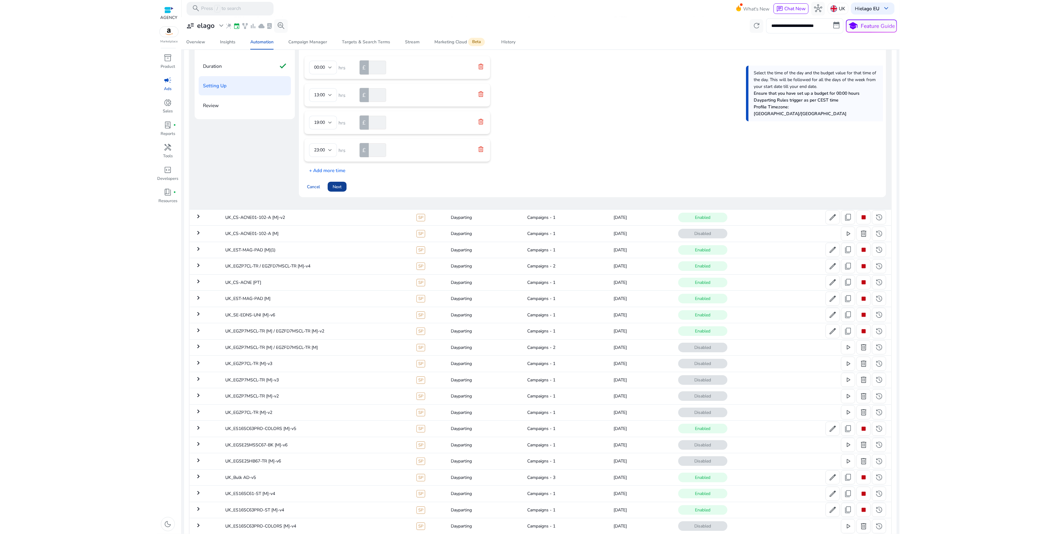
click at [336, 187] on span "Next" at bounding box center [337, 186] width 9 height 6
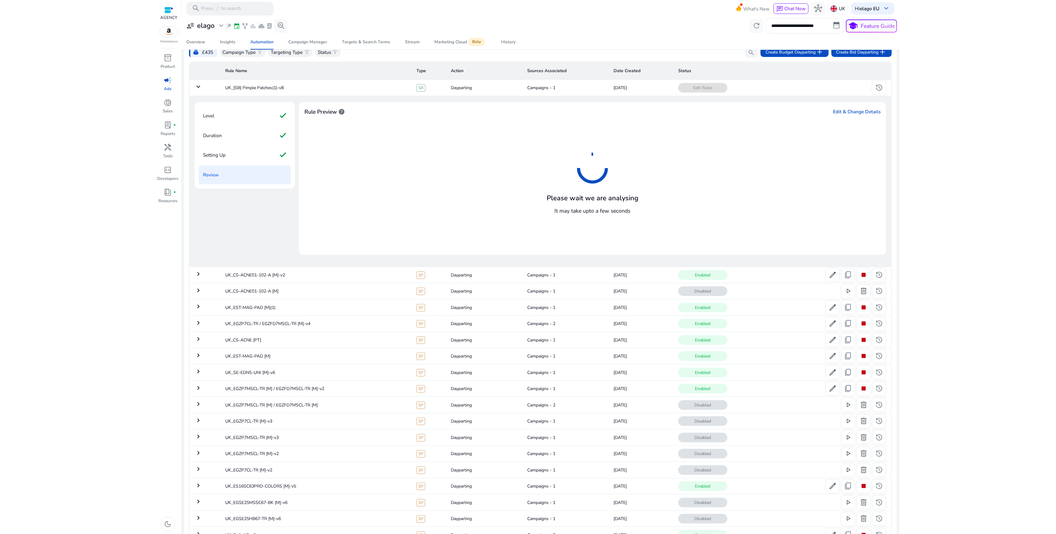
scroll to position [8, 0]
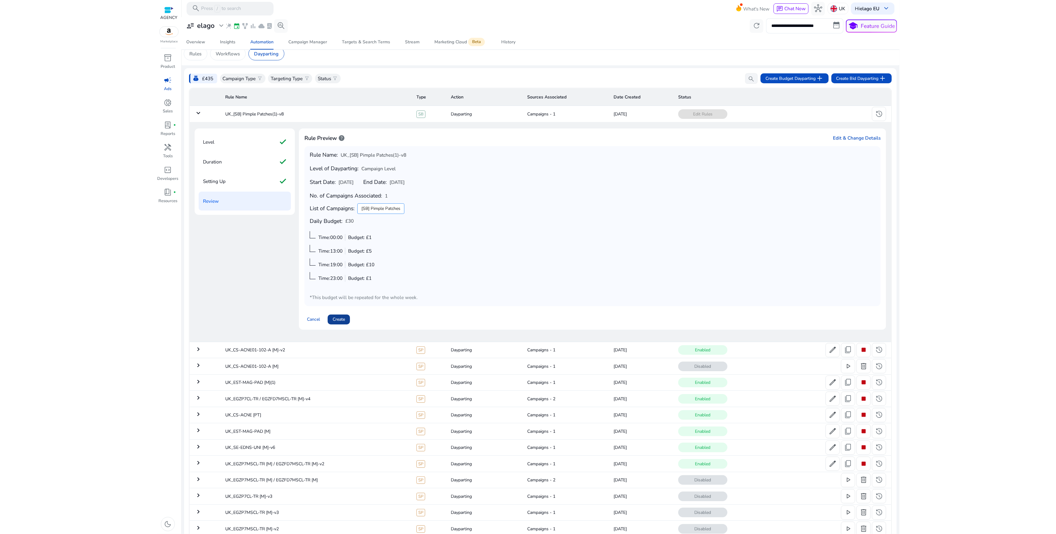
click at [342, 316] on span "Create" at bounding box center [339, 319] width 12 height 6
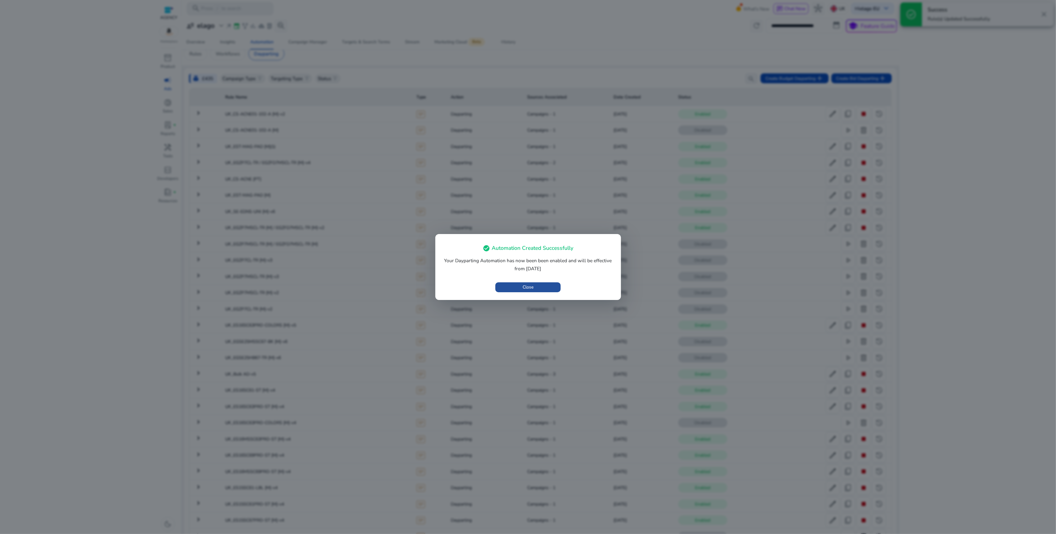
click at [539, 288] on span "button" at bounding box center [527, 287] width 65 height 15
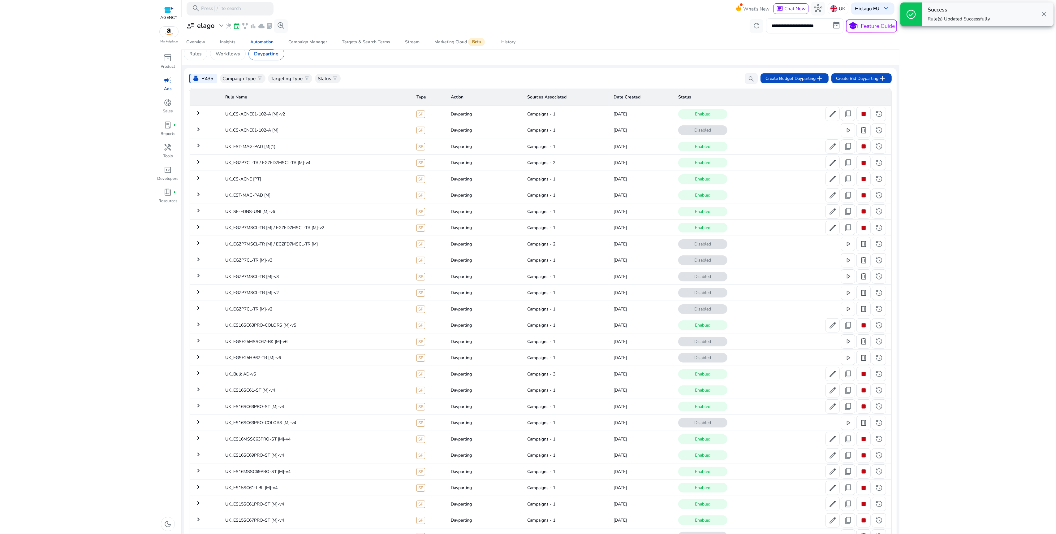
scroll to position [0, 0]
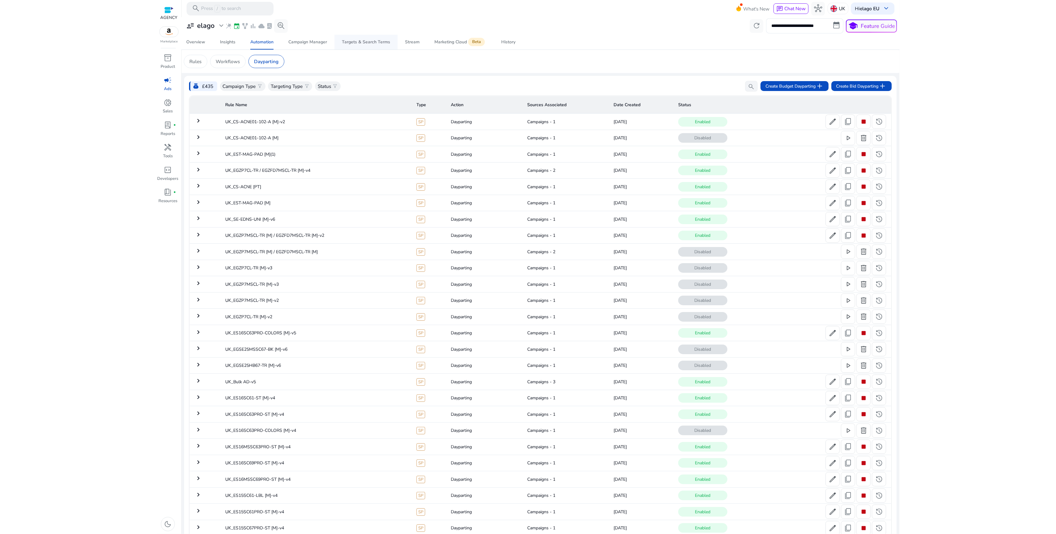
drag, startPoint x: 478, startPoint y: 94, endPoint x: 382, endPoint y: 47, distance: 106.8
